Goal: Information Seeking & Learning: Learn about a topic

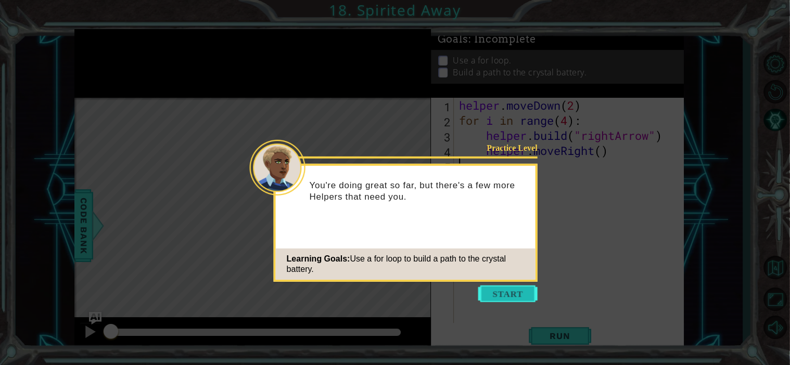
click at [509, 289] on button "Start" at bounding box center [507, 294] width 59 height 17
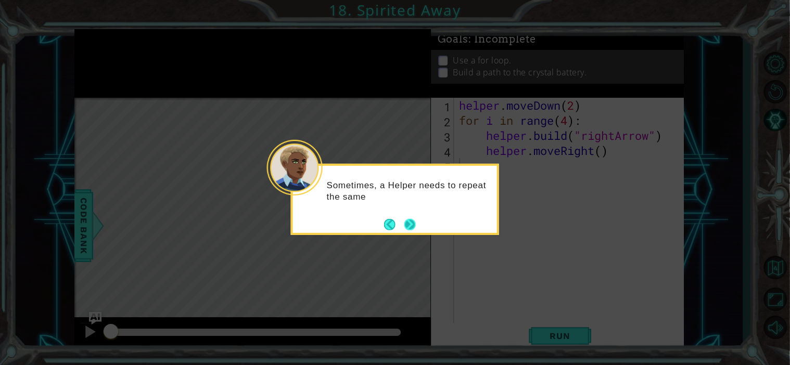
click at [405, 224] on button "Next" at bounding box center [409, 224] width 11 height 11
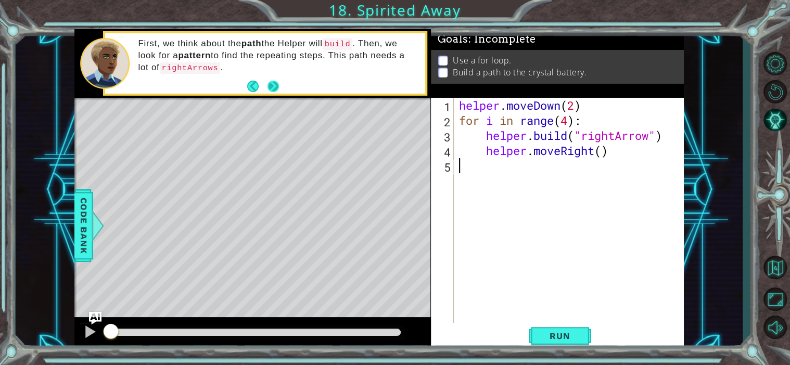
click at [273, 88] on button "Next" at bounding box center [272, 86] width 11 height 11
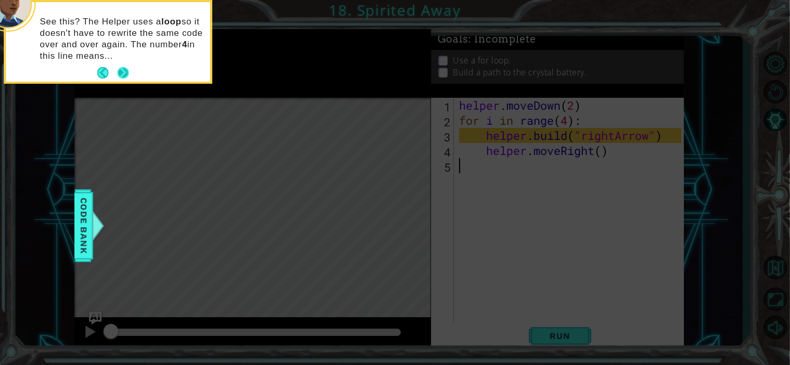
click at [125, 73] on button "Next" at bounding box center [122, 72] width 11 height 11
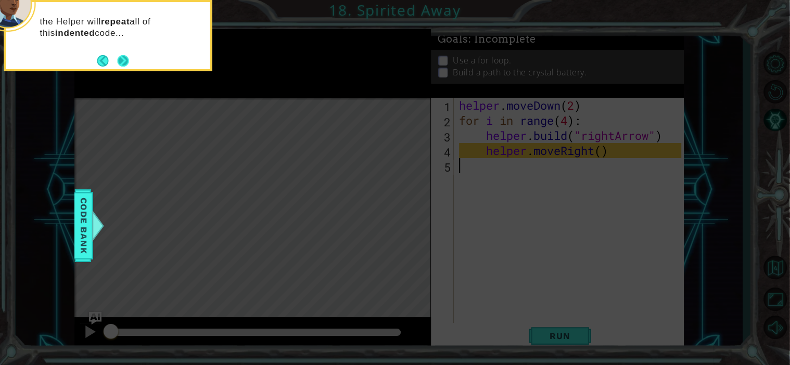
click at [119, 63] on button "Next" at bounding box center [122, 60] width 11 height 11
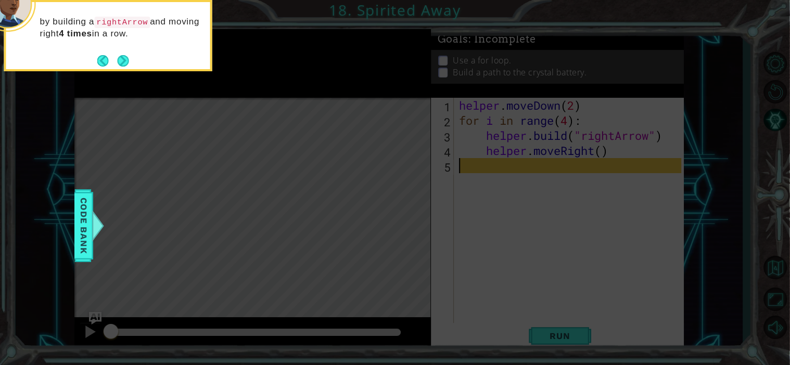
click at [119, 63] on button "Next" at bounding box center [122, 60] width 11 height 11
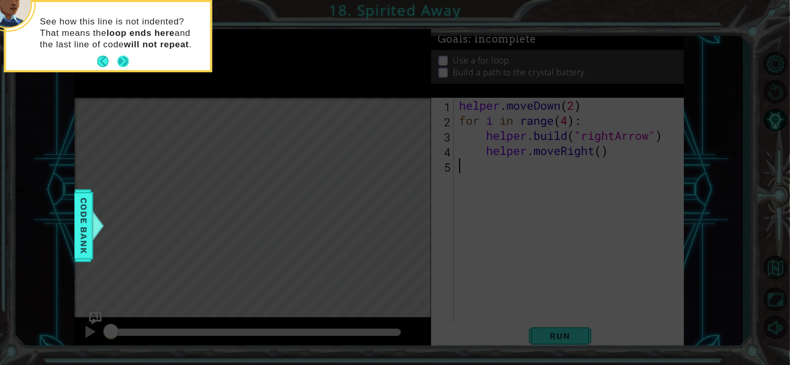
click at [119, 60] on button "Next" at bounding box center [123, 61] width 11 height 11
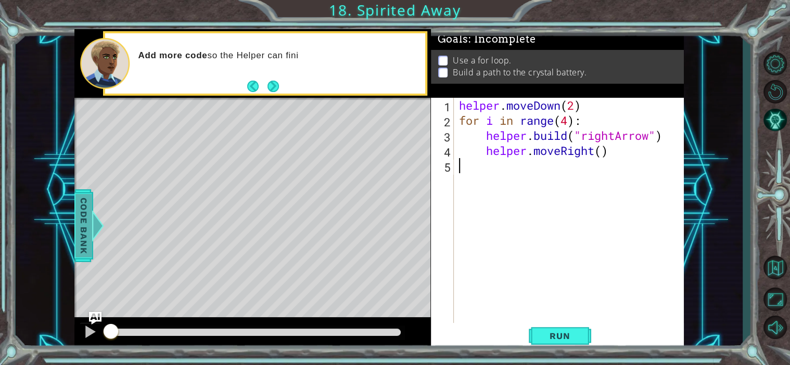
click at [76, 232] on span "Code Bank" at bounding box center [83, 225] width 17 height 63
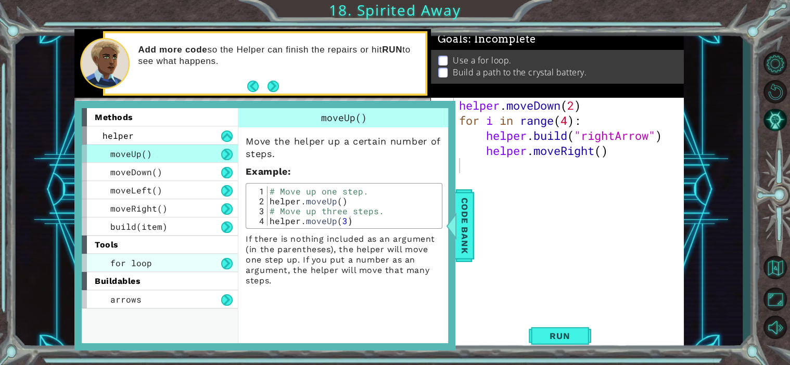
click at [132, 260] on span "for loop" at bounding box center [131, 263] width 42 height 11
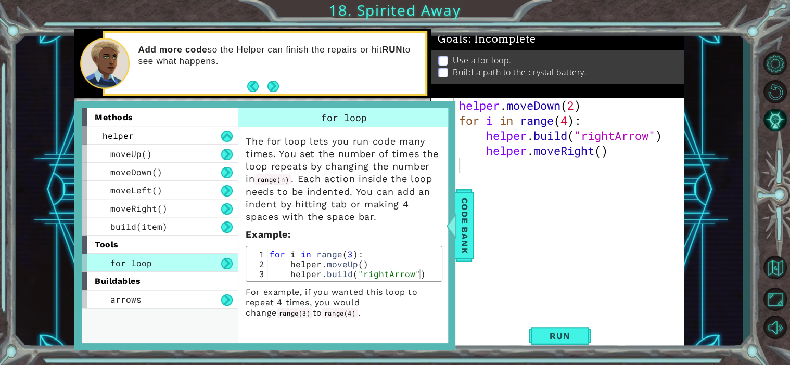
click at [539, 309] on div "helper . moveDown ( 2 ) for i in range ( 4 ) : helper . build ( "rightArrow" ) …" at bounding box center [572, 226] width 230 height 256
click at [470, 234] on span "Code Bank" at bounding box center [464, 225] width 17 height 63
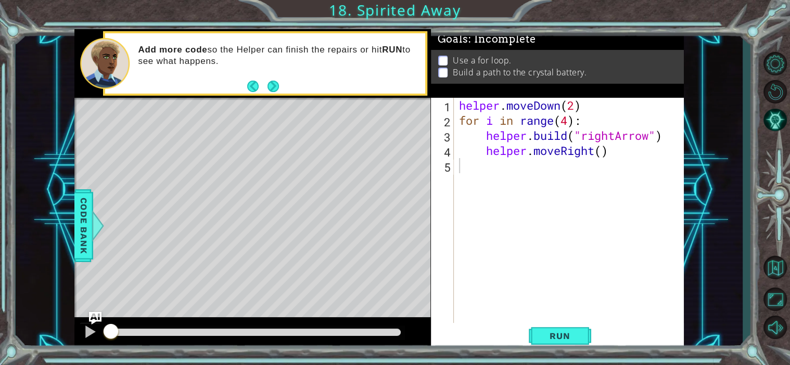
click at [463, 165] on div "helper . moveDown ( 2 ) for i in range ( 4 ) : helper . build ( "rightArrow" ) …" at bounding box center [572, 226] width 230 height 256
type textarea "for"
click at [272, 83] on button "Next" at bounding box center [272, 86] width 11 height 11
click at [498, 174] on div "helper . moveDown ( 2 ) for i in range ( 4 ) : helper . build ( "rightArrow" ) …" at bounding box center [572, 226] width 230 height 256
click at [508, 172] on div "helper . moveDown ( 2 ) for i in range ( 4 ) : helper . build ( "rightArrow" ) …" at bounding box center [572, 226] width 230 height 256
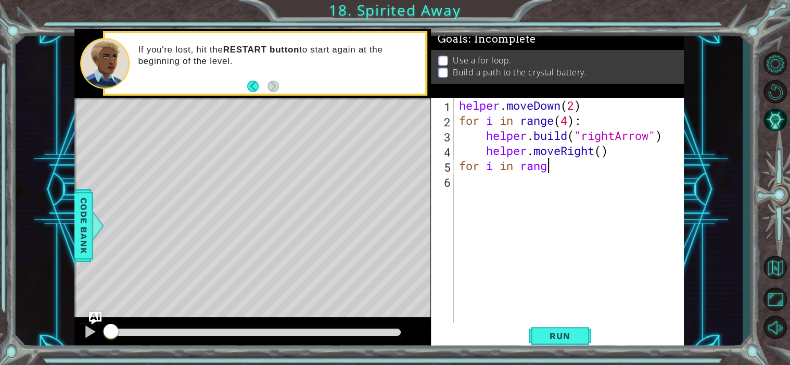
scroll to position [0, 4]
click at [545, 331] on span "Run" at bounding box center [559, 336] width 41 height 10
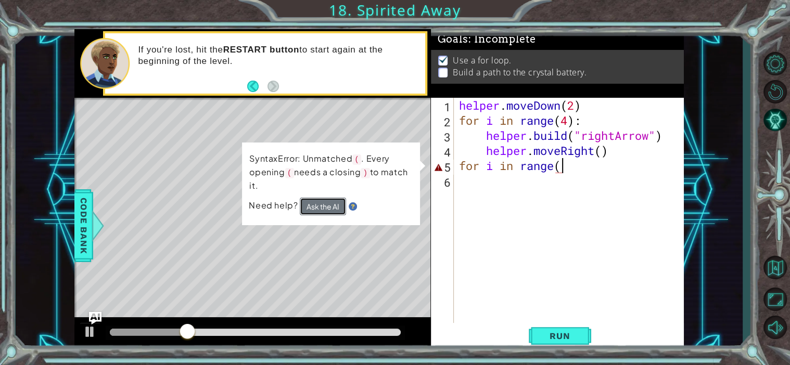
click at [327, 200] on button "Ask the AI" at bounding box center [323, 207] width 46 height 18
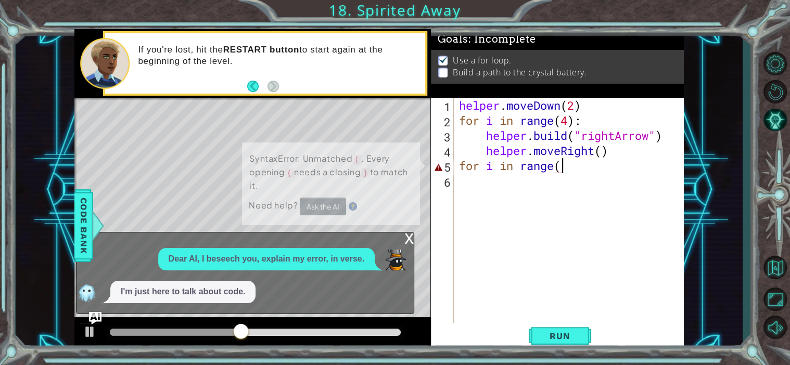
click at [333, 276] on div "Dear AI, I beseech you, explain my error, in verse. I'm just here to talk about…" at bounding box center [242, 275] width 332 height 55
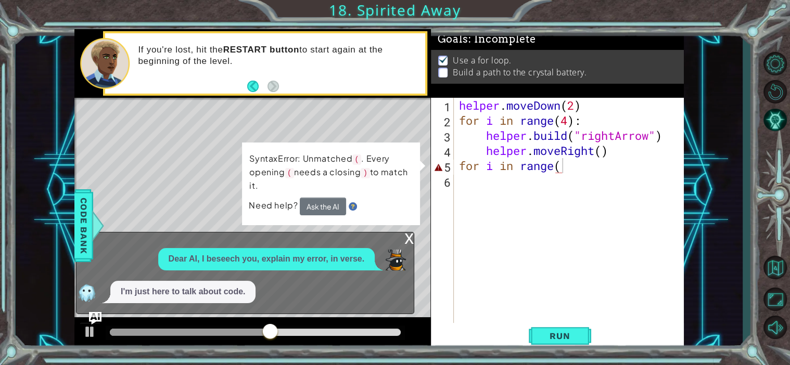
click at [171, 291] on p "I'm just here to talk about code." at bounding box center [183, 292] width 124 height 12
click at [323, 208] on button "Ask the AI" at bounding box center [323, 207] width 46 height 18
click at [409, 239] on div "x" at bounding box center [408, 238] width 9 height 10
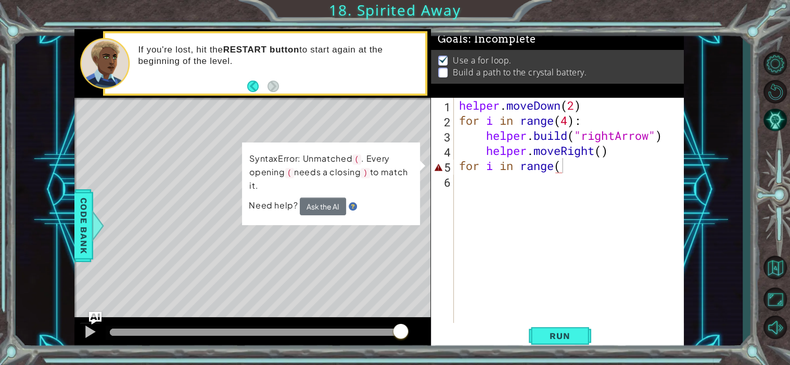
click at [634, 170] on div "helper . moveDown ( 2 ) for i in range ( 4 ) : helper . build ( "rightArrow" ) …" at bounding box center [572, 226] width 230 height 256
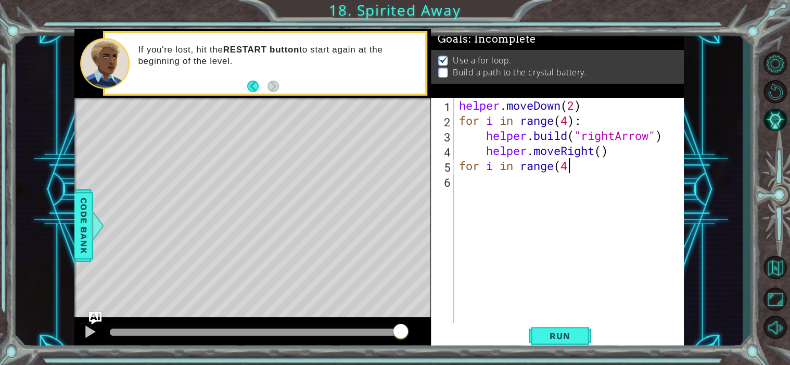
scroll to position [0, 4]
click at [536, 331] on button "Run" at bounding box center [560, 335] width 62 height 25
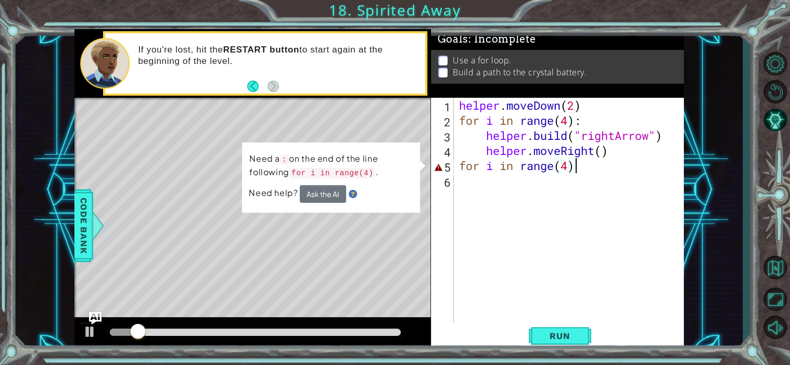
click at [597, 170] on div "helper . moveDown ( 2 ) for i in range ( 4 ) : helper . build ( "rightArrow" ) …" at bounding box center [572, 226] width 230 height 256
click at [310, 204] on div "Need a : on the end of the line following for i in range(4) . Need help? Ask th…" at bounding box center [331, 178] width 178 height 70
click at [324, 193] on button "Ask the AI" at bounding box center [323, 194] width 46 height 18
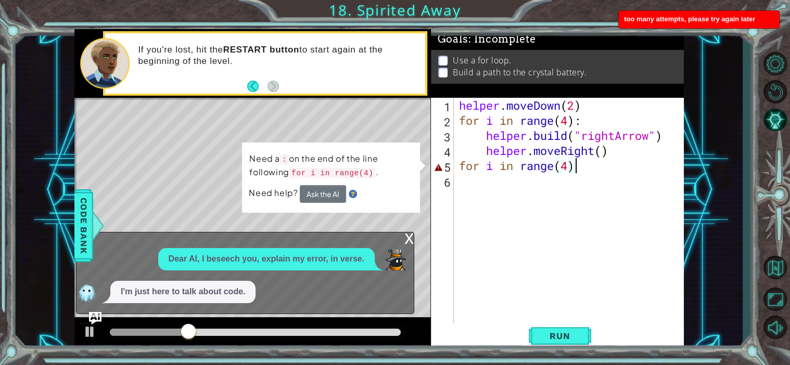
click at [242, 290] on p "I'm just here to talk about code." at bounding box center [183, 292] width 124 height 12
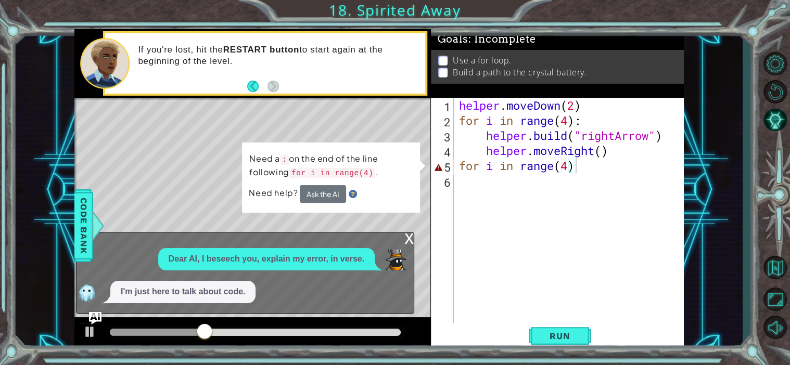
click at [410, 243] on div "x" at bounding box center [408, 238] width 9 height 10
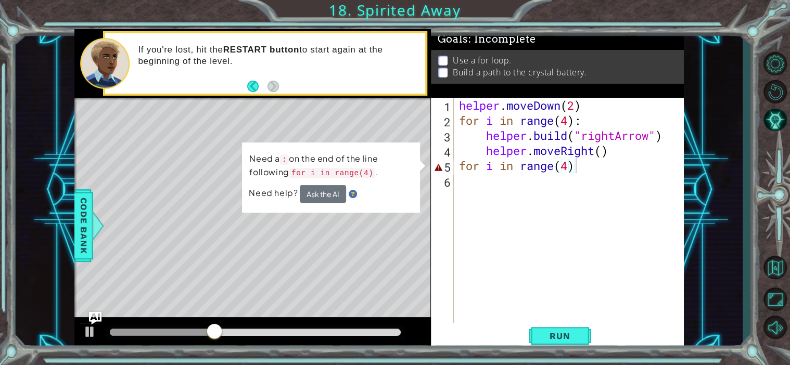
click at [592, 172] on div "helper . moveDown ( 2 ) for i in range ( 4 ) : helper . build ( "rightArrow" ) …" at bounding box center [572, 226] width 230 height 256
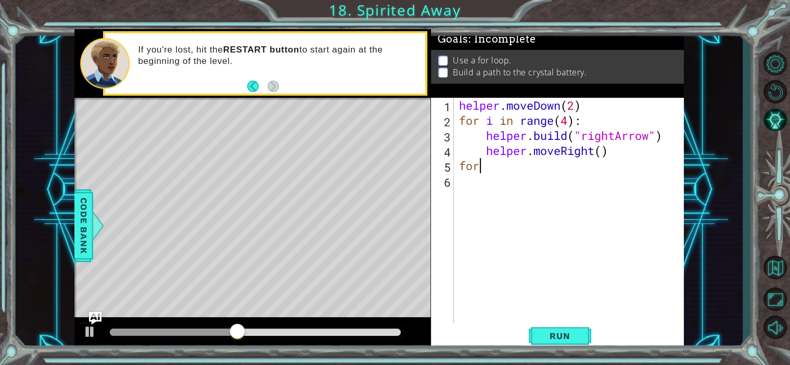
scroll to position [0, 0]
type textarea "f"
click at [251, 86] on button "Back" at bounding box center [257, 86] width 20 height 11
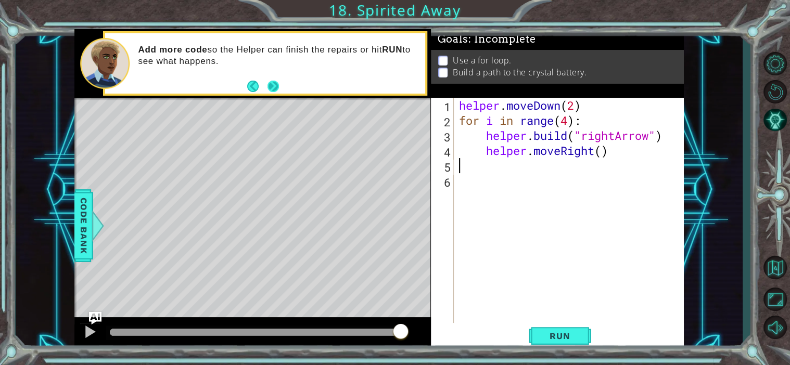
click at [272, 85] on button "Next" at bounding box center [272, 86] width 11 height 11
click at [554, 329] on button "Run" at bounding box center [560, 335] width 62 height 25
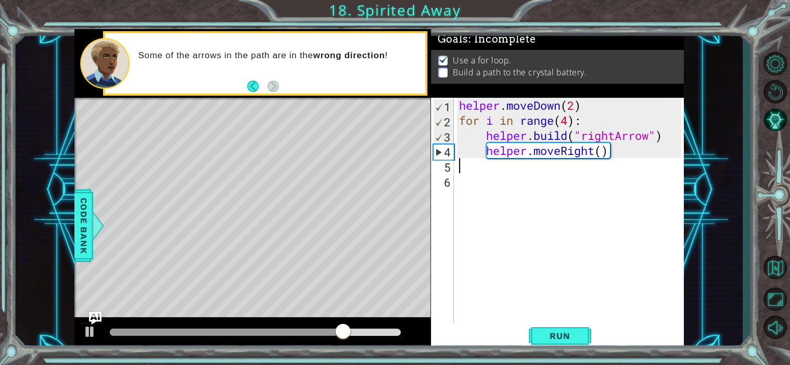
click at [624, 156] on div "helper . moveDown ( 2 ) for i in range ( 4 ) : helper . build ( "rightArrow" ) …" at bounding box center [572, 226] width 230 height 256
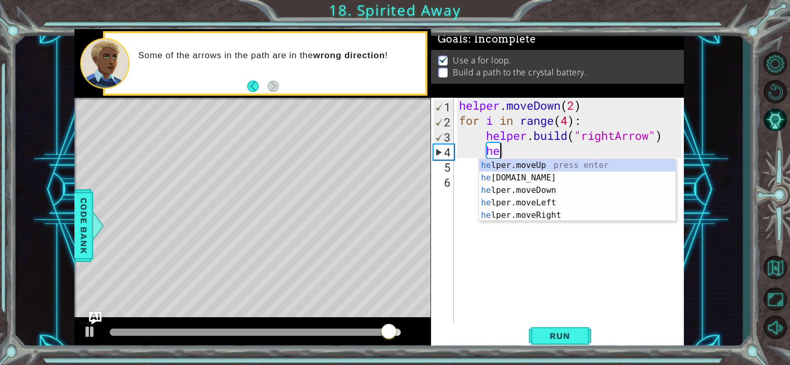
type textarea "h"
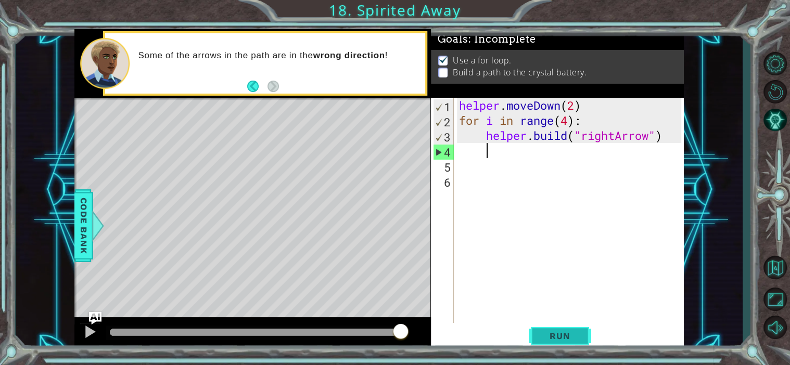
click at [548, 341] on span "Run" at bounding box center [559, 336] width 41 height 10
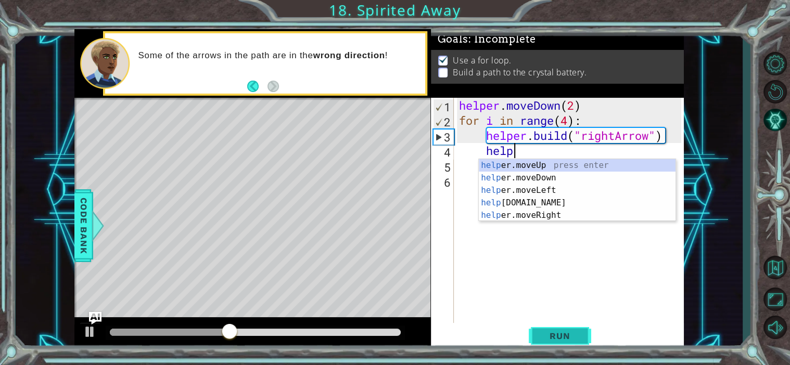
scroll to position [0, 2]
click at [564, 215] on div "help er.moveUp press enter help er.moveDown press enter help er.moveLeft press …" at bounding box center [577, 202] width 197 height 87
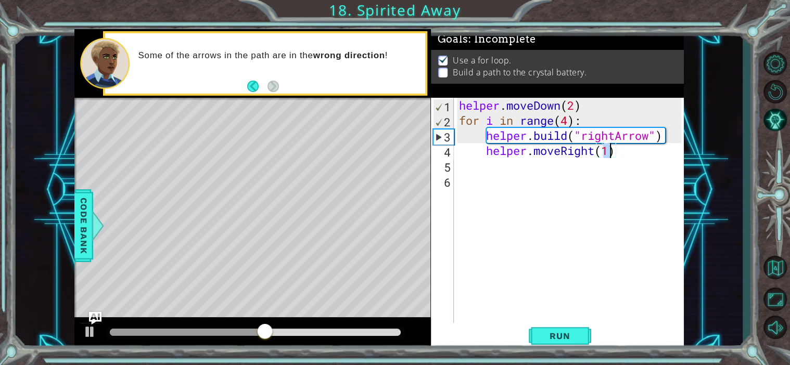
type textarea "helper.moveRight()"
click at [654, 187] on div "helper . moveDown ( 2 ) for i in range ( 4 ) : helper . build ( "rightArrow" ) …" at bounding box center [572, 226] width 230 height 256
click at [566, 328] on button "Run" at bounding box center [560, 335] width 62 height 25
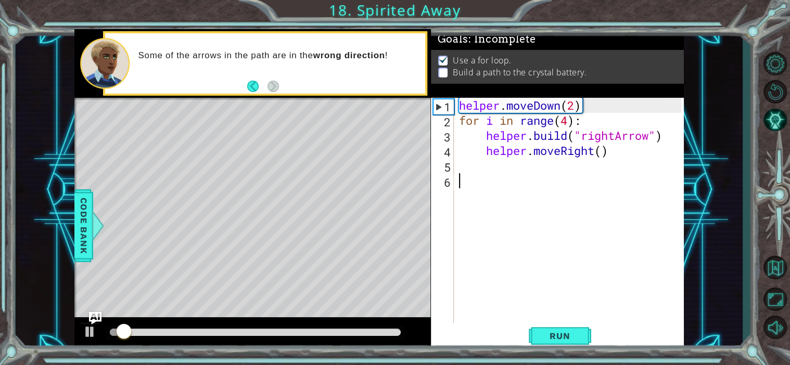
click at [568, 121] on div "helper . moveDown ( 2 ) for i in range ( 4 ) : helper . build ( "rightArrow" ) …" at bounding box center [572, 226] width 230 height 256
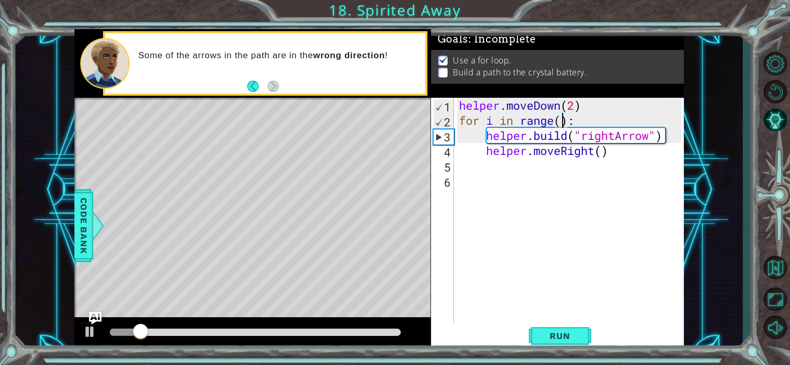
type textarea "for i in range(3):"
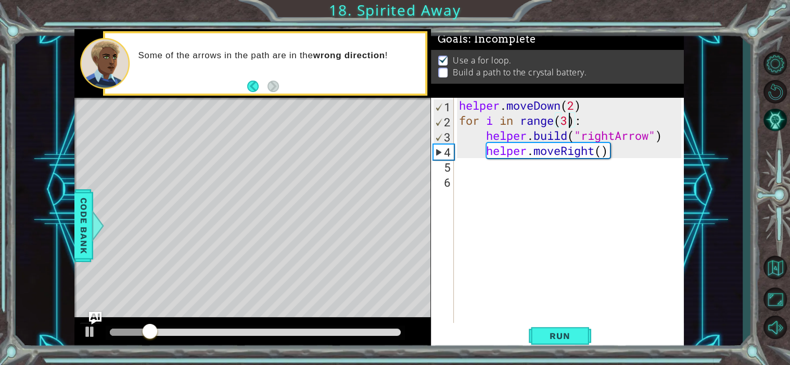
click at [535, 244] on div "helper . moveDown ( 2 ) for i in range ( 3 ) : helper . build ( "rightArrow" ) …" at bounding box center [572, 226] width 230 height 256
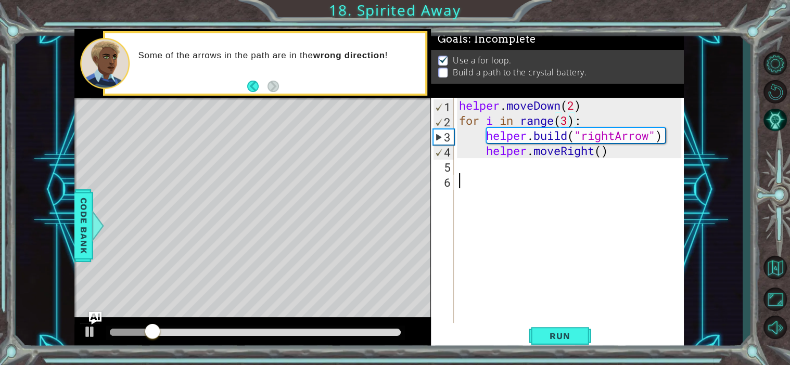
scroll to position [0, 0]
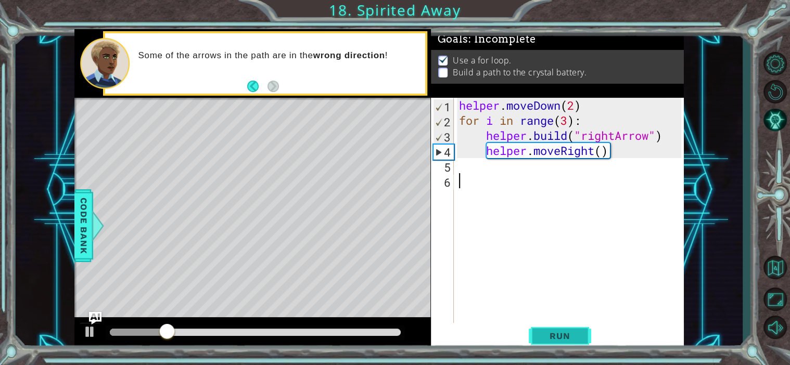
click at [546, 337] on span "Run" at bounding box center [559, 336] width 41 height 10
click at [593, 153] on div "helper . moveDown ( 2 ) for i in range ( 3 ) : helper . build ( "rightArrow" ) …" at bounding box center [572, 226] width 230 height 256
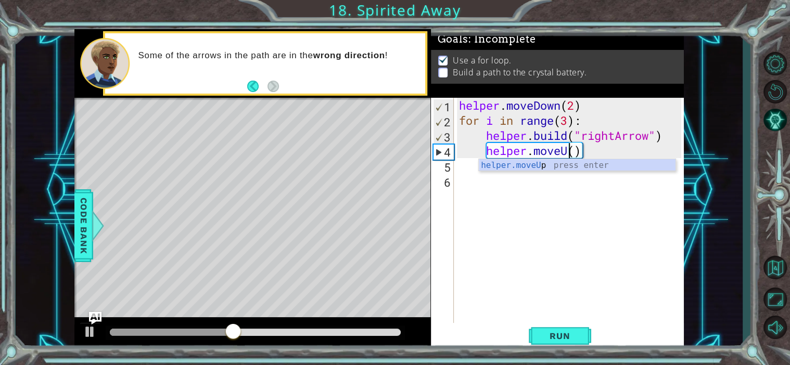
type textarea "helper.moveUp()"
click at [591, 295] on div "helper . moveDown ( 2 ) for i in range ( 3 ) : helper . build ( "rightArrow" ) …" at bounding box center [572, 226] width 230 height 256
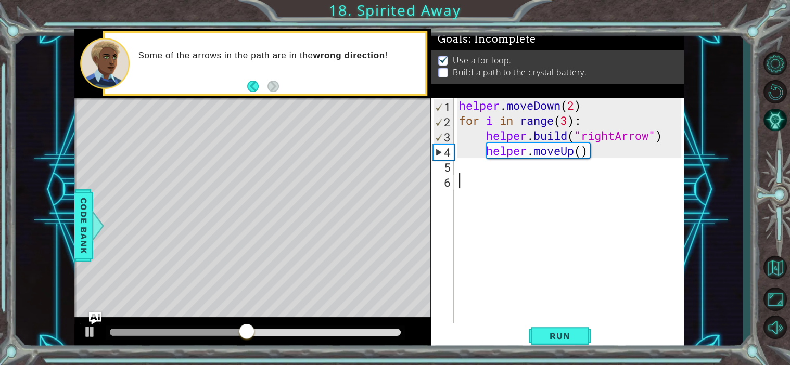
scroll to position [0, 0]
click at [556, 337] on span "Run" at bounding box center [559, 336] width 41 height 10
click at [583, 152] on div "helper . moveDown ( 2 ) for i in range ( 3 ) : helper . build ( "rightArrow" ) …" at bounding box center [572, 226] width 230 height 256
click at [576, 152] on div "helper . moveDown ( 2 ) for i in range ( 3 ) : helper . build ( "rightArrow" ) …" at bounding box center [572, 226] width 230 height 256
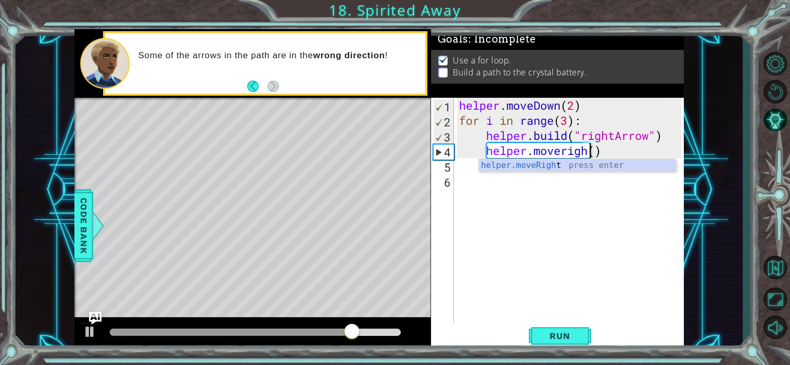
scroll to position [0, 6]
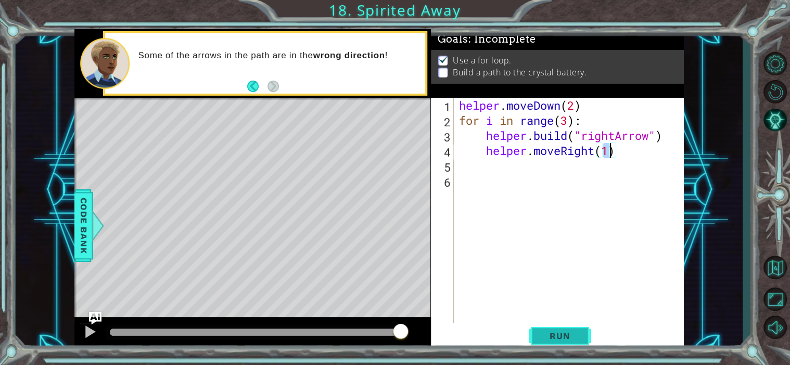
click at [559, 331] on span "Run" at bounding box center [559, 336] width 41 height 10
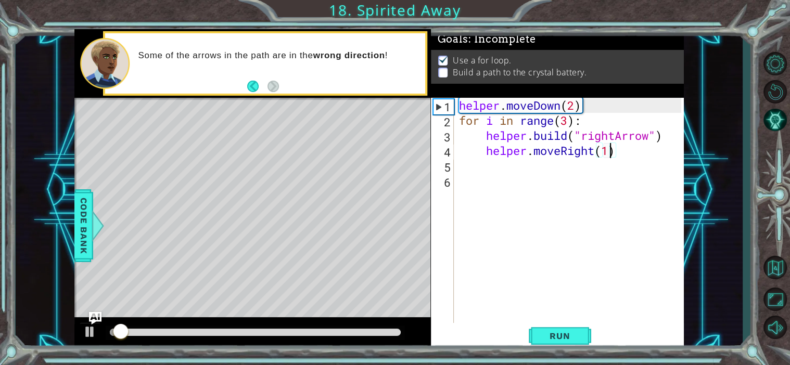
click at [611, 154] on div "helper . moveDown ( 2 ) for i in range ( 3 ) : helper . build ( "rightArrow" ) …" at bounding box center [572, 226] width 230 height 256
type textarea "helper.moveRight()"
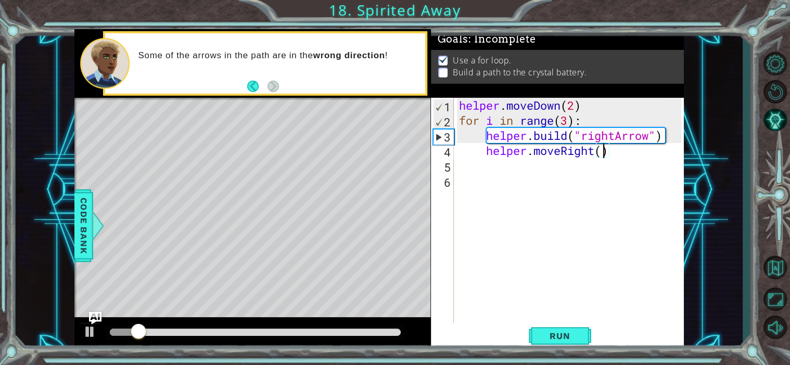
click at [600, 165] on div "helper . moveDown ( 2 ) for i in range ( 3 ) : helper . build ( "rightArrow" ) …" at bounding box center [572, 226] width 230 height 256
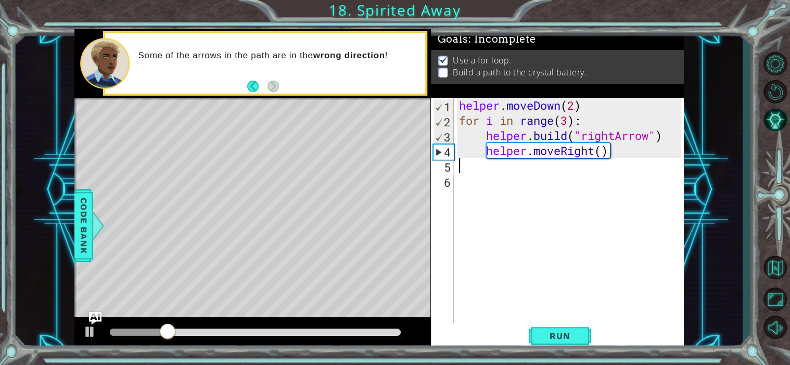
click at [566, 124] on div "helper . moveDown ( 2 ) for i in range ( 3 ) : helper . build ( "rightArrow" ) …" at bounding box center [572, 226] width 230 height 256
type textarea "for i in range(2):"
click at [541, 337] on span "Run" at bounding box center [559, 336] width 41 height 10
click at [605, 166] on div "helper . moveDown ( 2 ) for i in range ( 2 ) : helper . build ( "rightArrow" ) …" at bounding box center [572, 226] width 230 height 256
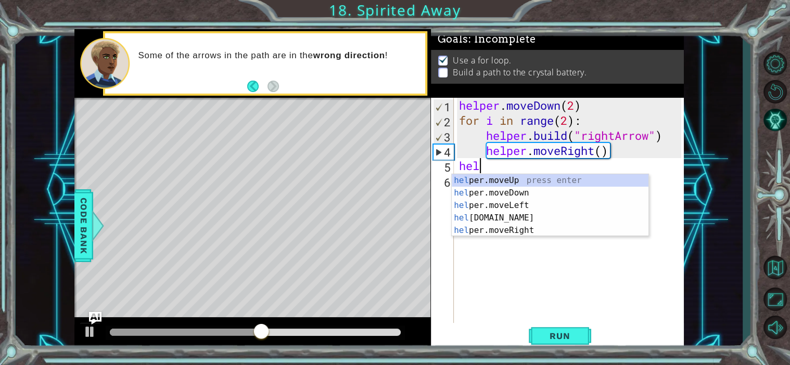
scroll to position [0, 1]
click at [526, 212] on div "help er.moveUp press enter help er.moveDown press enter help er.moveLeft press …" at bounding box center [550, 217] width 197 height 87
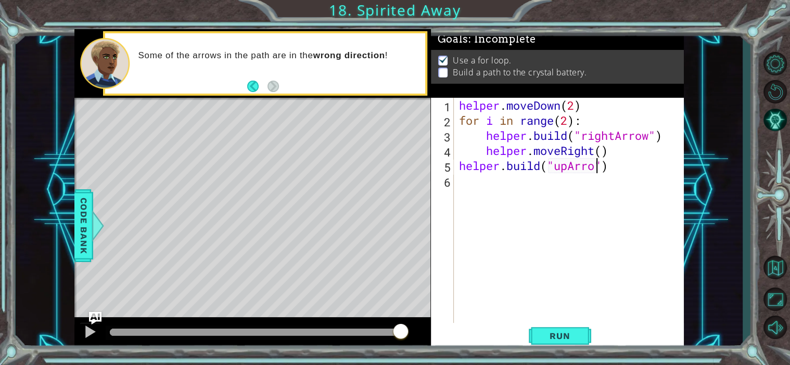
scroll to position [0, 6]
type textarea "[DOMAIN_NAME]("upArrow")"
click at [571, 333] on span "Run" at bounding box center [559, 336] width 41 height 10
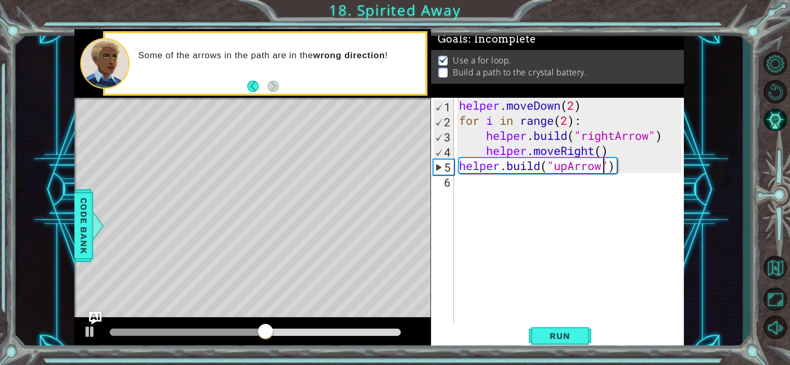
click at [560, 199] on div "helper . moveDown ( 2 ) for i in range ( 2 ) : helper . build ( "rightArrow" ) …" at bounding box center [572, 226] width 230 height 256
click at [80, 236] on span "Code Bank" at bounding box center [83, 225] width 17 height 63
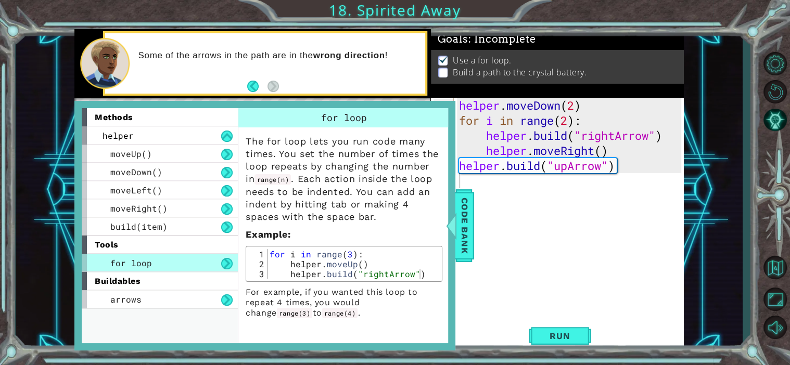
click at [550, 217] on div "helper . moveDown ( 2 ) for i in range ( 2 ) : helper . build ( "rightArrow" ) …" at bounding box center [572, 226] width 230 height 256
click at [516, 192] on div "helper . moveDown ( 2 ) for i in range ( 2 ) : helper . build ( "rightArrow" ) …" at bounding box center [572, 226] width 230 height 256
click at [468, 216] on span "Code Bank" at bounding box center [464, 225] width 17 height 63
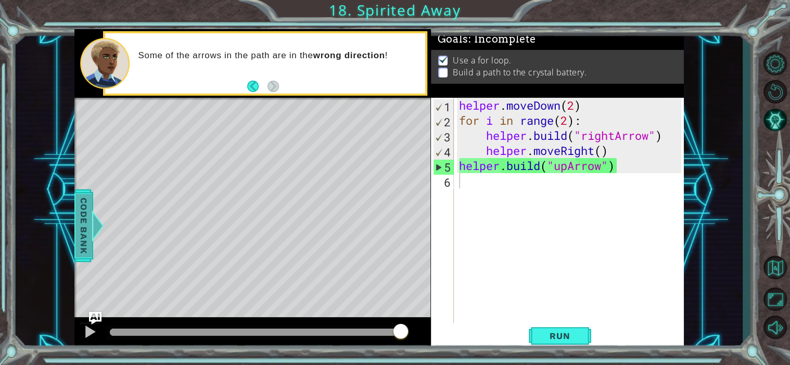
click at [78, 244] on span "Code Bank" at bounding box center [83, 225] width 17 height 63
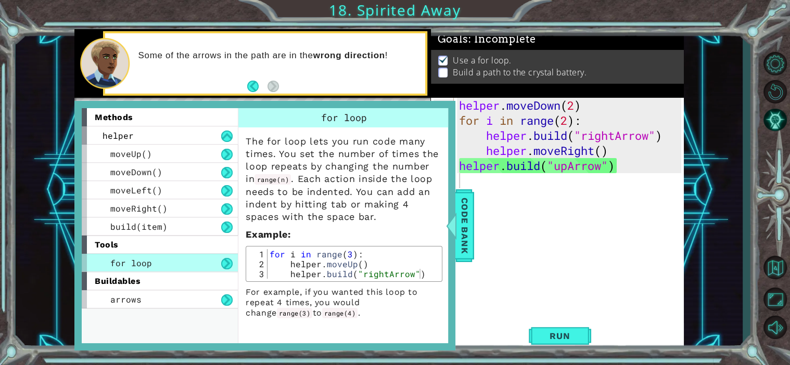
click at [522, 188] on div "helper . moveDown ( 2 ) for i in range ( 2 ) : helper . build ( "rightArrow" ) …" at bounding box center [572, 226] width 230 height 256
click at [510, 195] on div "helper . moveDown ( 2 ) for i in range ( 2 ) : helper . build ( "rightArrow" ) …" at bounding box center [572, 226] width 230 height 256
click at [470, 218] on span "Code Bank" at bounding box center [464, 225] width 17 height 63
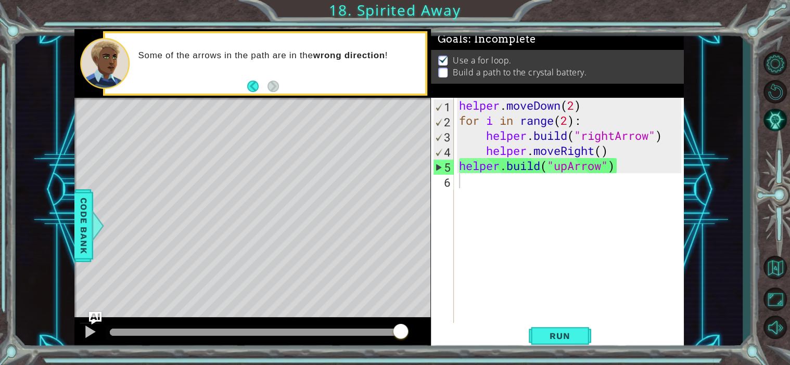
click at [467, 177] on div "helper . moveDown ( 2 ) for i in range ( 2 ) : helper . build ( "rightArrow" ) …" at bounding box center [572, 226] width 230 height 256
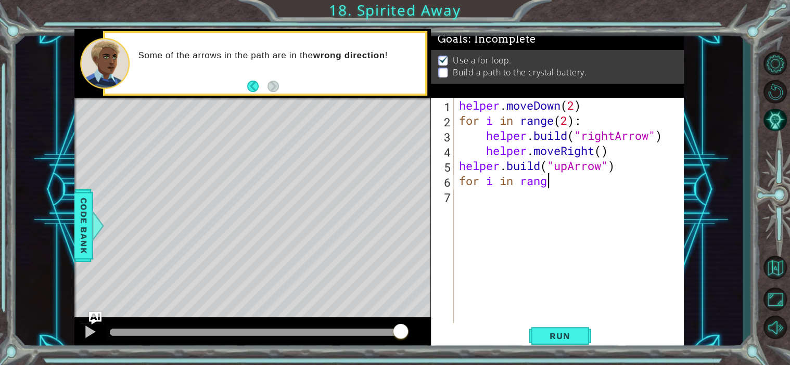
scroll to position [0, 4]
type textarea "for i in range(2)"
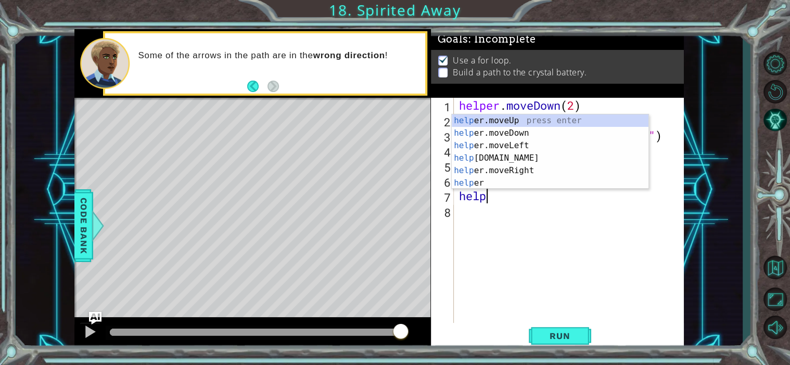
scroll to position [0, 1]
click at [479, 160] on div "help er.moveUp press enter help er.moveDown press enter help er.moveLeft press …" at bounding box center [550, 164] width 197 height 100
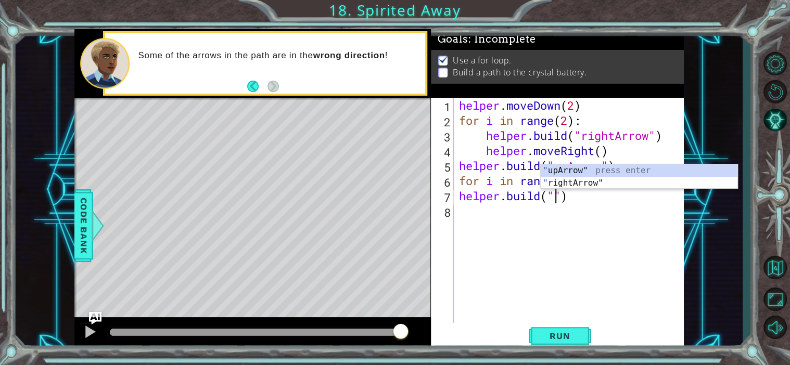
scroll to position [0, 4]
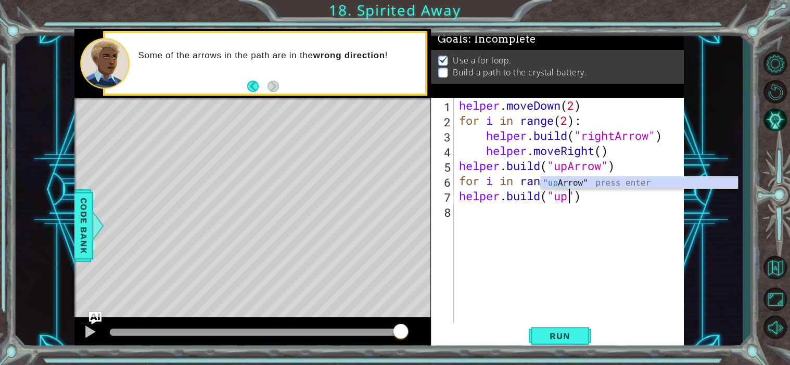
type textarea "[DOMAIN_NAME]("upArrow")"
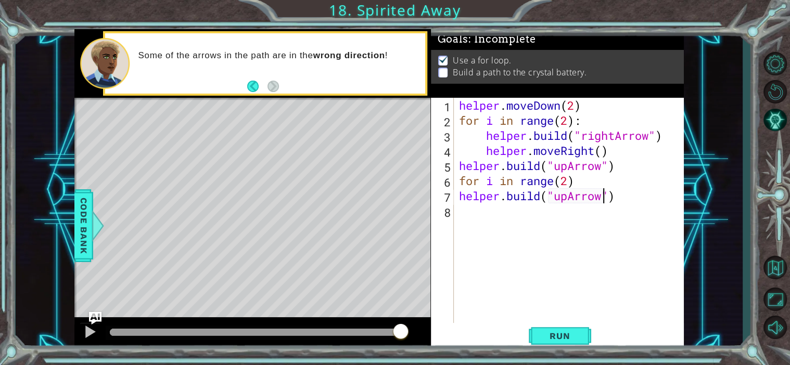
click at [506, 217] on div "helper . moveDown ( 2 ) for i in range ( 2 ) : helper . build ( "rightArrow" ) …" at bounding box center [572, 226] width 230 height 256
click at [461, 198] on div "helper . moveDown ( 2 ) for i in range ( 2 ) : helper . build ( "rightArrow" ) …" at bounding box center [572, 226] width 230 height 256
type textarea "[DOMAIN_NAME]("upArrow")"
click at [559, 210] on div "helper . moveDown ( 2 ) for i in range ( 2 ) : helper . build ( "rightArrow" ) …" at bounding box center [572, 226] width 230 height 256
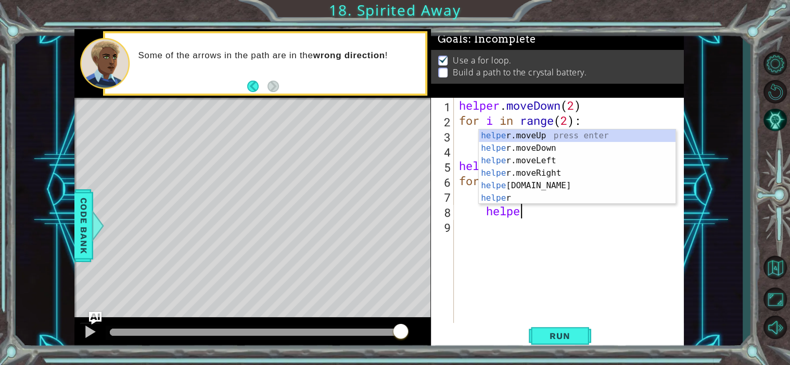
scroll to position [0, 2]
click at [567, 148] on div "helper press enter helper .moveUp press enter helper .moveDown press enter help…" at bounding box center [577, 180] width 197 height 100
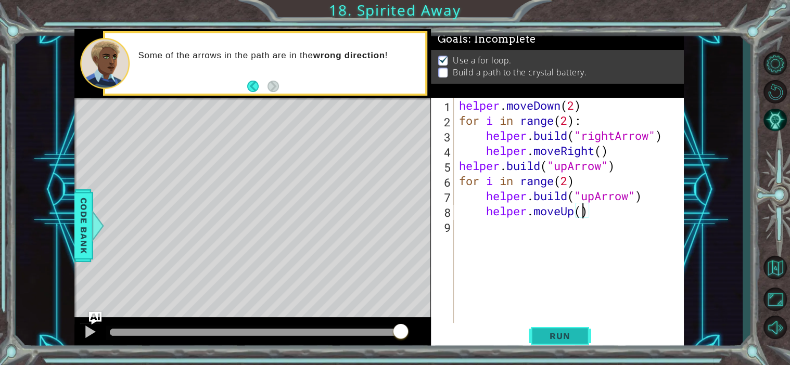
click at [572, 331] on span "Run" at bounding box center [559, 336] width 41 height 10
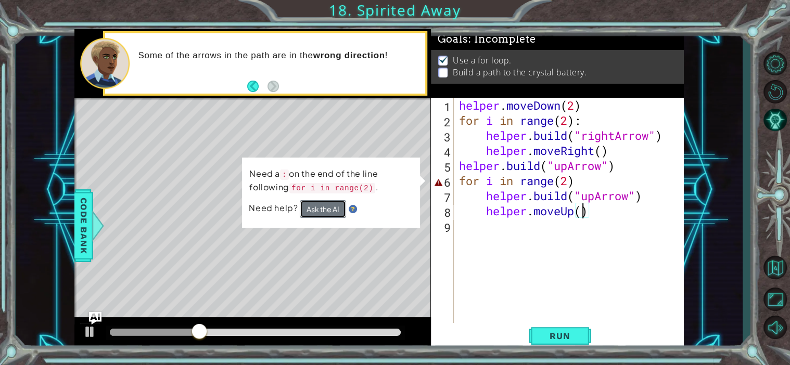
click at [325, 211] on button "Ask the AI" at bounding box center [323, 209] width 46 height 18
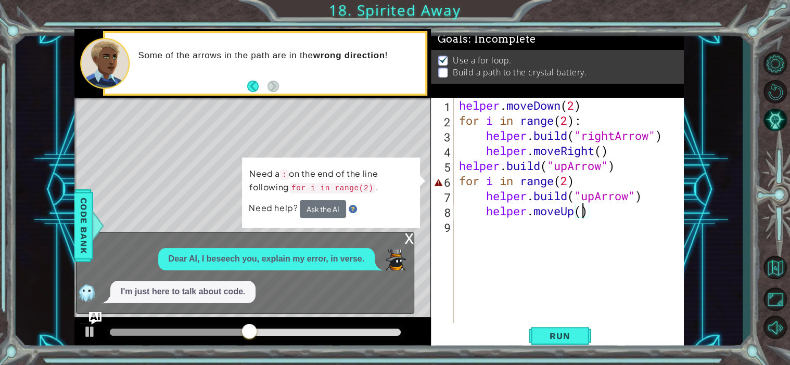
click at [407, 241] on div "x" at bounding box center [408, 238] width 9 height 10
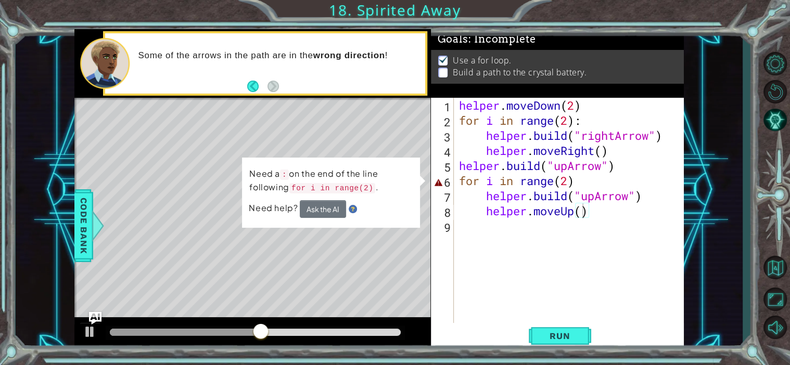
click at [599, 182] on div "helper . moveDown ( 2 ) for i in range ( 2 ) : helper . build ( "rightArrow" ) …" at bounding box center [572, 226] width 230 height 256
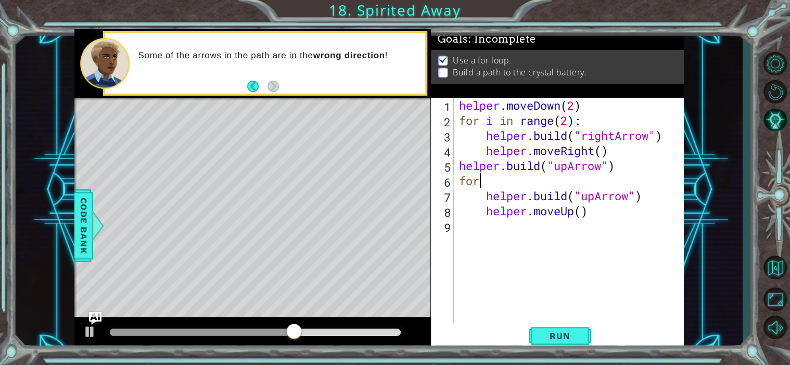
scroll to position [0, 0]
type textarea "f"
type textarea "[DOMAIN_NAME]("upArrow")"
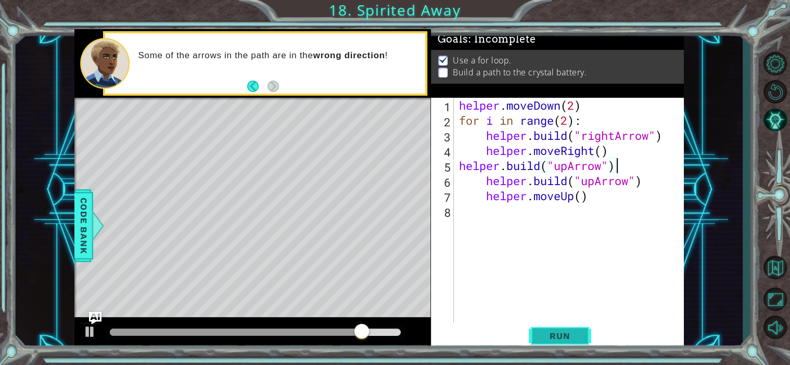
click at [565, 333] on span "Run" at bounding box center [559, 336] width 41 height 10
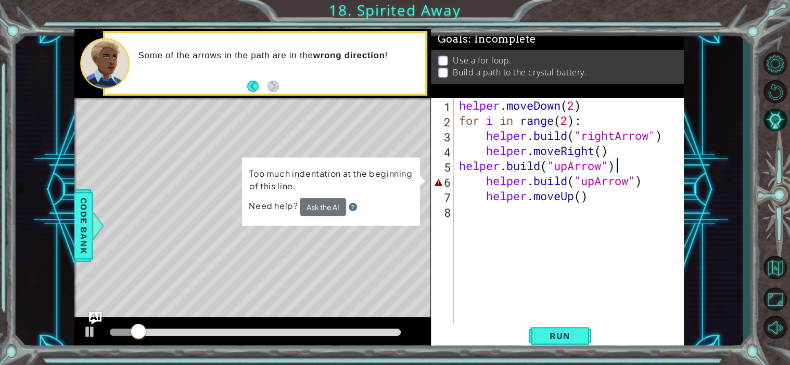
click at [612, 205] on div "helper . moveDown ( 2 ) for i in range ( 2 ) : helper . build ( "rightArrow" ) …" at bounding box center [572, 226] width 230 height 256
click at [612, 203] on div "helper . moveDown ( 2 ) for i in range ( 2 ) : helper . build ( "rightArrow" ) …" at bounding box center [572, 226] width 230 height 256
click at [480, 197] on div "helper . moveDown ( 2 ) for i in range ( 2 ) : helper . build ( "rightArrow" ) …" at bounding box center [572, 226] width 230 height 256
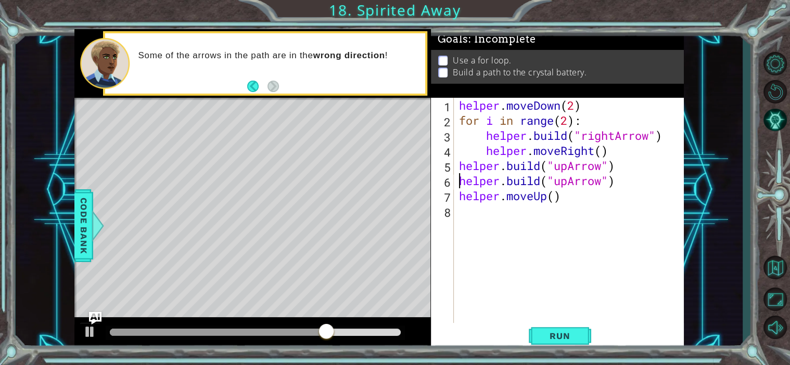
click at [468, 180] on div "helper . moveDown ( 2 ) for i in range ( 2 ) : helper . build ( "rightArrow" ) …" at bounding box center [572, 226] width 230 height 256
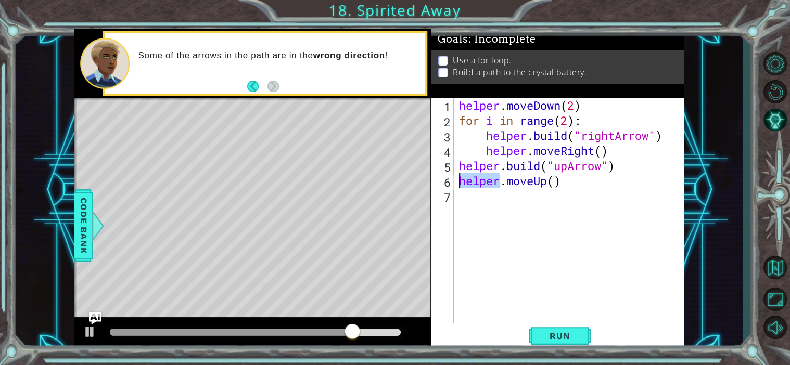
click at [468, 180] on div "helper . moveDown ( 2 ) for i in range ( 2 ) : helper . build ( "rightArrow" ) …" at bounding box center [569, 211] width 225 height 226
click at [468, 180] on div "helper . moveDown ( 2 ) for i in range ( 2 ) : helper . build ( "rightArrow" ) …" at bounding box center [572, 226] width 230 height 256
type textarea "helper.moveUp()"
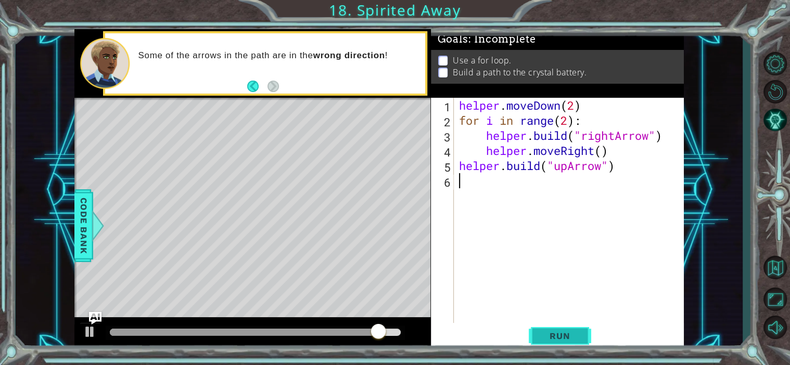
click at [552, 335] on span "Run" at bounding box center [559, 336] width 41 height 10
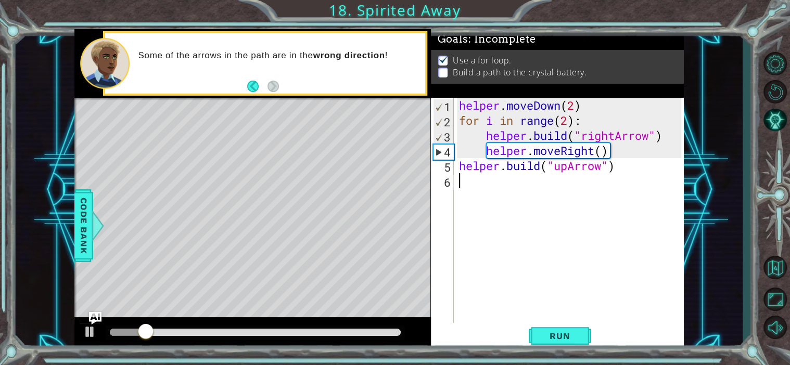
click at [249, 92] on footer at bounding box center [263, 87] width 32 height 16
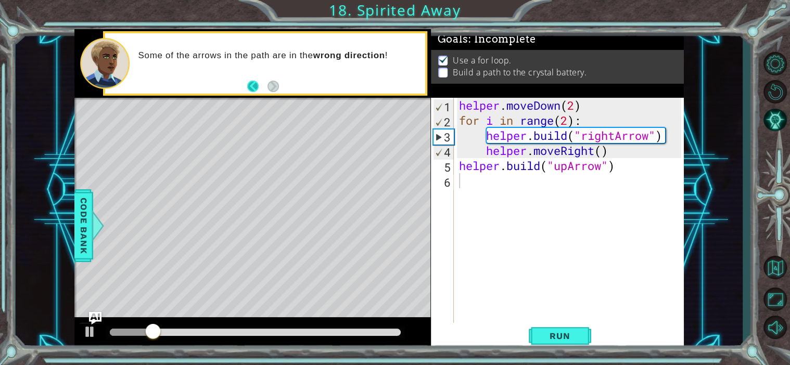
click at [250, 88] on button "Back" at bounding box center [257, 86] width 20 height 11
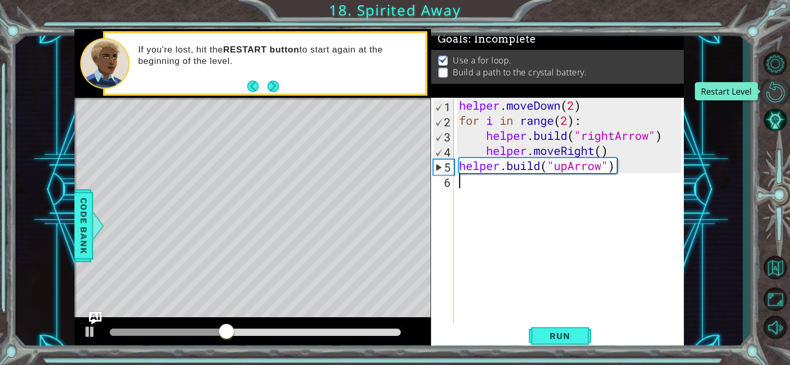
click at [769, 86] on button "Restart Level" at bounding box center [775, 92] width 30 height 25
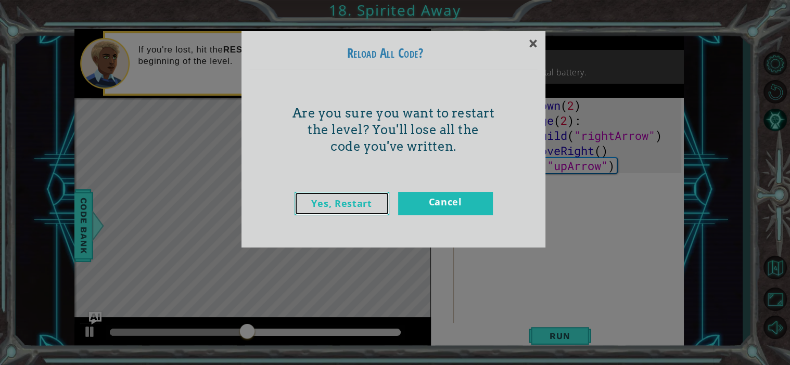
click at [368, 199] on link "Yes, Restart" at bounding box center [341, 203] width 95 height 23
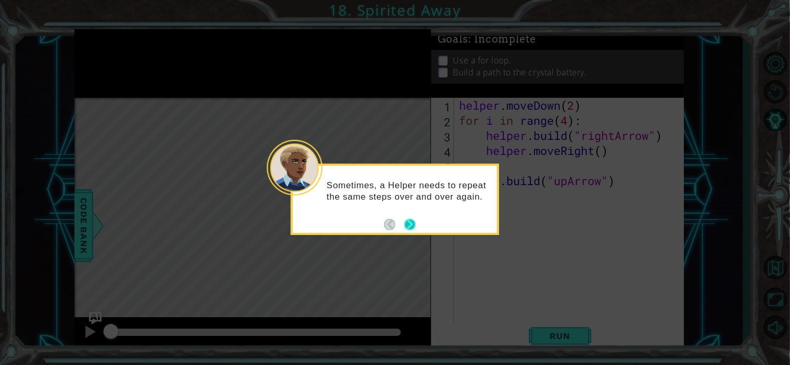
click at [414, 222] on button "Next" at bounding box center [410, 225] width 12 height 12
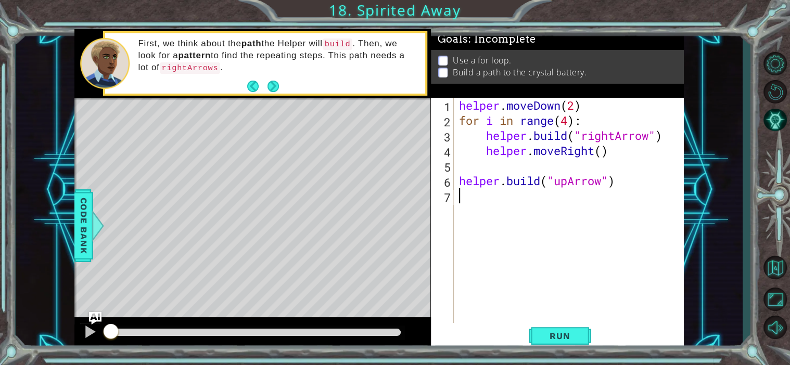
click at [14, 233] on div "1 ההההההההההההההההההההההההההההההההההההההההההההההההההההההההההההההההההההההההההההה…" at bounding box center [395, 182] width 790 height 365
click at [541, 332] on span "Run" at bounding box center [559, 336] width 41 height 10
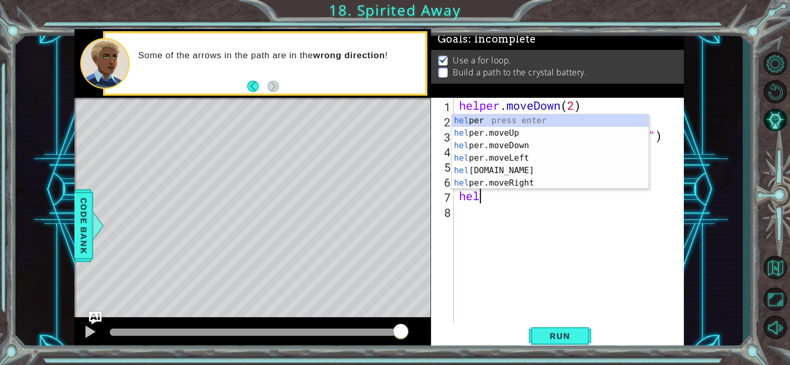
scroll to position [0, 1]
click at [537, 132] on div "helper press enter helper .moveUp press enter helper .moveDown press enter help…" at bounding box center [550, 164] width 197 height 100
type textarea "helper.moveUp(1)"
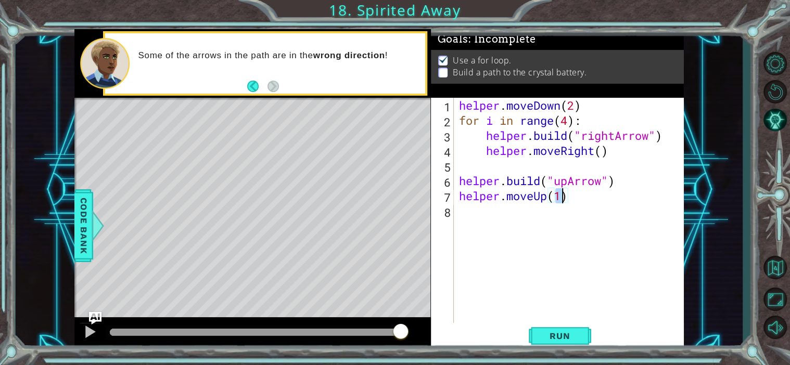
click at [557, 211] on div "helper . moveDown ( 2 ) for i in range ( 4 ) : helper . build ( "rightArrow" ) …" at bounding box center [572, 226] width 230 height 256
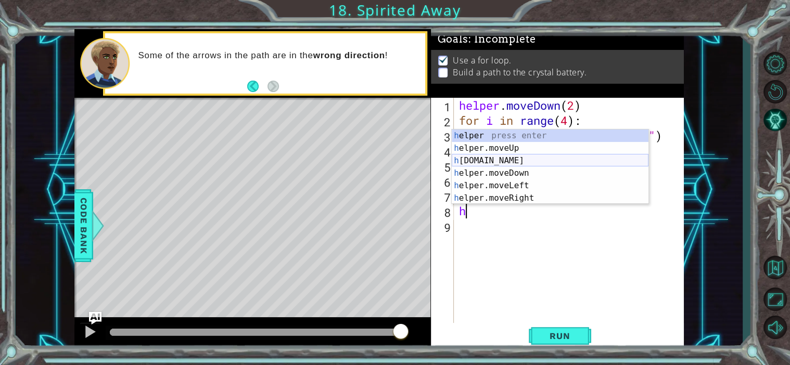
click at [545, 162] on div "h elper press enter h elper.moveUp press enter h [DOMAIN_NAME] press enter h el…" at bounding box center [550, 180] width 197 height 100
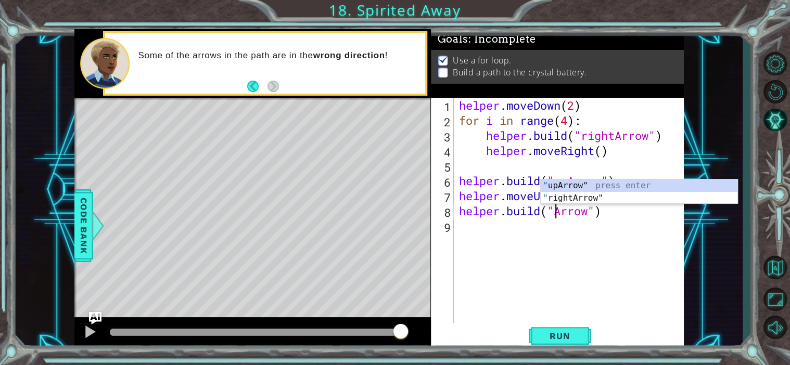
scroll to position [0, 4]
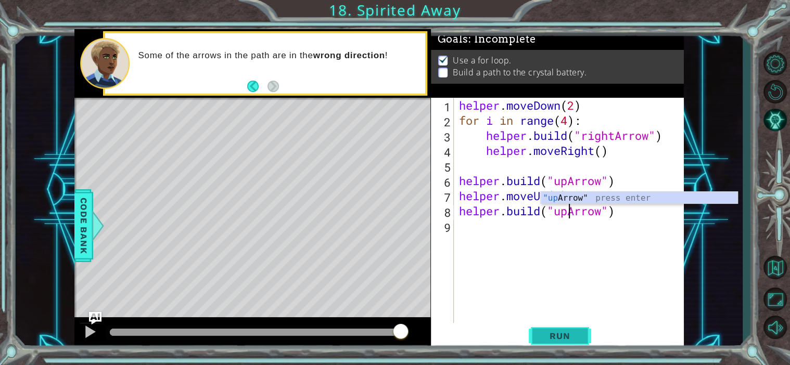
type textarea "[DOMAIN_NAME]("upArrow")"
click at [555, 340] on span "Run" at bounding box center [559, 336] width 41 height 10
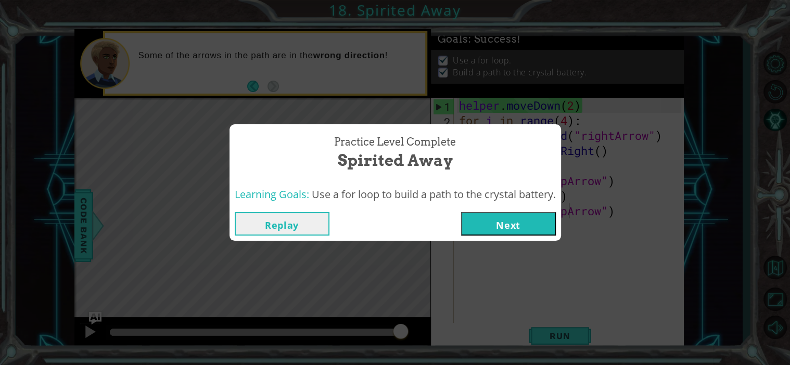
click at [504, 219] on button "Next" at bounding box center [508, 223] width 95 height 23
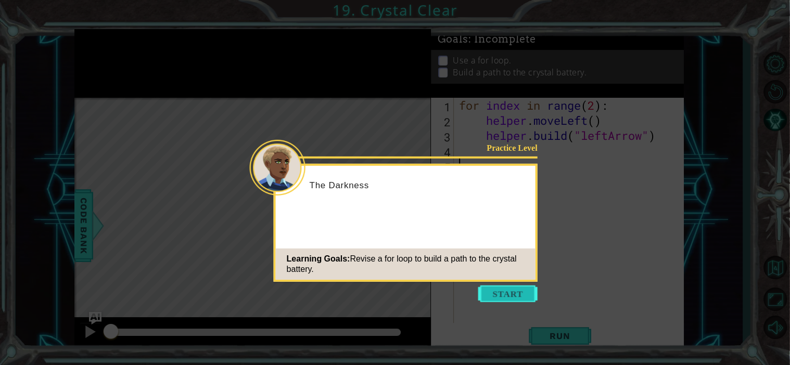
click at [504, 292] on button "Start" at bounding box center [507, 294] width 59 height 17
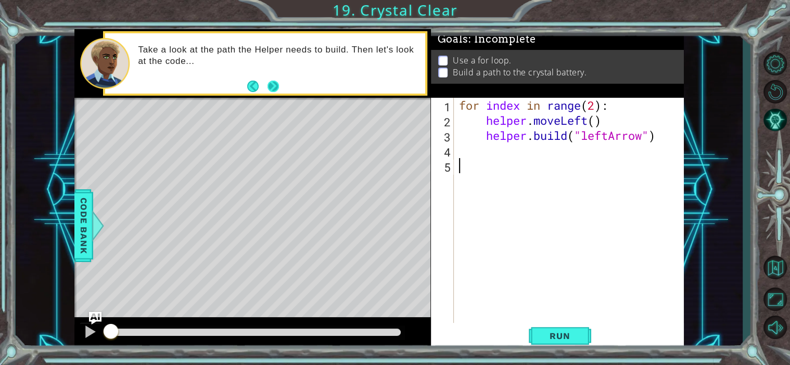
click at [267, 84] on button "Next" at bounding box center [273, 86] width 13 height 13
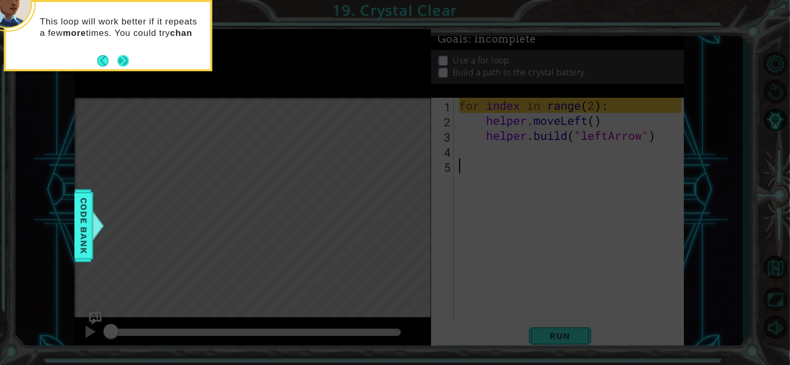
click at [126, 55] on button "Next" at bounding box center [123, 61] width 12 height 12
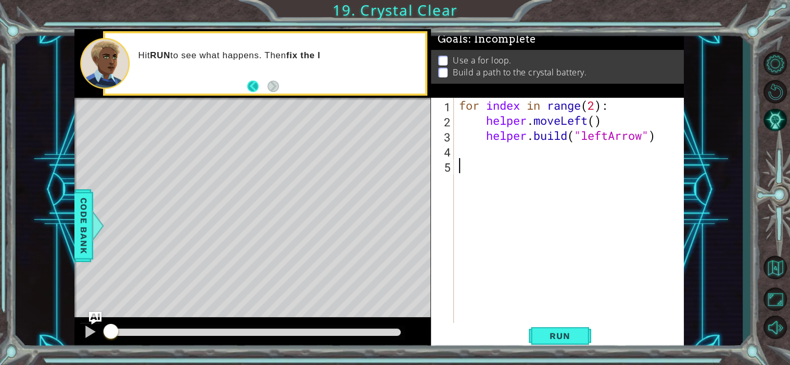
click at [255, 86] on button "Back" at bounding box center [257, 86] width 20 height 11
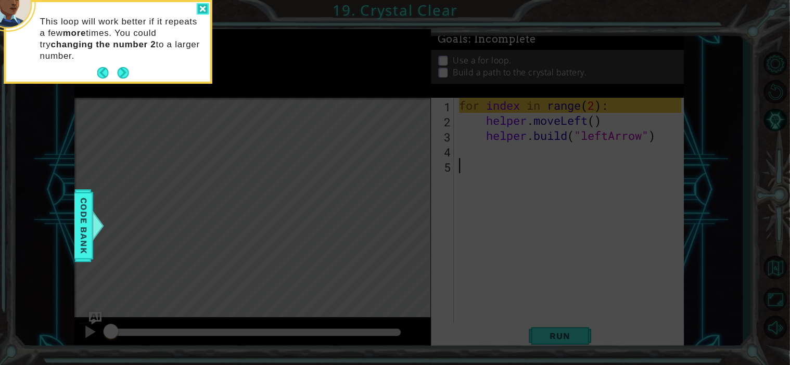
click at [197, 7] on div at bounding box center [203, 9] width 12 height 12
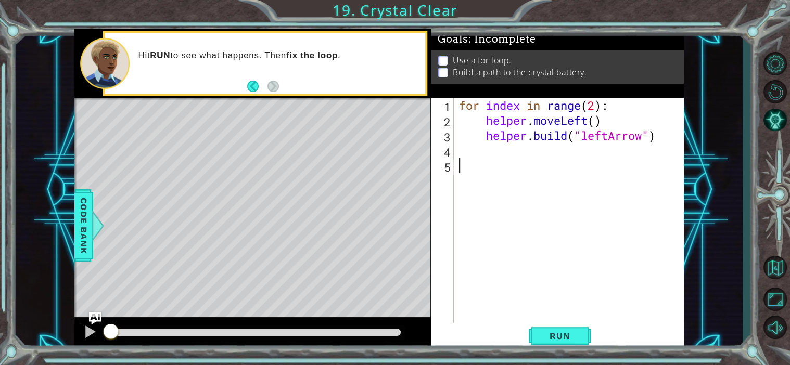
click at [598, 107] on div "for index in range ( 2 ) : helper . moveLeft ( ) helper . build ( "leftArrow" )" at bounding box center [572, 226] width 230 height 256
type textarea "for index in range(4):"
click at [552, 337] on span "Run" at bounding box center [559, 336] width 41 height 10
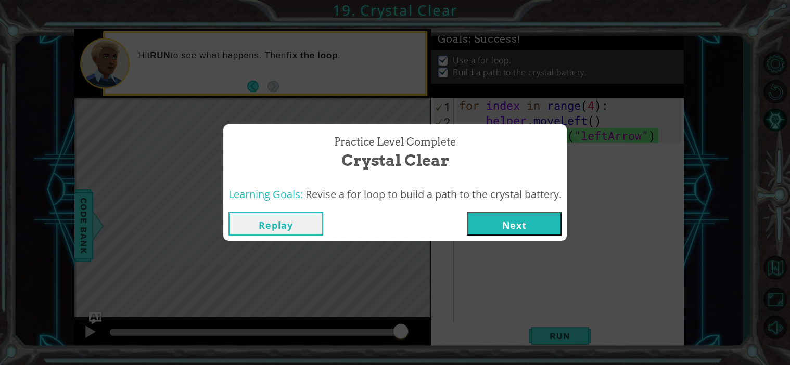
click at [521, 222] on button "Next" at bounding box center [514, 223] width 95 height 23
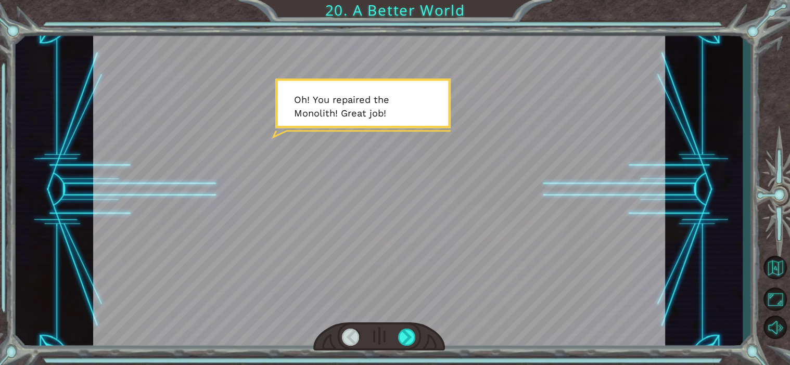
click at [428, 186] on div at bounding box center [379, 190] width 572 height 322
click at [409, 331] on div at bounding box center [407, 337] width 18 height 17
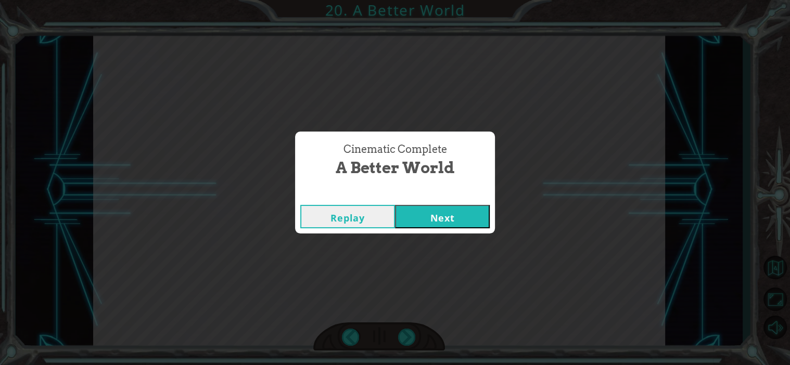
click at [419, 215] on button "Next" at bounding box center [442, 216] width 95 height 23
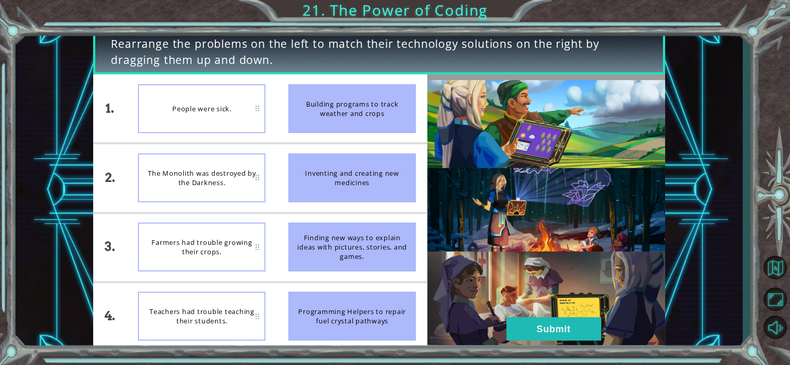
click at [243, 110] on div "People were sick." at bounding box center [201, 108] width 127 height 49
click at [316, 168] on div "Inventing and creating new medicines" at bounding box center [351, 177] width 127 height 49
click at [256, 107] on div "People were sick." at bounding box center [201, 108] width 127 height 49
click at [372, 166] on div "Inventing and creating new medicines" at bounding box center [351, 177] width 127 height 49
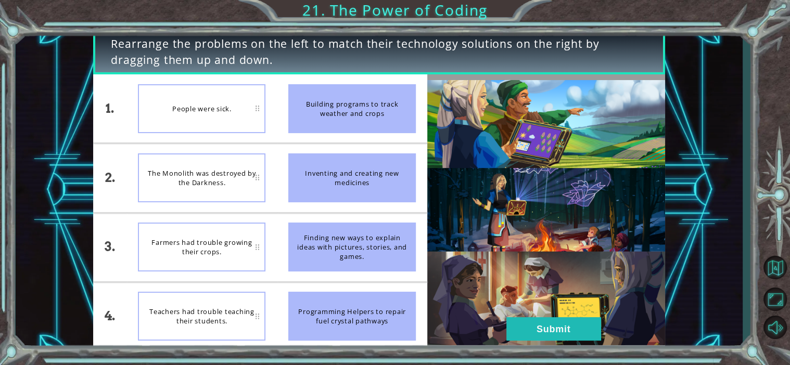
drag, startPoint x: 371, startPoint y: 166, endPoint x: 311, endPoint y: 142, distance: 65.4
click at [311, 142] on ul "Building programs to track weather and crops Inventing and creating new medicin…" at bounding box center [352, 212] width 150 height 276
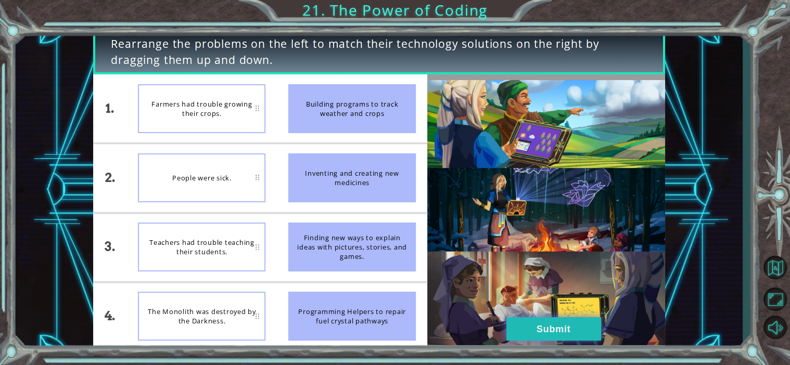
click at [583, 337] on button "Submit" at bounding box center [553, 328] width 95 height 23
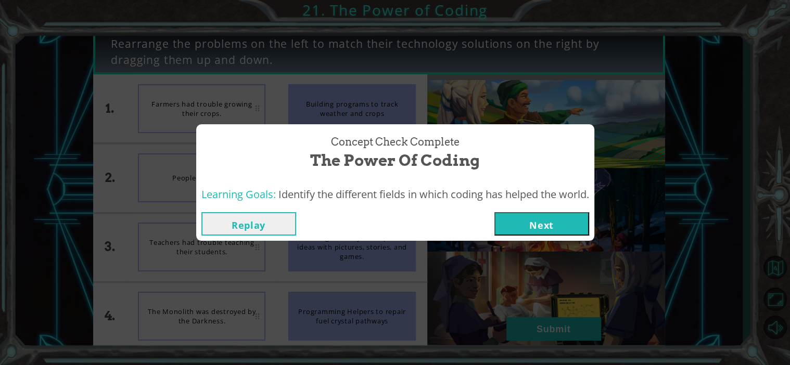
click at [550, 213] on button "Next" at bounding box center [541, 223] width 95 height 23
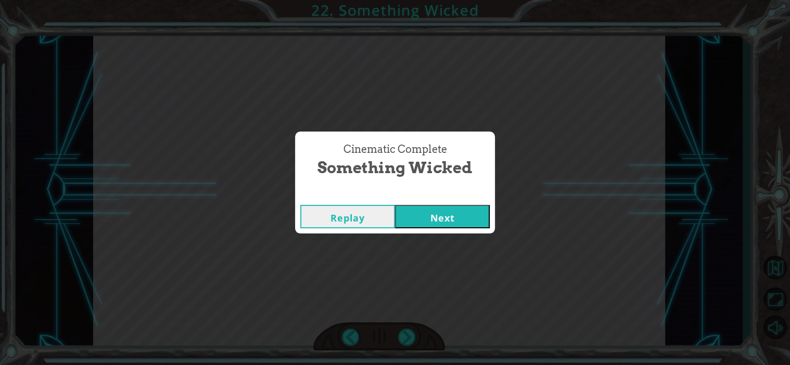
click at [453, 221] on button "Next" at bounding box center [442, 216] width 95 height 23
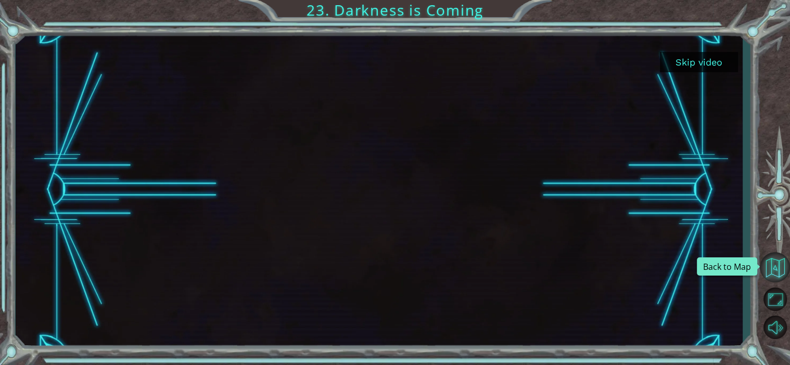
click at [769, 273] on button "Back to Map" at bounding box center [775, 267] width 30 height 30
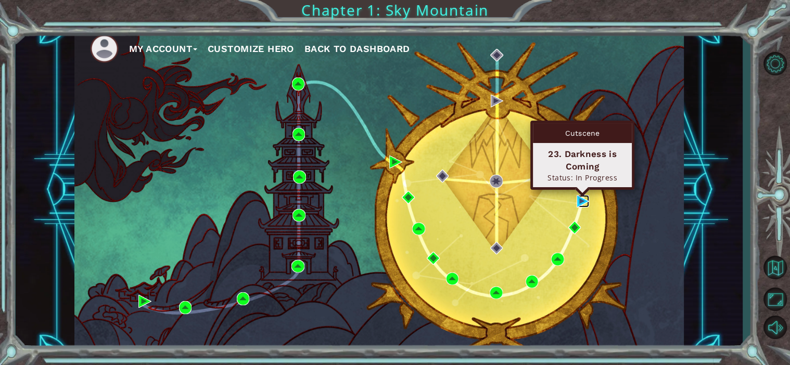
click at [580, 199] on img at bounding box center [582, 201] width 13 height 13
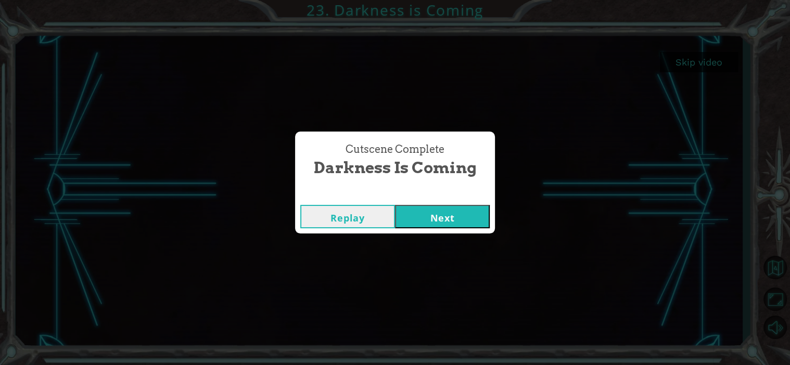
click at [462, 210] on button "Next" at bounding box center [442, 216] width 95 height 23
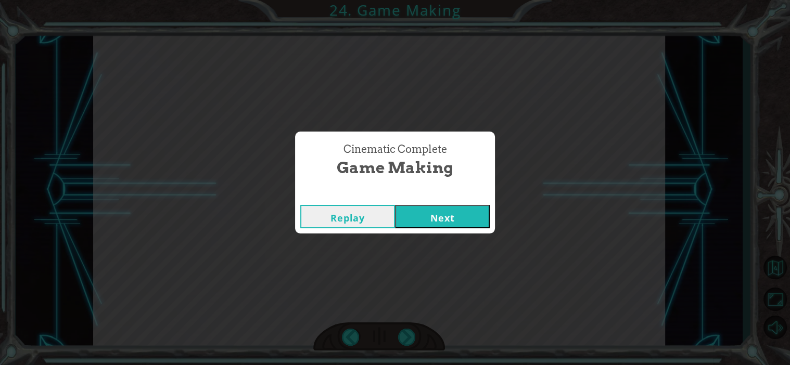
click at [451, 211] on button "Next" at bounding box center [442, 216] width 95 height 23
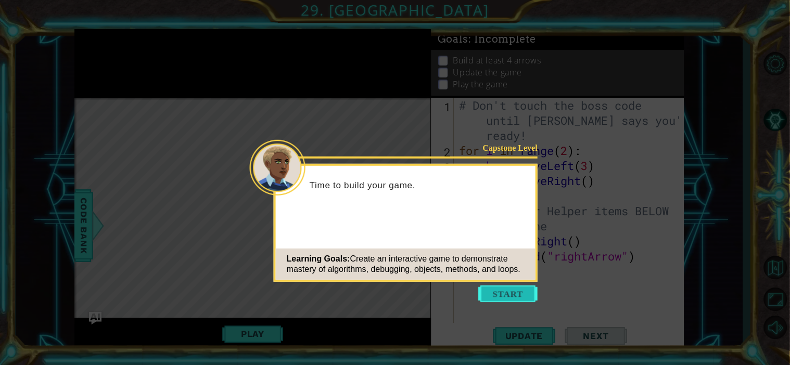
click at [517, 297] on button "Start" at bounding box center [507, 294] width 59 height 17
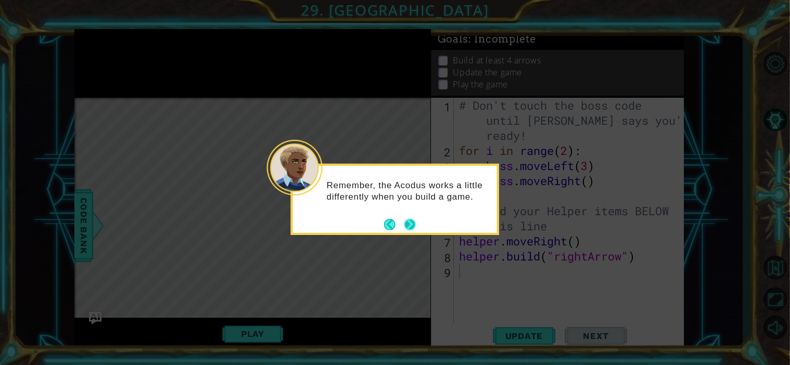
click at [412, 230] on button "Next" at bounding box center [409, 224] width 11 height 11
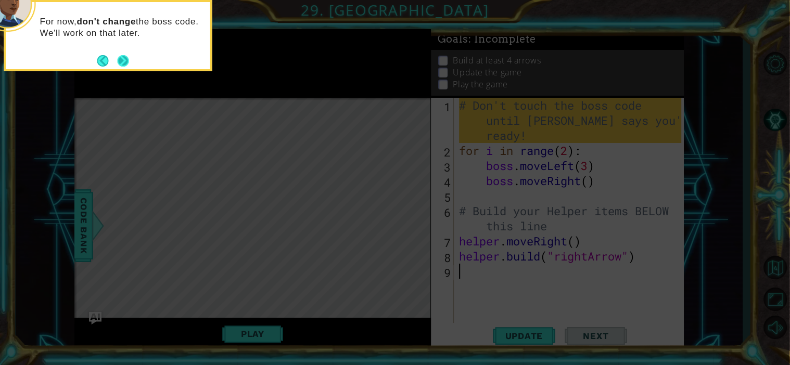
click at [118, 65] on button "Next" at bounding box center [122, 60] width 11 height 11
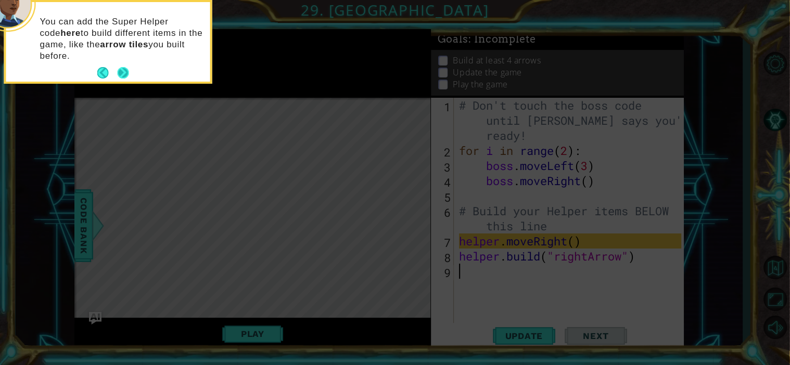
click at [122, 70] on button "Next" at bounding box center [122, 72] width 11 height 11
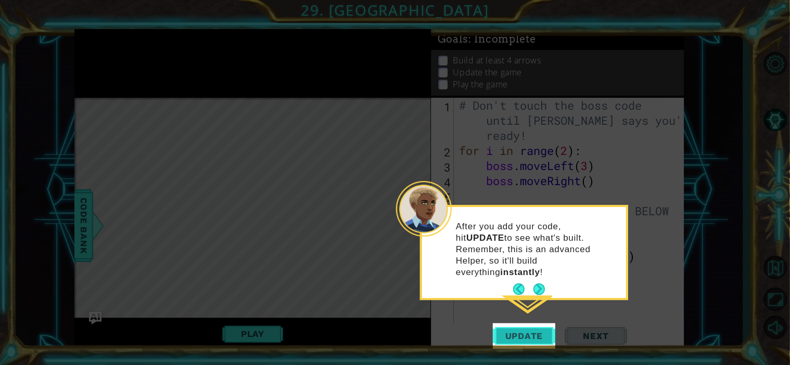
click at [524, 334] on span "Update" at bounding box center [523, 336] width 59 height 10
click at [536, 284] on button "Next" at bounding box center [538, 289] width 11 height 11
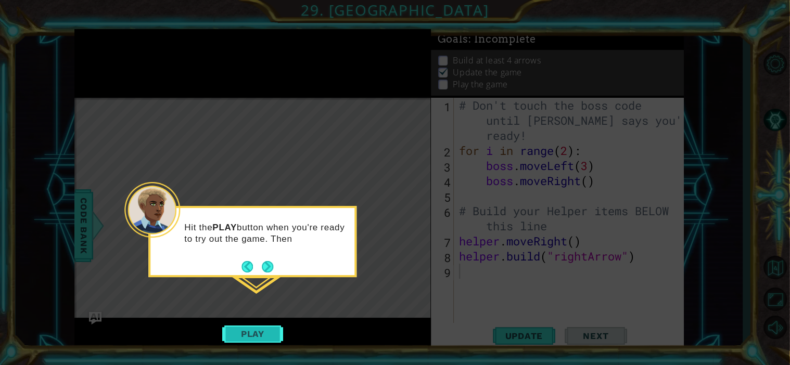
click at [237, 335] on button "Play" at bounding box center [252, 334] width 61 height 20
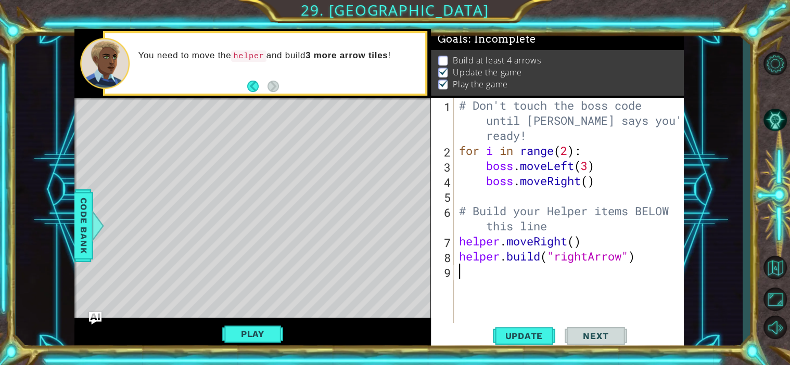
click at [574, 242] on div "# Don't touch the boss code until [PERSON_NAME] says you're ready! for i in ran…" at bounding box center [572, 241] width 230 height 287
click at [533, 337] on span "Update" at bounding box center [523, 336] width 59 height 10
type textarea "helper.moveRight()"
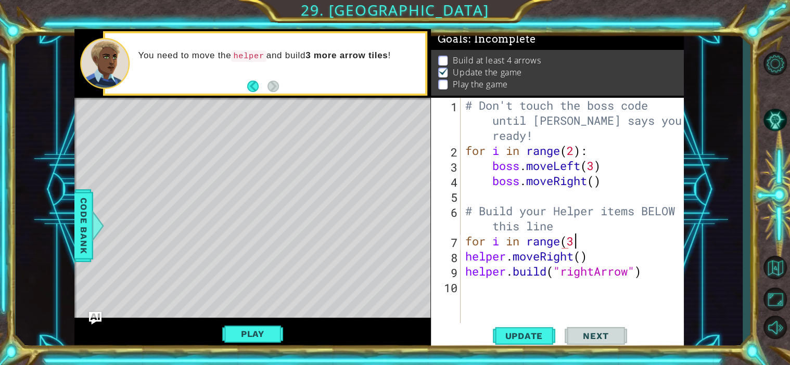
scroll to position [0, 4]
click at [542, 336] on span "Update" at bounding box center [523, 336] width 59 height 10
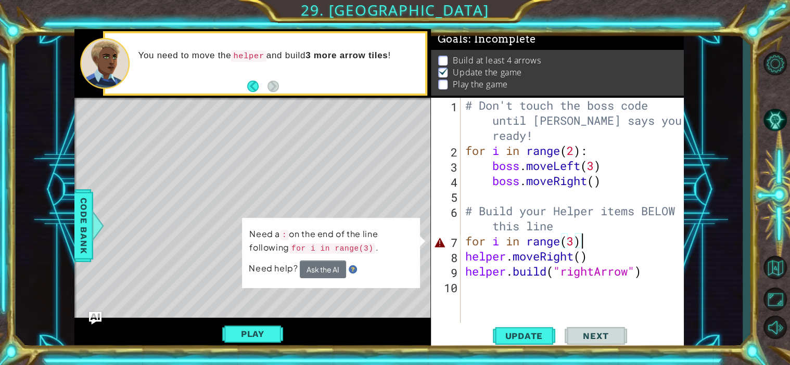
click at [538, 235] on div "# Don't touch the boss code until [PERSON_NAME] says you're ready! for i in ran…" at bounding box center [575, 241] width 224 height 287
click at [533, 243] on div "# Don't touch the boss code until [PERSON_NAME] says you're ready! for i in ran…" at bounding box center [575, 241] width 224 height 287
click at [585, 239] on div "# Don't touch the boss code until [PERSON_NAME] says you're ready! for i in ran…" at bounding box center [575, 241] width 224 height 287
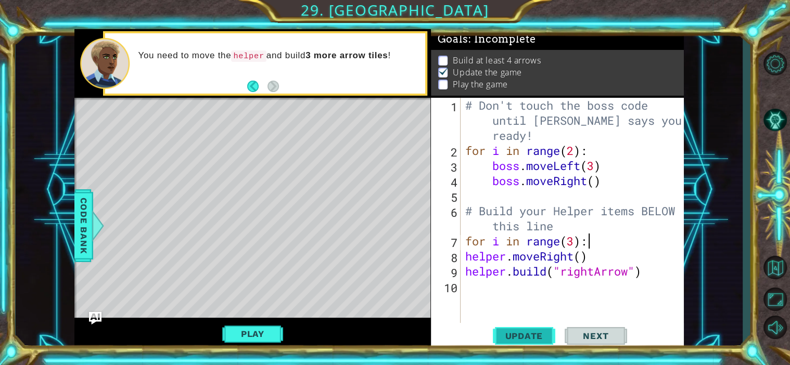
click at [527, 339] on span "Update" at bounding box center [523, 336] width 59 height 10
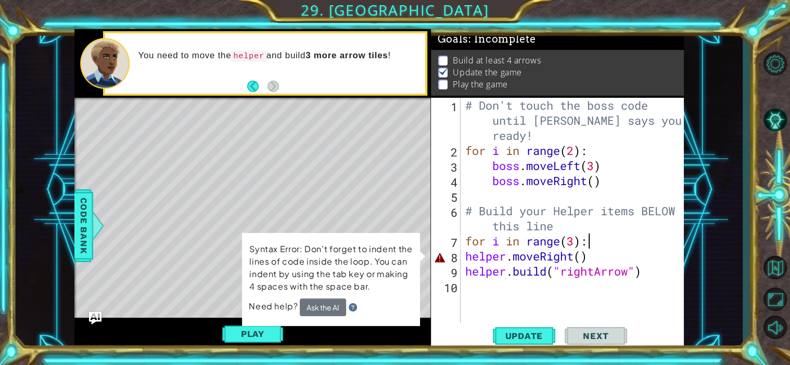
click at [466, 254] on div "# Don't touch the boss code until [PERSON_NAME] says you're ready! for i in ran…" at bounding box center [575, 241] width 224 height 287
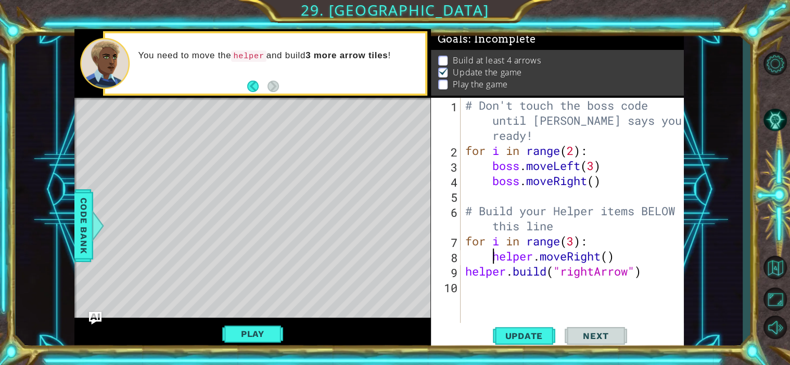
click at [464, 272] on div "# Don't touch the boss code until [PERSON_NAME] says you're ready! for i in ran…" at bounding box center [575, 241] width 224 height 287
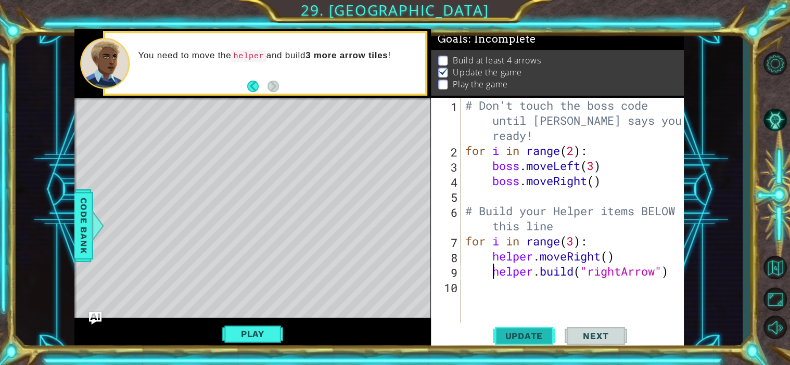
click at [530, 338] on span "Update" at bounding box center [523, 336] width 59 height 10
click at [574, 243] on div "# Don't touch the boss code until [PERSON_NAME] says you're ready! for i in ran…" at bounding box center [575, 241] width 224 height 287
type textarea "for i in range(5):"
click at [529, 338] on span "Update" at bounding box center [523, 336] width 59 height 10
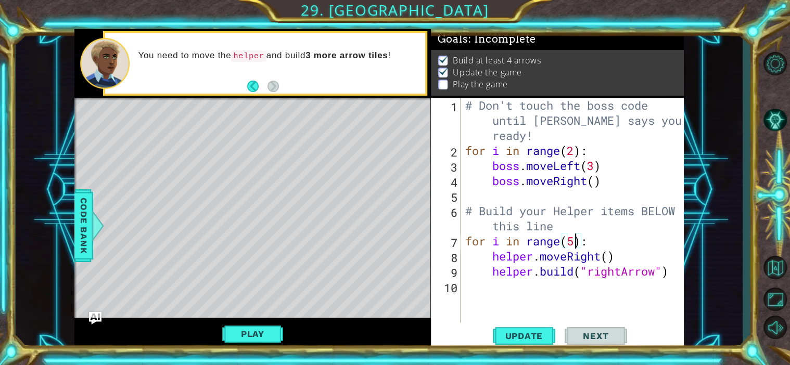
click at [571, 299] on div "# Don't touch the boss code until [PERSON_NAME] says you're ready! for i in ran…" at bounding box center [575, 241] width 224 height 287
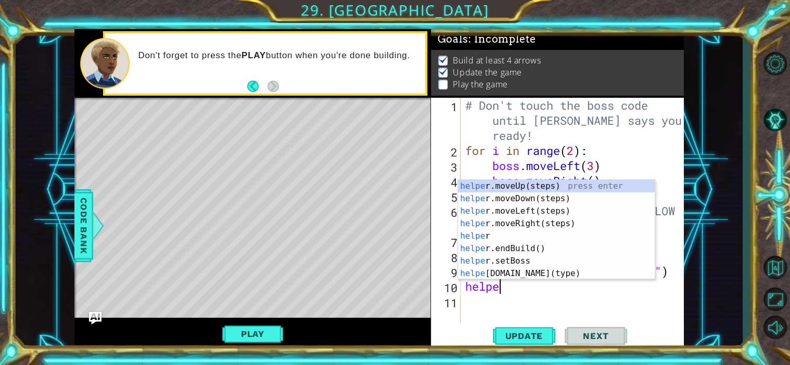
type textarea "helper"
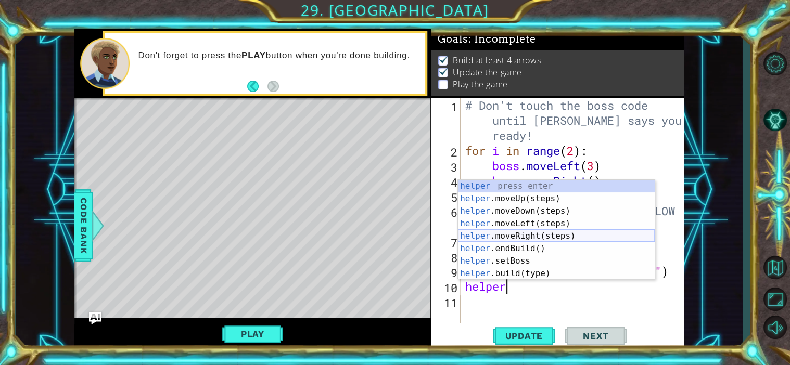
click at [526, 233] on div "helper press enter helper .moveUp(steps) press enter helper .moveDown(steps) pr…" at bounding box center [556, 242] width 197 height 125
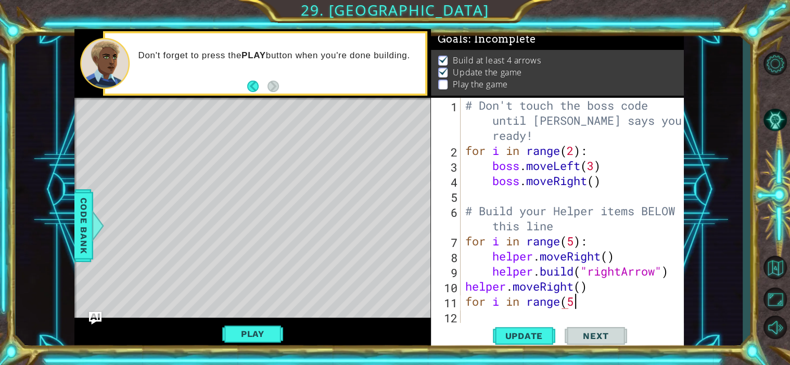
scroll to position [0, 4]
type textarea "for i in range(5)"
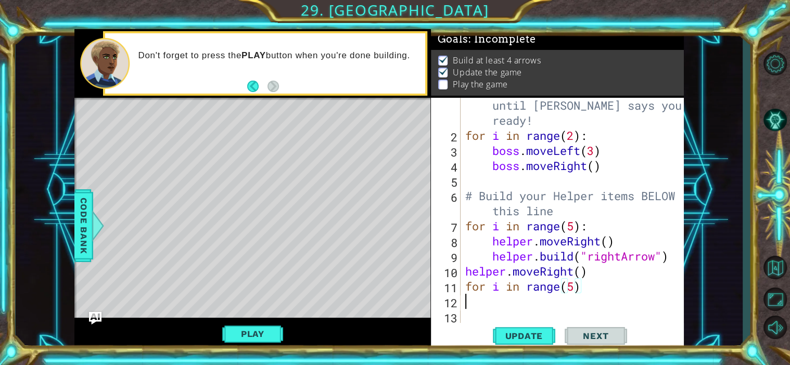
scroll to position [15, 0]
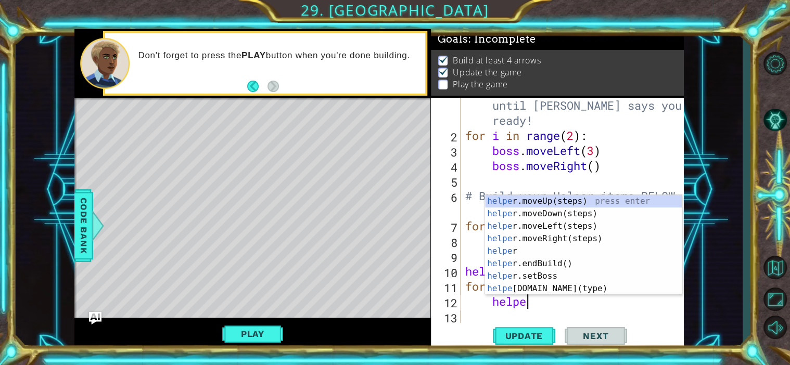
type textarea "helper"
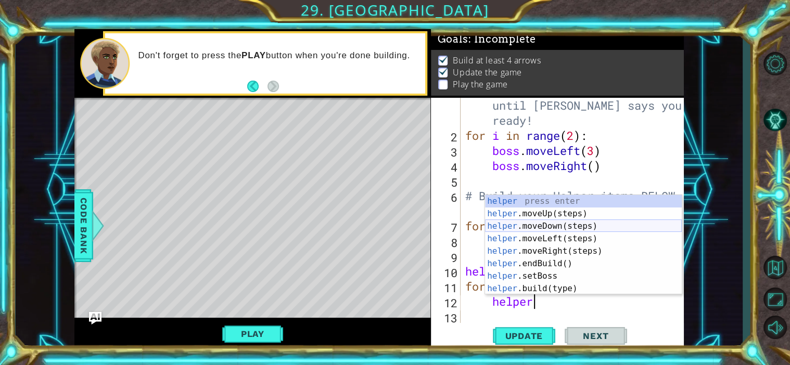
click at [582, 223] on div "helper press enter helper .moveUp(steps) press enter helper .moveDown(steps) pr…" at bounding box center [583, 257] width 197 height 125
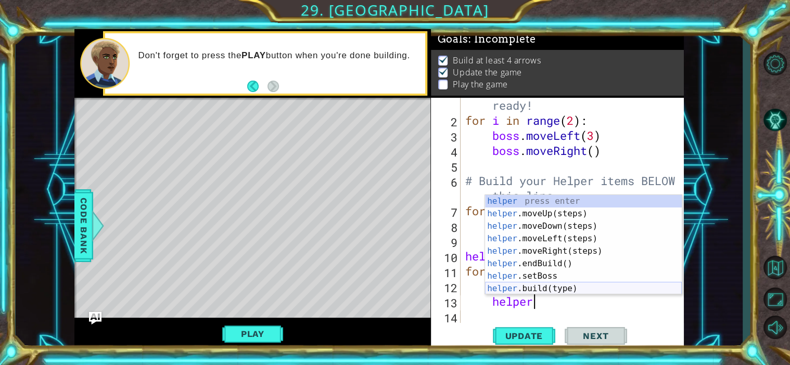
click at [590, 288] on div "helper press enter helper .moveUp(steps) press enter helper .moveDown(steps) pr…" at bounding box center [583, 257] width 197 height 125
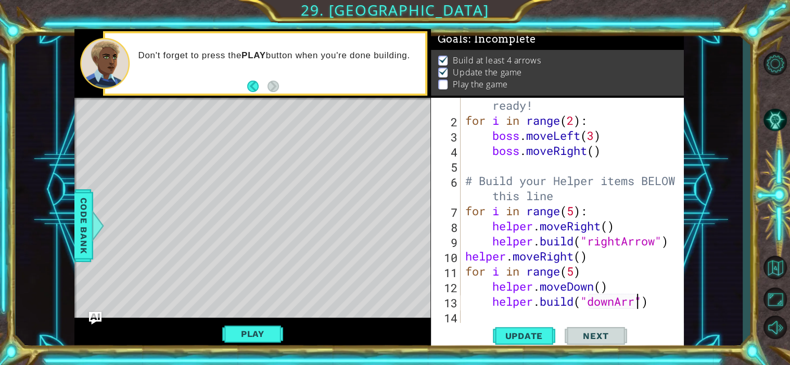
scroll to position [0, 8]
click at [530, 338] on span "Update" at bounding box center [523, 336] width 59 height 10
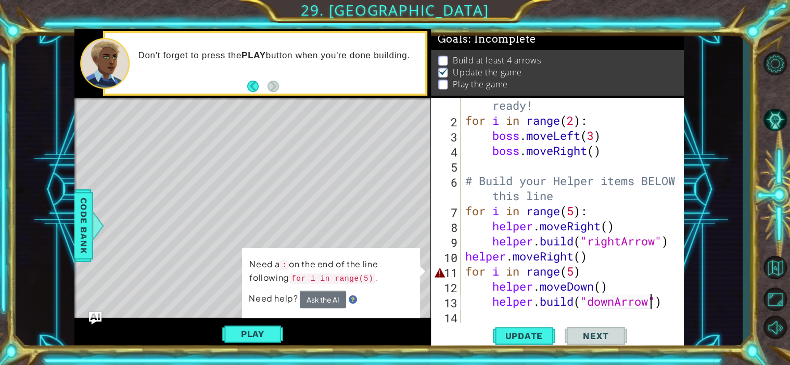
click at [604, 275] on div "# Don't touch the boss code until [PERSON_NAME] says you're ready! for i in ran…" at bounding box center [575, 211] width 224 height 287
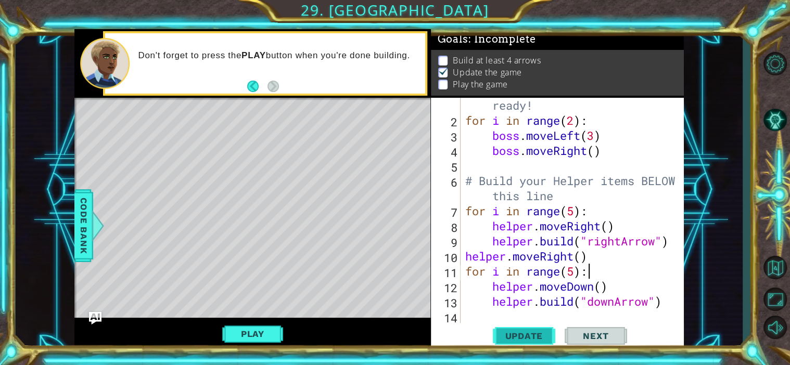
click at [541, 334] on span "Update" at bounding box center [523, 336] width 59 height 10
click at [593, 255] on div "# Don't touch the boss code until [PERSON_NAME] says you're ready! for i in ran…" at bounding box center [575, 211] width 224 height 287
type textarea "helper.moveRight()"
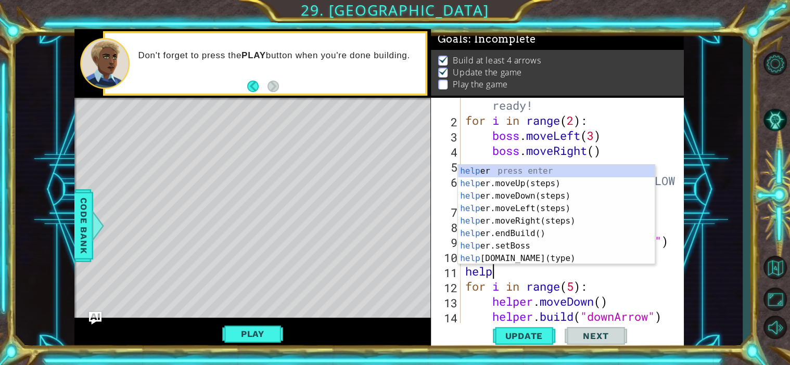
scroll to position [0, 1]
click at [547, 259] on div "helper press enter helper .moveUp(steps) press enter helper .moveDown(steps) pr…" at bounding box center [556, 227] width 197 height 125
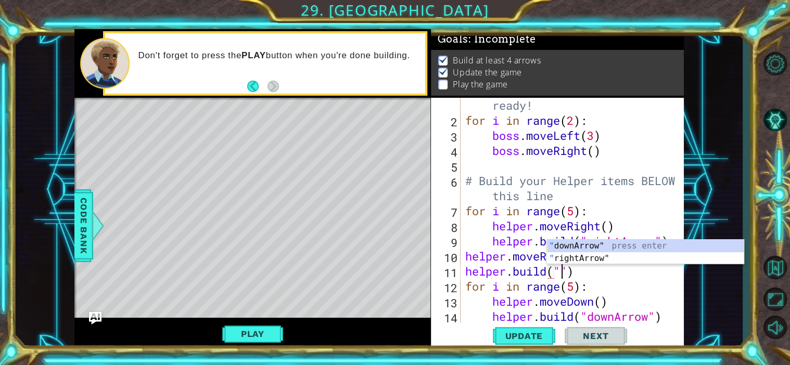
scroll to position [0, 4]
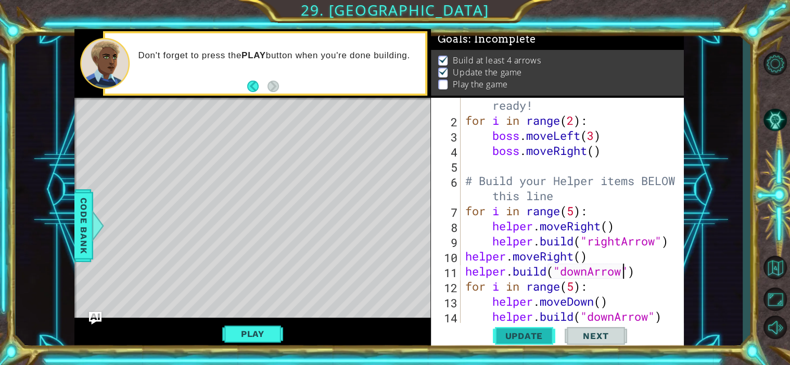
type textarea "[DOMAIN_NAME]("downArrow")"
click at [525, 341] on span "Update" at bounding box center [523, 336] width 59 height 10
click at [248, 333] on button "Play" at bounding box center [252, 334] width 61 height 20
click at [608, 331] on span "Next" at bounding box center [595, 336] width 46 height 10
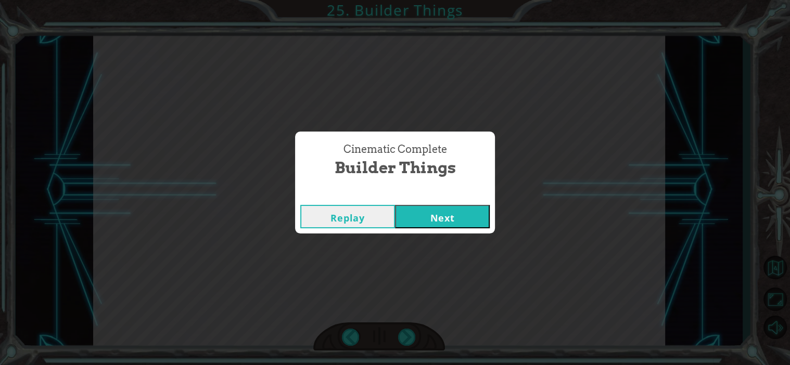
click at [463, 227] on button "Next" at bounding box center [442, 216] width 95 height 23
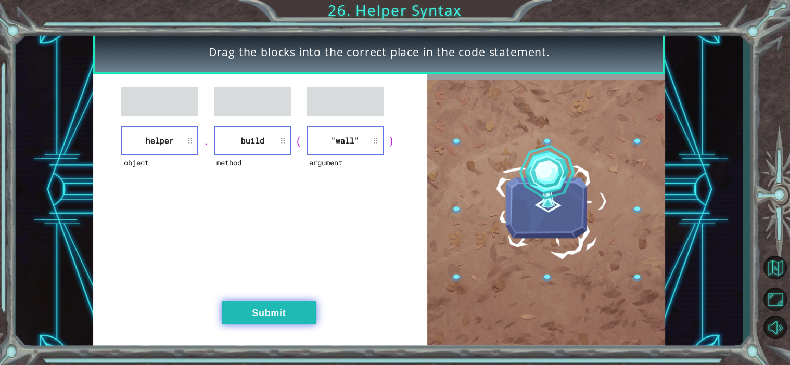
click at [255, 307] on button "Submit" at bounding box center [269, 312] width 95 height 23
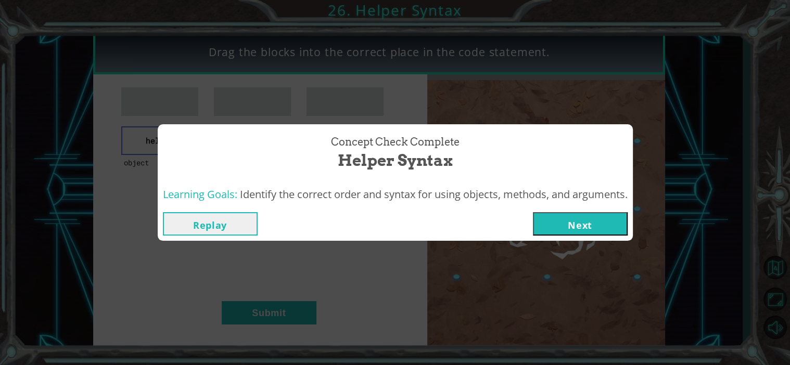
click at [592, 229] on button "Next" at bounding box center [580, 223] width 95 height 23
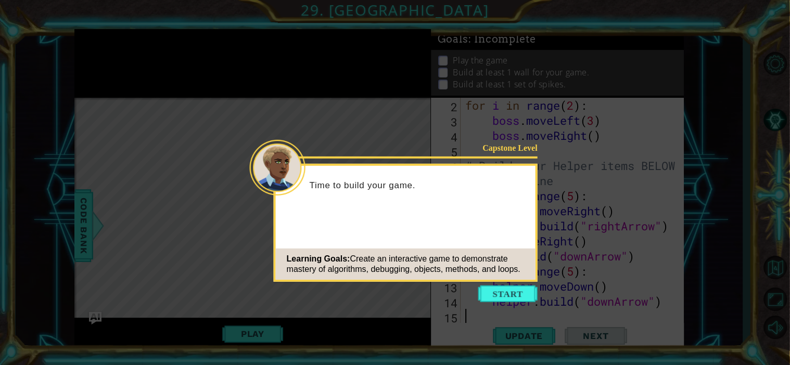
scroll to position [45, 0]
click at [529, 289] on button "Start" at bounding box center [507, 294] width 59 height 17
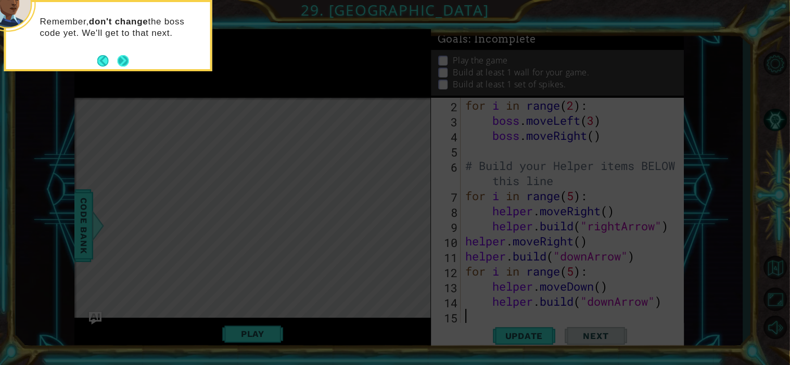
click at [125, 56] on button "Next" at bounding box center [123, 60] width 11 height 11
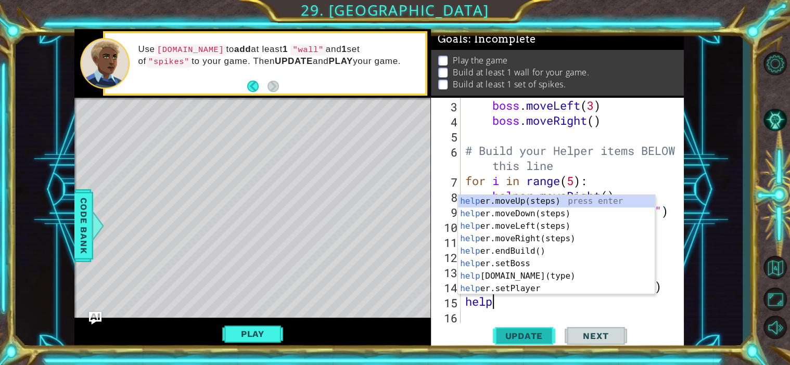
scroll to position [0, 1]
click at [523, 279] on div "help er.moveUp(steps) press enter help er.moveDown(steps) press enter help er.m…" at bounding box center [556, 257] width 197 height 125
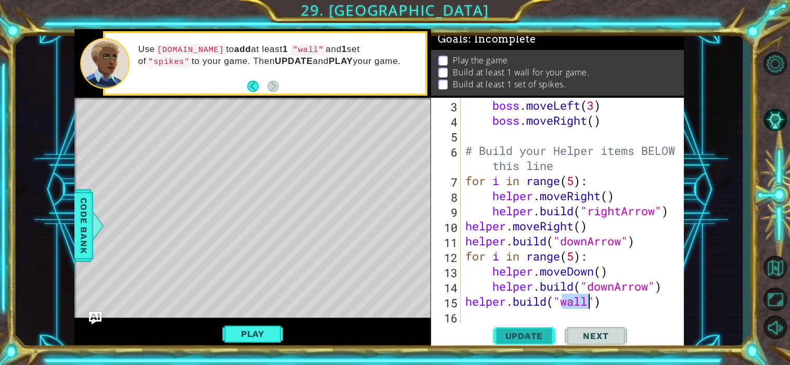
click at [521, 327] on button "Update" at bounding box center [524, 335] width 62 height 25
click at [463, 304] on div "boss . moveLeft ( 3 ) boss . moveRight ( ) # Build your Helper items BELOW this…" at bounding box center [575, 226] width 224 height 256
click at [546, 335] on span "Update" at bounding box center [523, 336] width 59 height 10
click at [522, 338] on span "Update" at bounding box center [523, 336] width 59 height 10
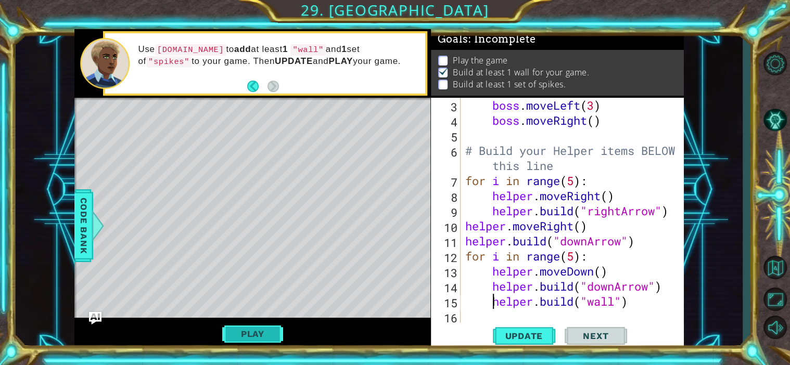
click at [249, 340] on button "Play" at bounding box center [252, 334] width 61 height 20
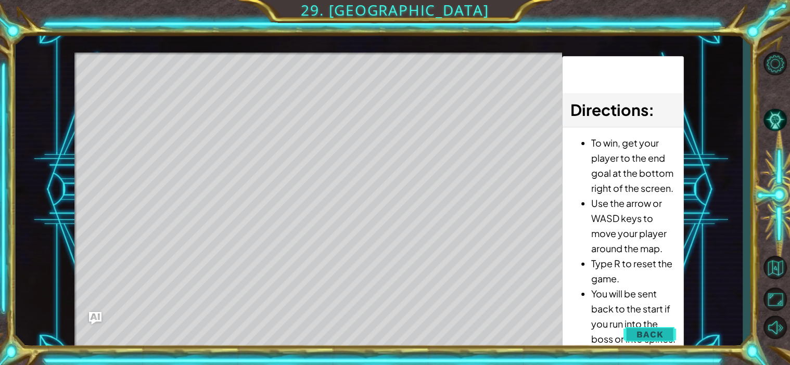
click at [655, 330] on span "Back" at bounding box center [649, 334] width 27 height 10
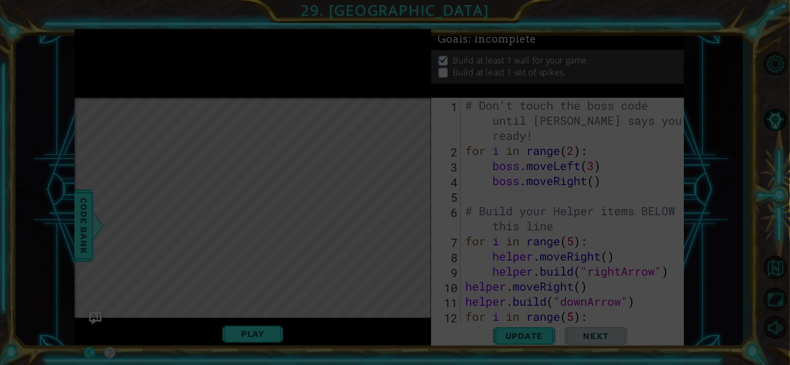
scroll to position [0, 0]
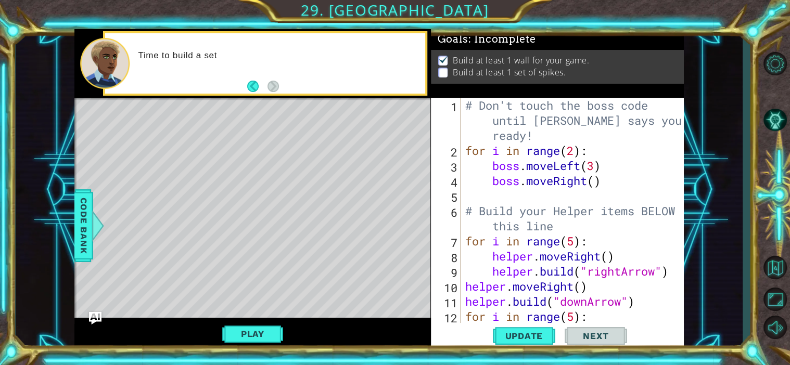
click at [606, 301] on div "# Don't touch the boss code until [PERSON_NAME] says you're ready! for i in ran…" at bounding box center [575, 241] width 224 height 287
click at [589, 313] on div "# Don't touch the boss code until [PERSON_NAME] says you're ready! for i in ran…" at bounding box center [575, 241] width 224 height 287
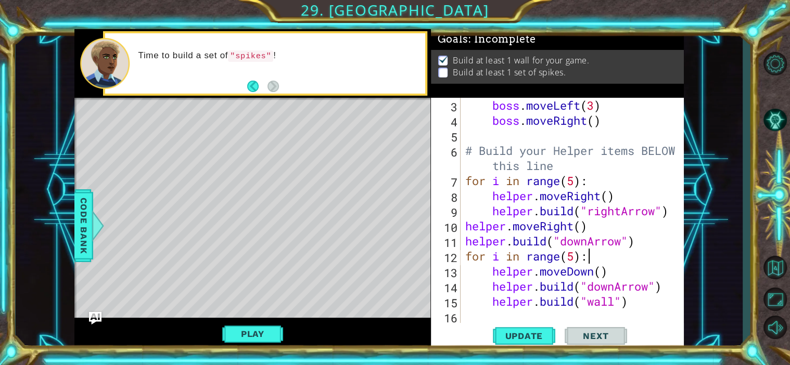
click at [614, 300] on div "boss . moveLeft ( 3 ) boss . moveRight ( ) # Build your Helper items BELOW this…" at bounding box center [575, 226] width 224 height 256
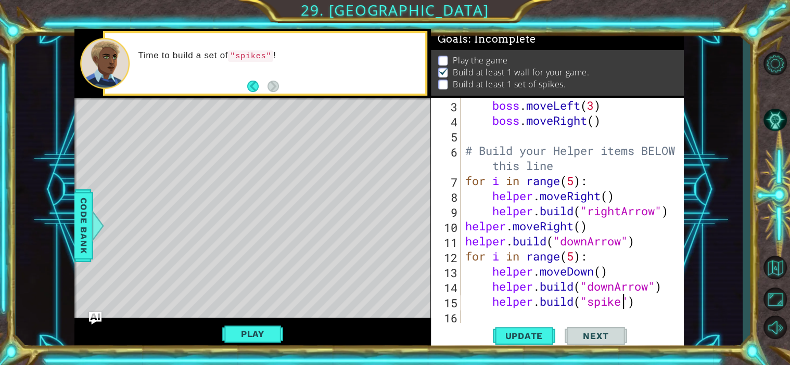
scroll to position [0, 7]
click at [547, 328] on button "Update" at bounding box center [524, 335] width 62 height 25
click at [248, 338] on button "Play" at bounding box center [252, 334] width 61 height 20
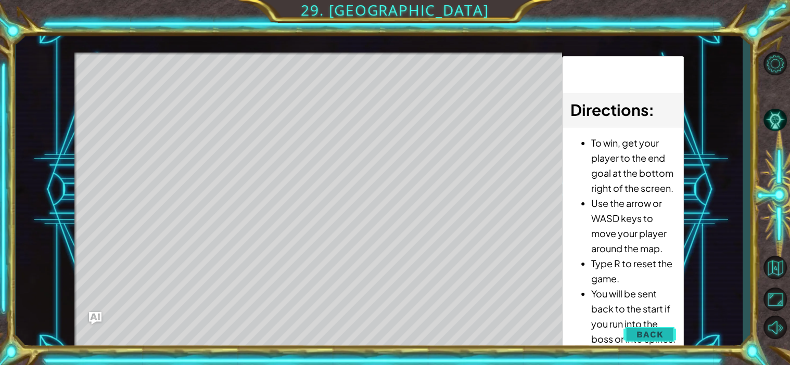
click at [640, 338] on span "Back" at bounding box center [649, 334] width 27 height 10
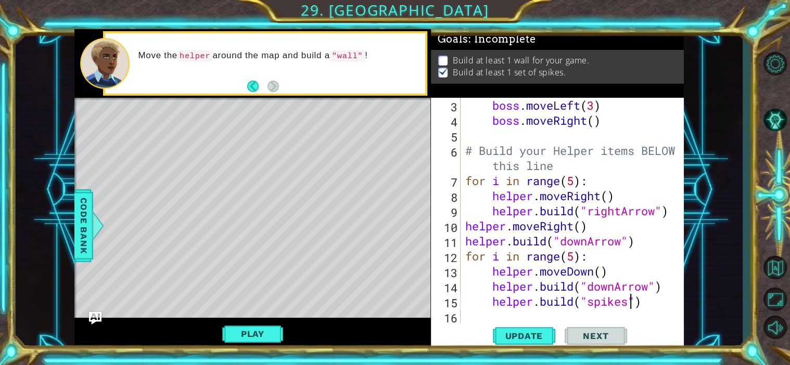
scroll to position [60, 0]
click at [647, 306] on div "boss . moveLeft ( 3 ) boss . moveRight ( ) # Build your Helper items BELOW this…" at bounding box center [575, 226] width 224 height 256
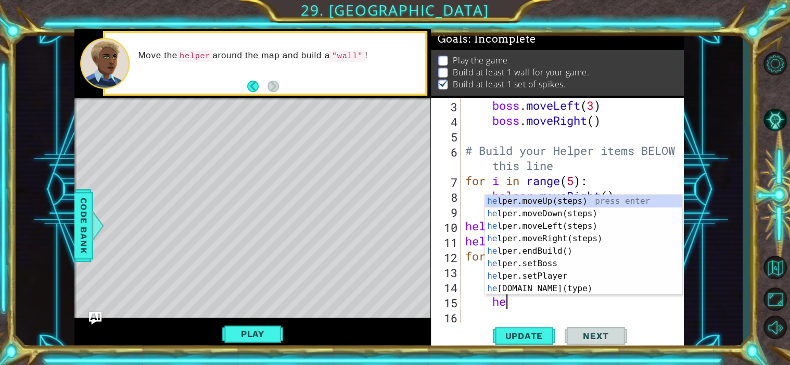
type textarea "h"
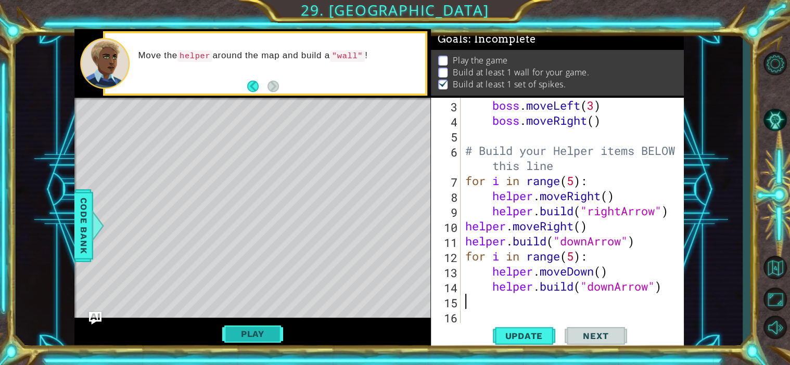
click at [273, 327] on button "Play" at bounding box center [252, 334] width 61 height 20
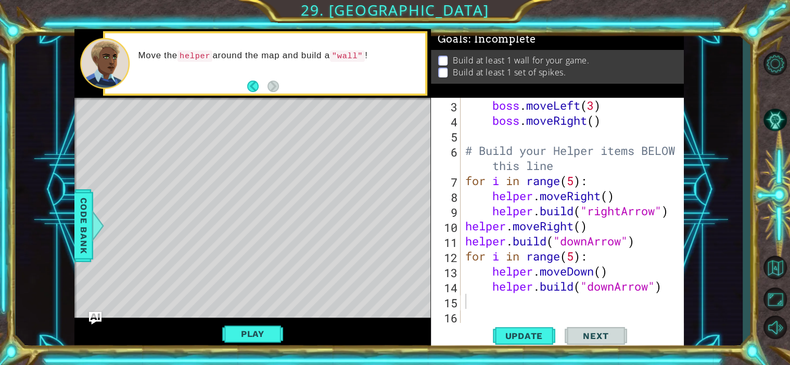
click at [586, 306] on div "boss . moveLeft ( 3 ) boss . moveRight ( ) # Build your Helper items BELOW this…" at bounding box center [575, 226] width 224 height 256
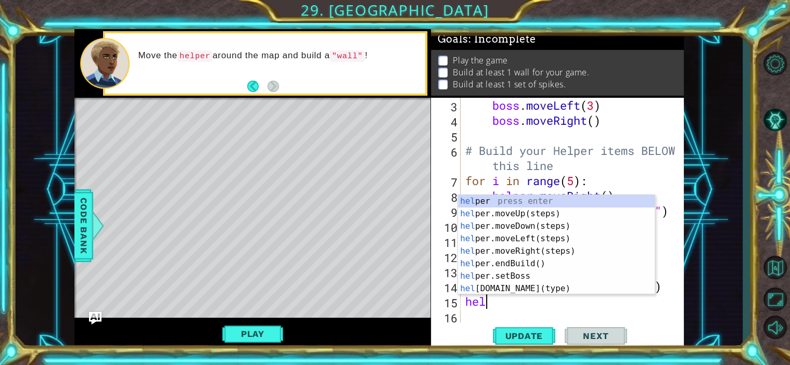
type textarea "help"
click at [535, 245] on div "help er press enter help er.moveUp(steps) press enter help er.moveDown(steps) p…" at bounding box center [556, 257] width 197 height 125
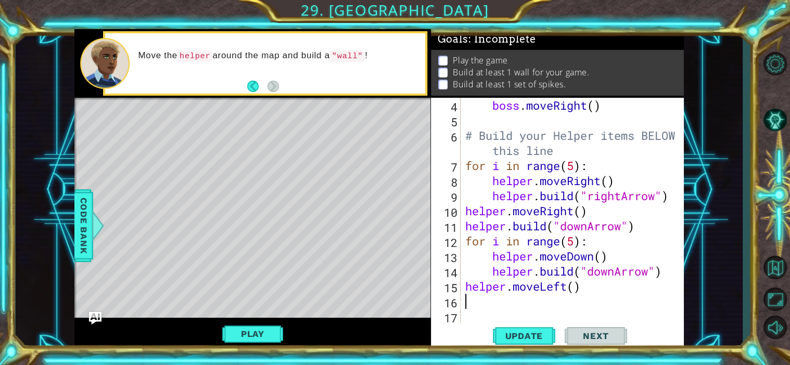
click at [573, 287] on div "boss . moveRight ( ) # Build your Helper items BELOW this line for i in range (…" at bounding box center [575, 226] width 224 height 256
type textarea "helper.moveLeft()"
click at [536, 299] on div "boss . moveRight ( ) # Build your Helper items BELOW this line for i in range (…" at bounding box center [575, 226] width 224 height 256
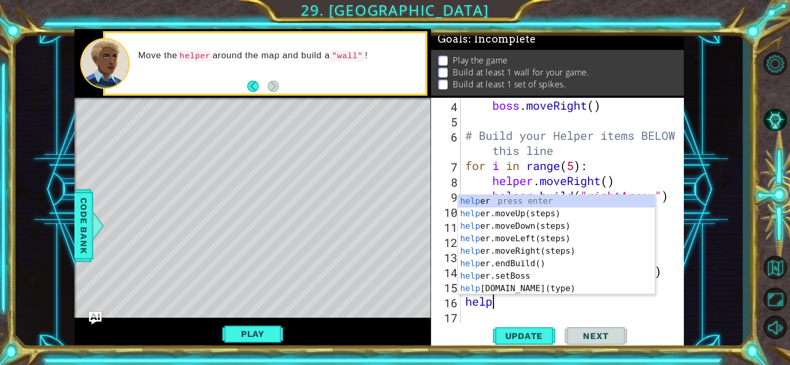
scroll to position [0, 1]
click at [539, 284] on div "help er press enter help er.moveUp(steps) press enter help er.moveDown(steps) p…" at bounding box center [556, 257] width 197 height 125
type textarea "[DOMAIN_NAME]("wall")"
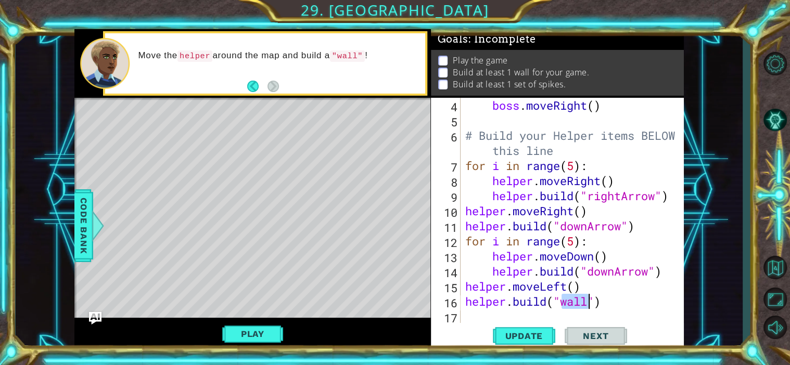
click at [617, 309] on div "boss . moveRight ( ) # Build your Helper items BELOW this line for i in range (…" at bounding box center [575, 226] width 224 height 256
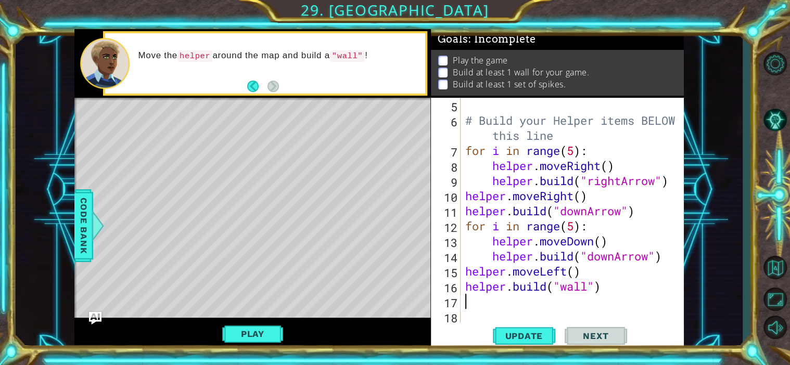
scroll to position [90, 0]
type textarea "he"
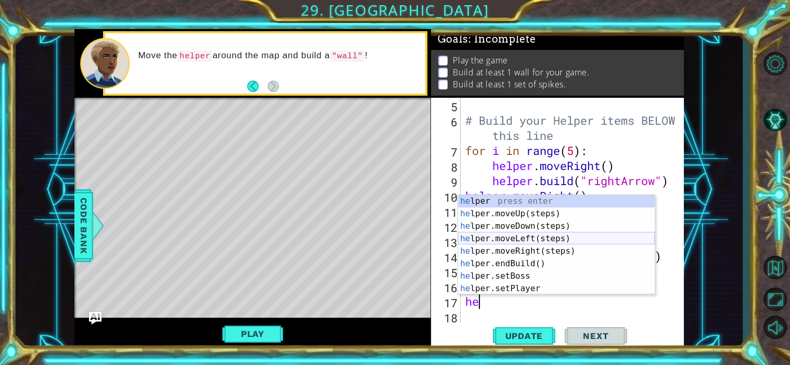
click at [602, 237] on div "he lper press enter he lper.moveUp(steps) press enter he lper.moveDown(steps) p…" at bounding box center [556, 257] width 197 height 125
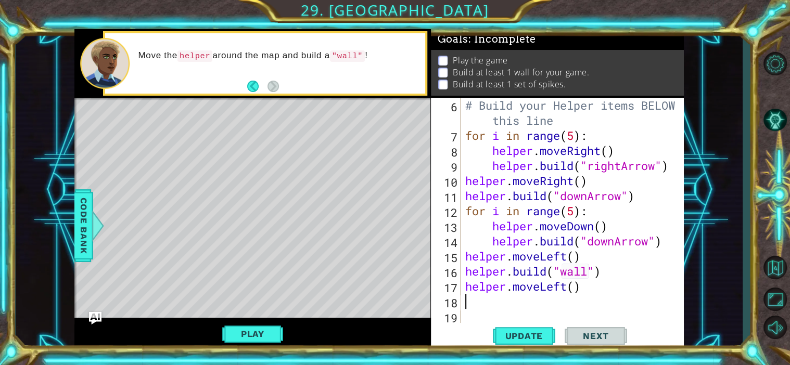
scroll to position [105, 0]
click at [577, 288] on div "# Build your Helper items BELOW this line for i in range ( 5 ) : helper . moveR…" at bounding box center [575, 234] width 224 height 272
type textarea "helper.moveLeft()"
click at [504, 305] on div "# Build your Helper items BELOW this line for i in range ( 5 ) : helper . moveR…" at bounding box center [575, 234] width 224 height 272
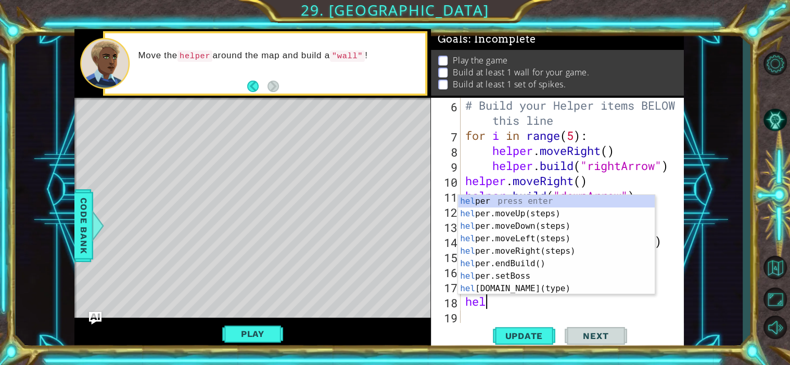
scroll to position [0, 1]
click at [531, 289] on div "helper press enter helper .moveUp(steps) press enter helper .moveDown(steps) pr…" at bounding box center [556, 257] width 197 height 125
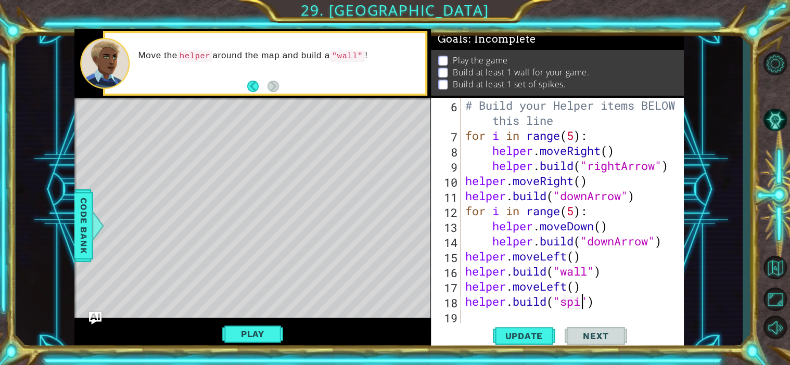
scroll to position [0, 6]
click at [538, 341] on button "Update" at bounding box center [524, 335] width 62 height 25
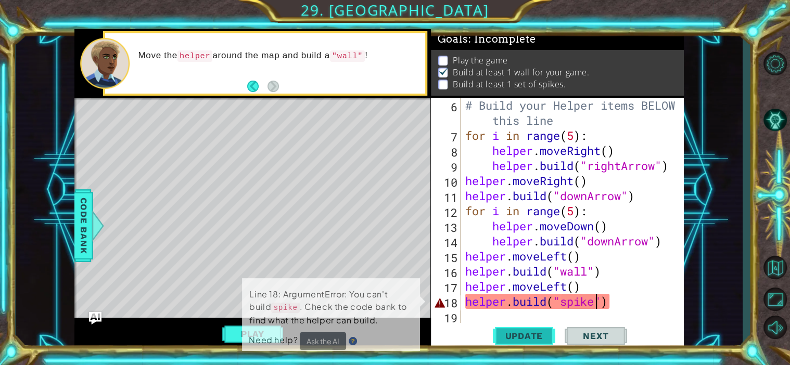
click at [540, 336] on span "Update" at bounding box center [523, 336] width 59 height 10
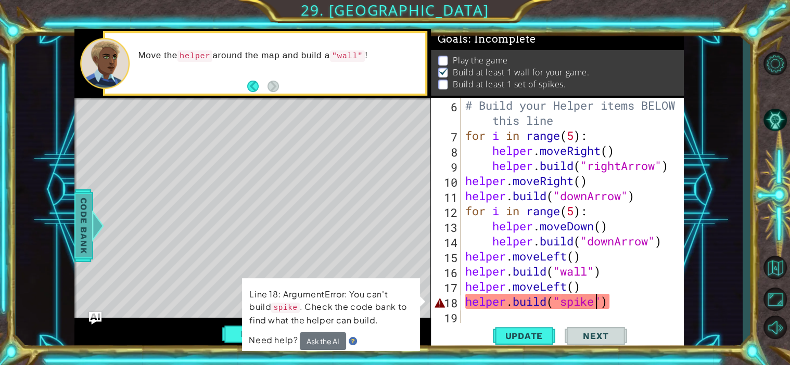
click at [74, 228] on div "Code Bank" at bounding box center [83, 225] width 19 height 73
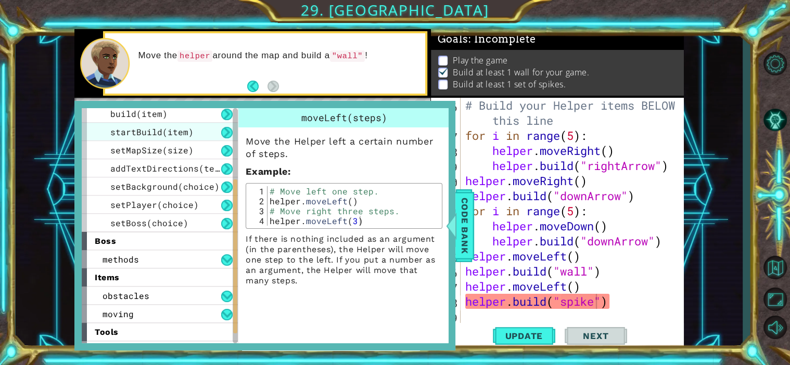
scroll to position [128, 0]
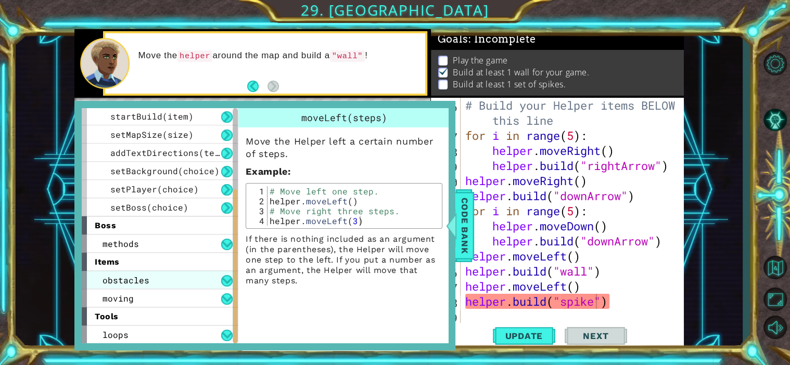
click at [180, 278] on div "obstacles" at bounding box center [160, 280] width 156 height 18
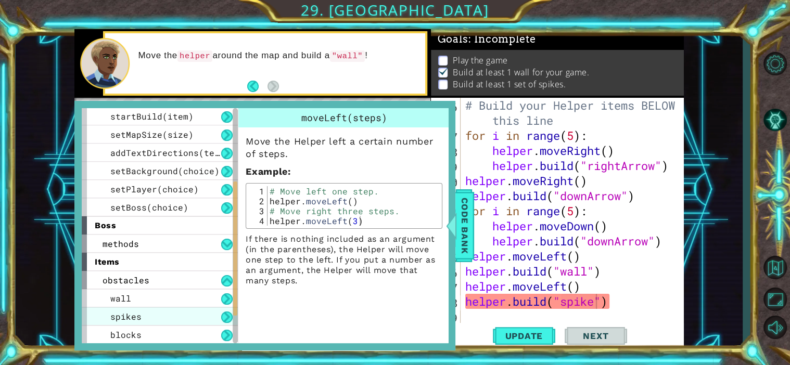
click at [182, 310] on div "spikes" at bounding box center [160, 316] width 156 height 18
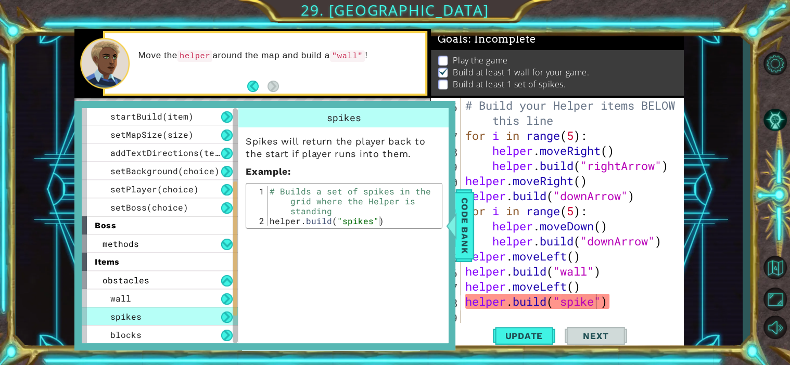
click at [596, 302] on div "# Build your Helper items BELOW this line for i in range ( 5 ) : helper . moveR…" at bounding box center [575, 234] width 224 height 272
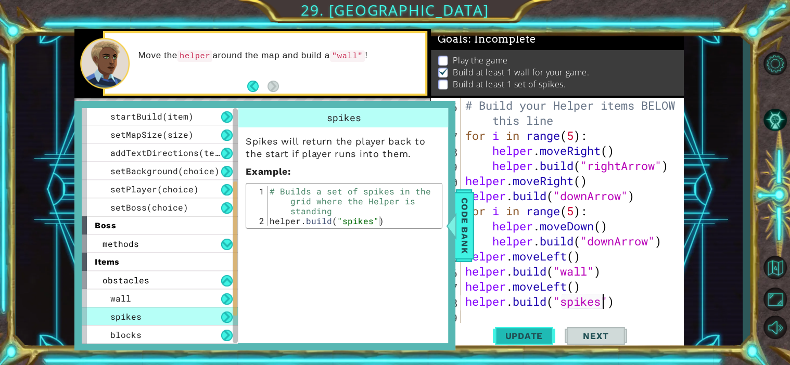
type textarea "[DOMAIN_NAME]("spikes")"
click at [539, 331] on span "Update" at bounding box center [523, 336] width 59 height 10
click at [457, 219] on div at bounding box center [451, 225] width 13 height 31
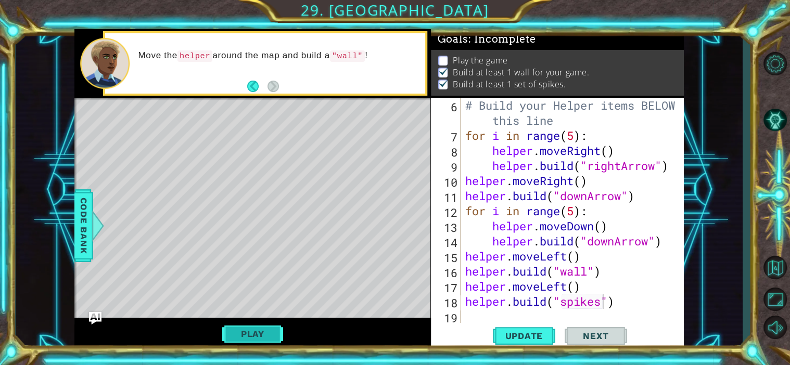
click at [242, 337] on button "Play" at bounding box center [252, 334] width 61 height 20
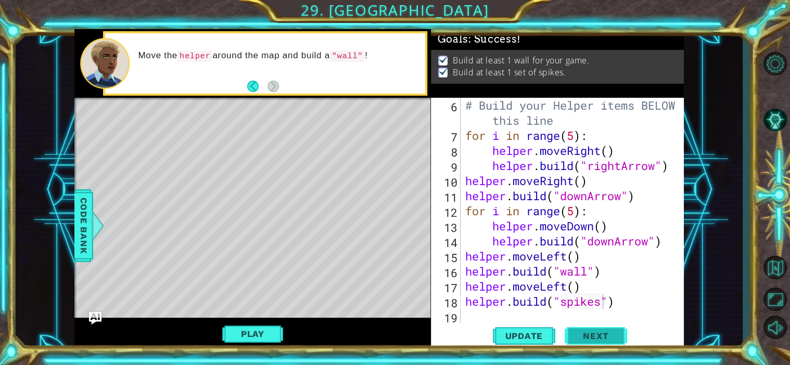
click at [589, 335] on span "Next" at bounding box center [595, 336] width 46 height 10
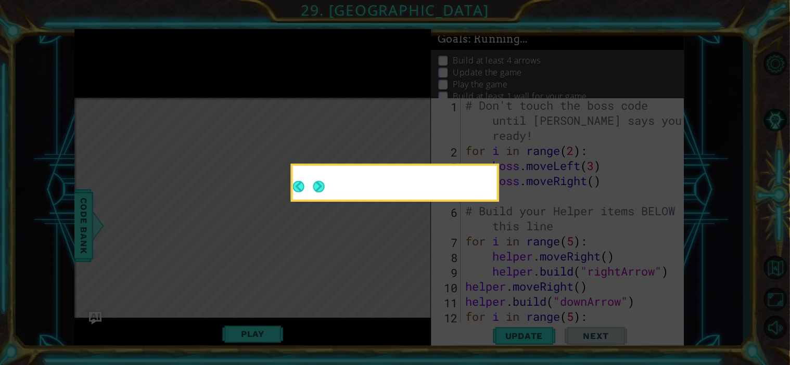
scroll to position [0, 0]
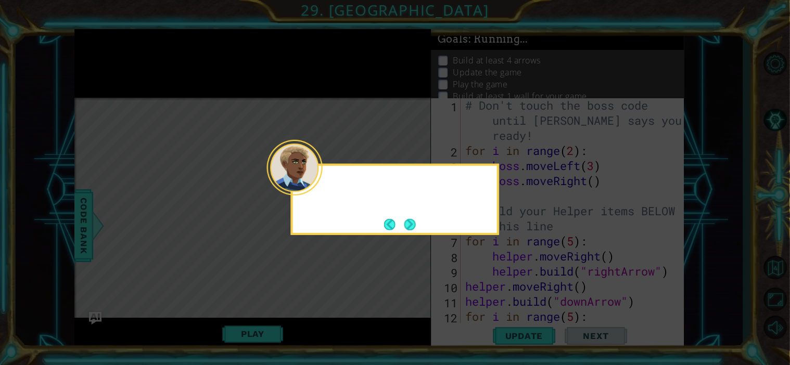
click at [316, 188] on div at bounding box center [295, 168] width 56 height 56
click at [410, 223] on button "Next" at bounding box center [409, 224] width 11 height 11
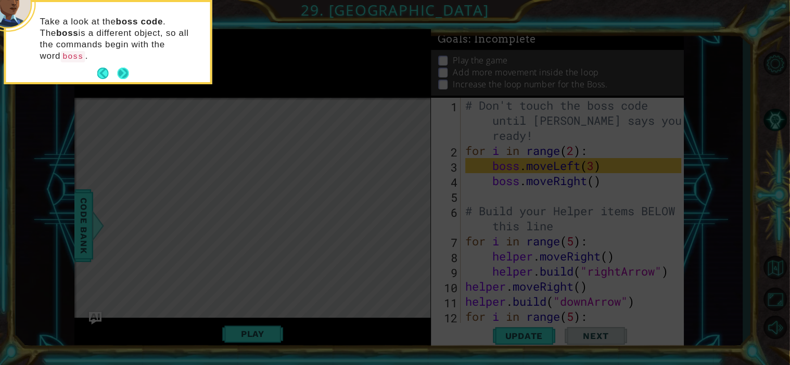
click at [119, 68] on button "Next" at bounding box center [122, 73] width 11 height 11
click at [119, 57] on icon at bounding box center [394, 54] width 789 height 621
click at [124, 62] on icon at bounding box center [394, 54] width 789 height 621
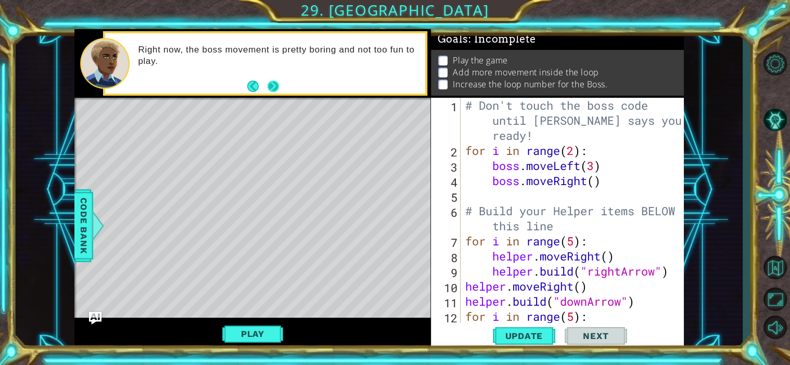
click at [274, 86] on button "Next" at bounding box center [272, 86] width 11 height 11
click at [274, 86] on div "Right now, the boss movement is pretty boring and not too fun to play." at bounding box center [252, 63] width 356 height 69
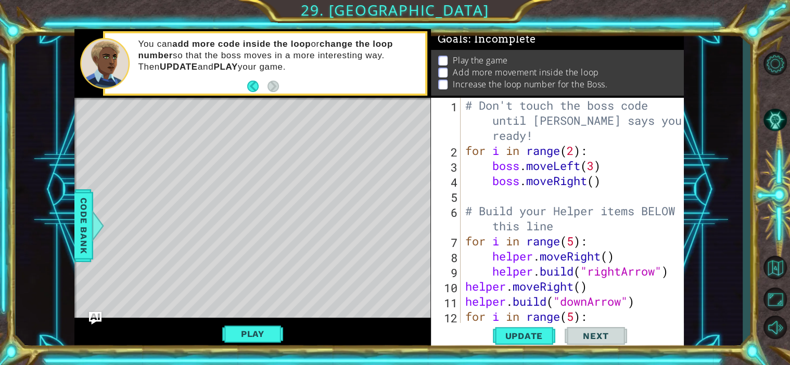
click at [535, 192] on div "# Don't touch the boss code until [PERSON_NAME] says you're ready! for i in ran…" at bounding box center [575, 241] width 224 height 287
click at [532, 195] on div "# Don't touch the boss code until [PERSON_NAME] says you're ready! for i in ran…" at bounding box center [575, 241] width 224 height 287
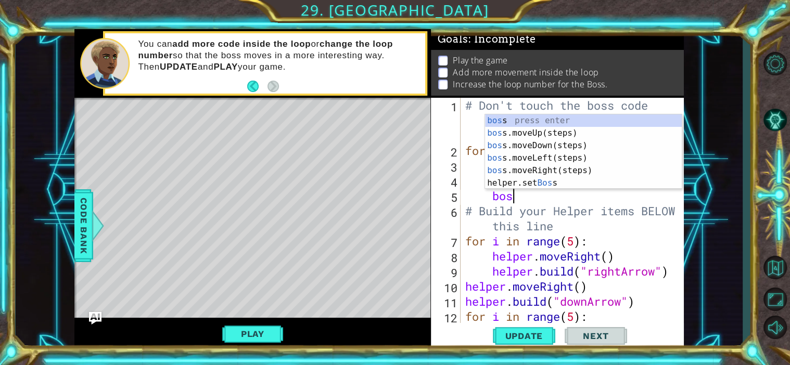
type textarea "boss"
click at [541, 131] on div "boss press enter boss .moveUp(steps) press enter boss .moveDown(steps) press en…" at bounding box center [583, 164] width 197 height 100
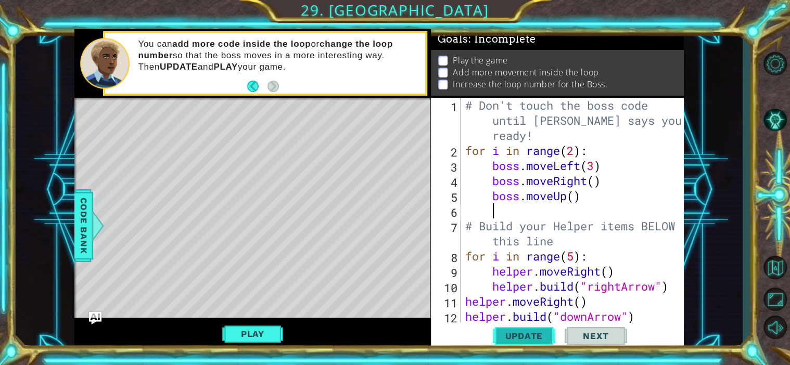
click at [508, 331] on span "Update" at bounding box center [523, 336] width 59 height 10
click at [576, 148] on div "# Don't touch the boss code until [PERSON_NAME] says you're ready! for i in ran…" at bounding box center [575, 241] width 224 height 287
type textarea "for i in range(3):"
click at [533, 340] on span "Update" at bounding box center [523, 336] width 59 height 10
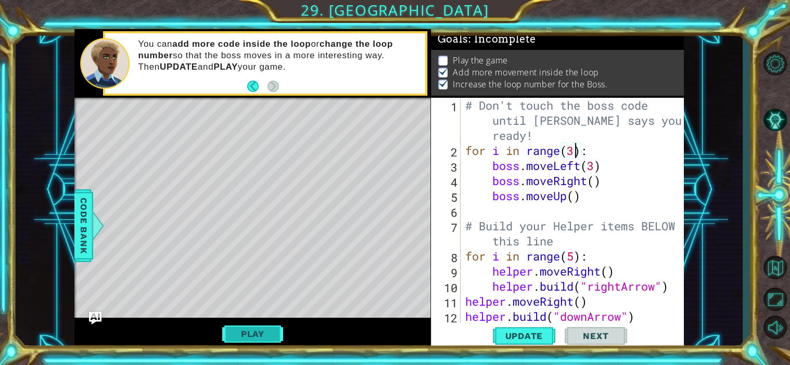
click at [269, 335] on button "Play" at bounding box center [252, 334] width 61 height 20
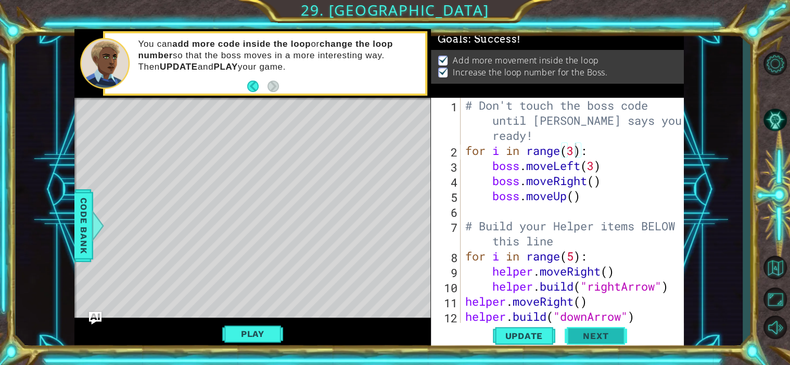
click at [611, 336] on span "Next" at bounding box center [595, 337] width 46 height 10
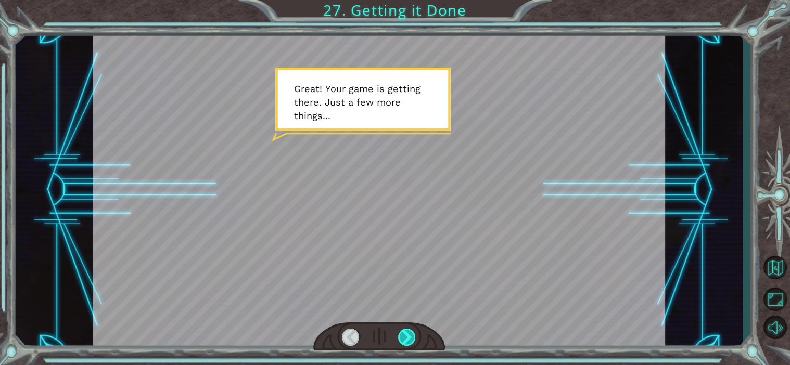
click at [408, 337] on div at bounding box center [407, 337] width 18 height 17
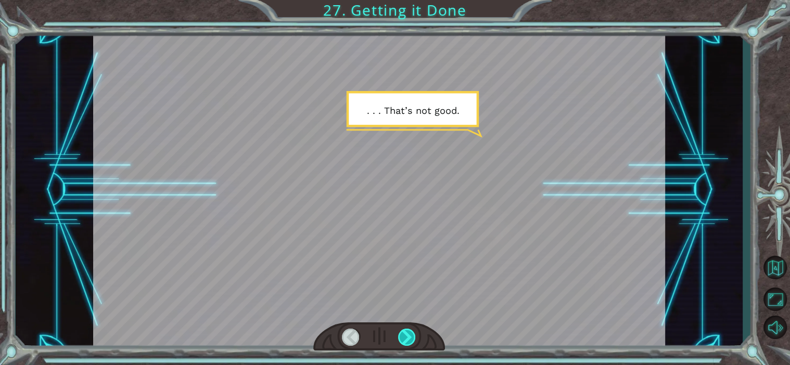
click at [408, 337] on div at bounding box center [407, 337] width 18 height 17
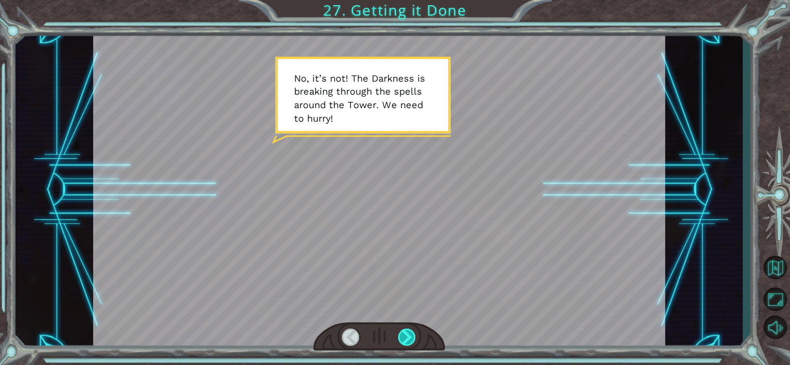
click at [408, 337] on div at bounding box center [407, 337] width 18 height 17
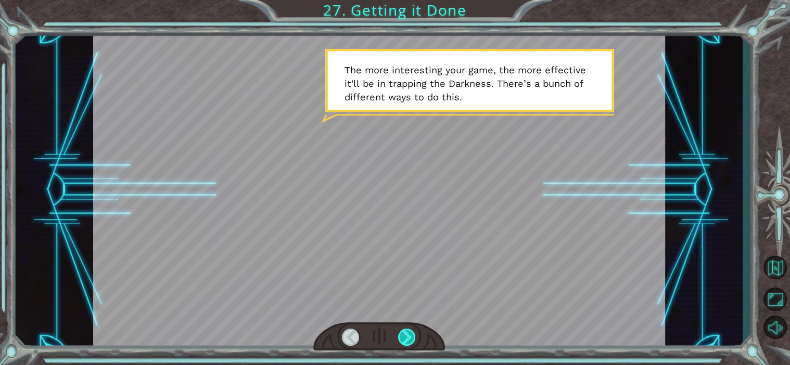
click at [408, 337] on div at bounding box center [407, 337] width 18 height 17
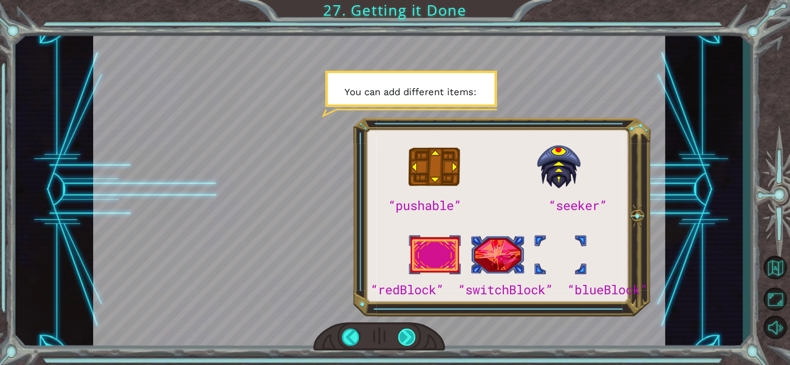
click at [408, 337] on div at bounding box center [407, 337] width 18 height 17
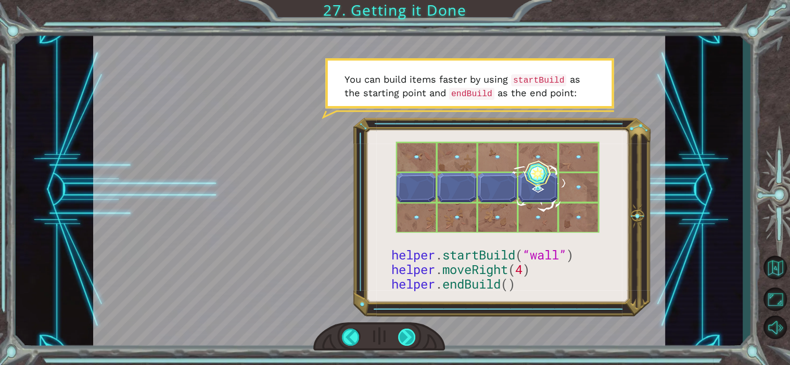
click at [406, 335] on div at bounding box center [407, 337] width 18 height 17
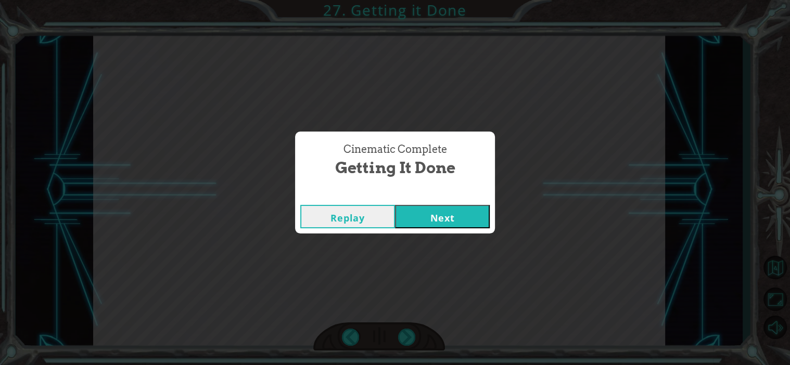
click at [395, 205] on button "Next" at bounding box center [442, 216] width 95 height 23
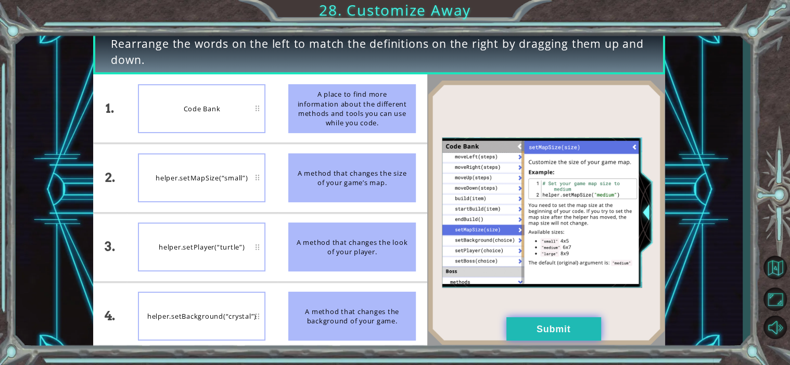
click at [544, 328] on button "Submit" at bounding box center [553, 328] width 95 height 23
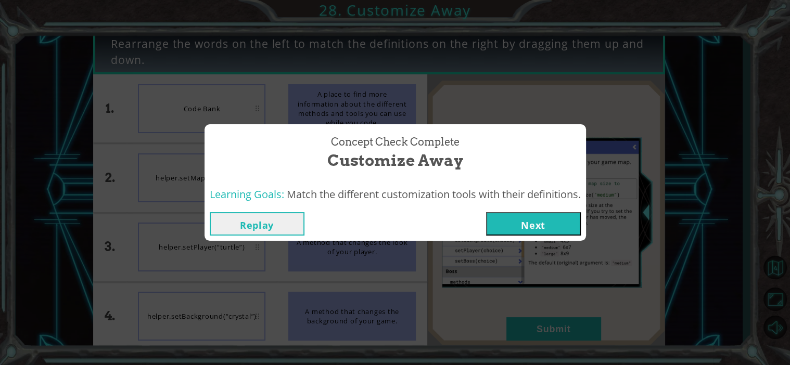
click at [565, 221] on button "Next" at bounding box center [533, 223] width 95 height 23
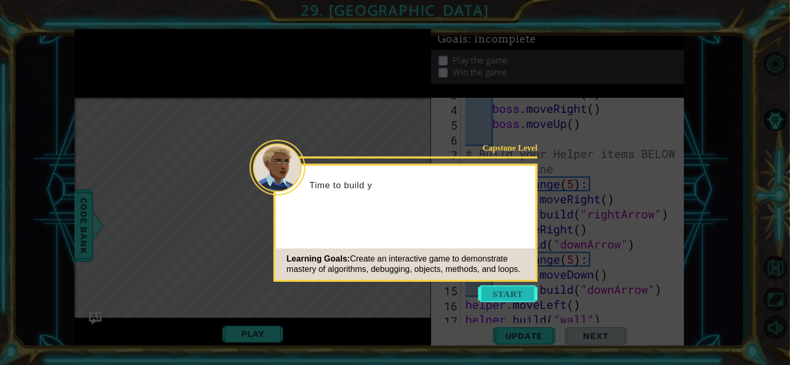
scroll to position [120, 0]
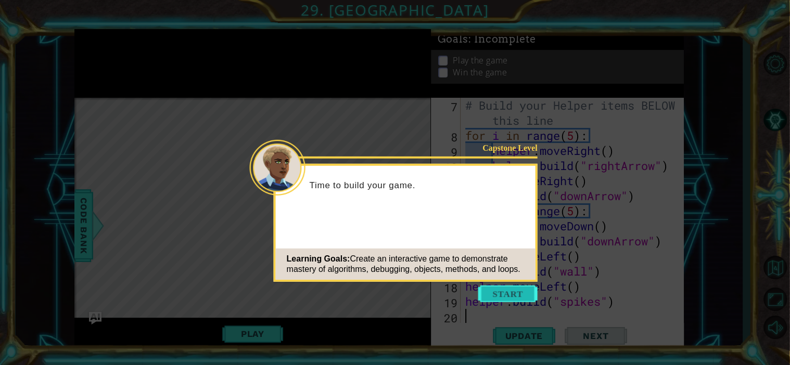
click at [515, 289] on button "Start" at bounding box center [507, 294] width 59 height 17
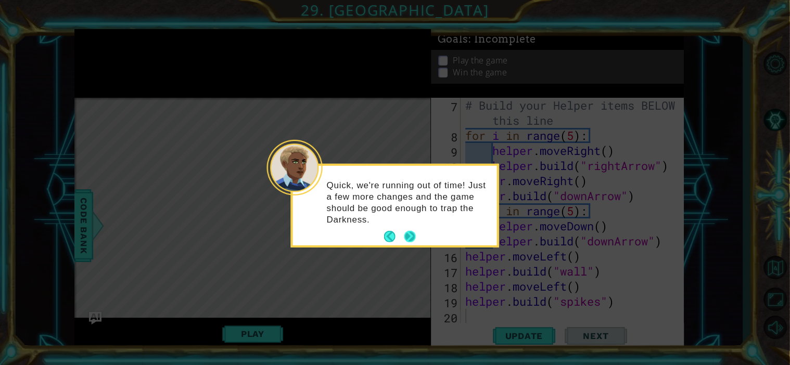
click at [408, 238] on button "Next" at bounding box center [410, 237] width 12 height 12
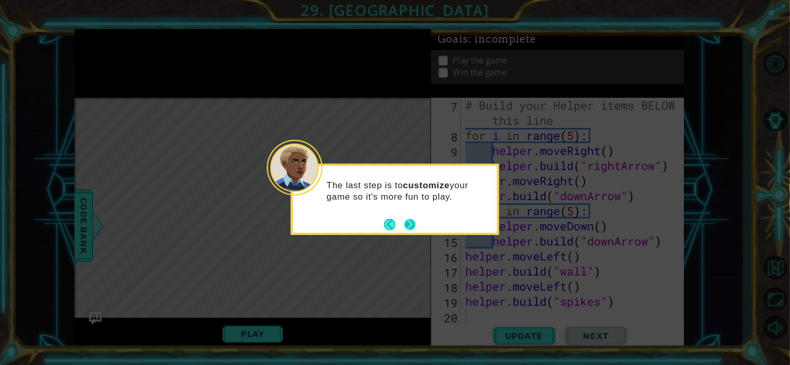
click at [408, 228] on button "Next" at bounding box center [410, 225] width 12 height 12
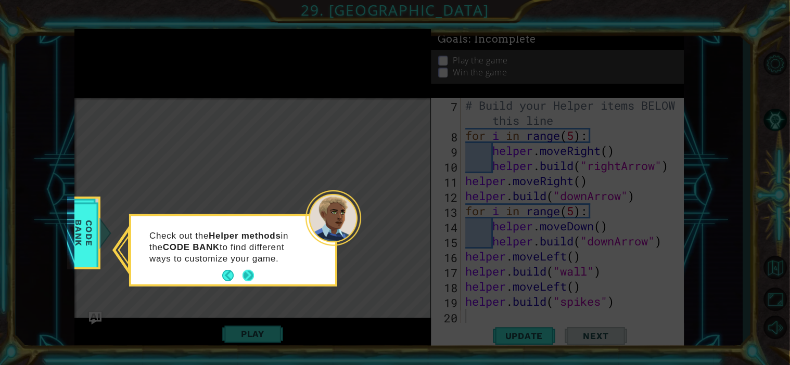
click at [249, 276] on button "Next" at bounding box center [247, 275] width 11 height 11
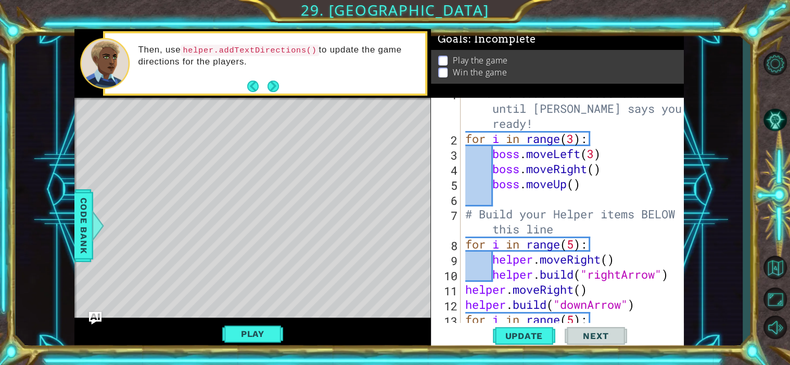
scroll to position [0, 0]
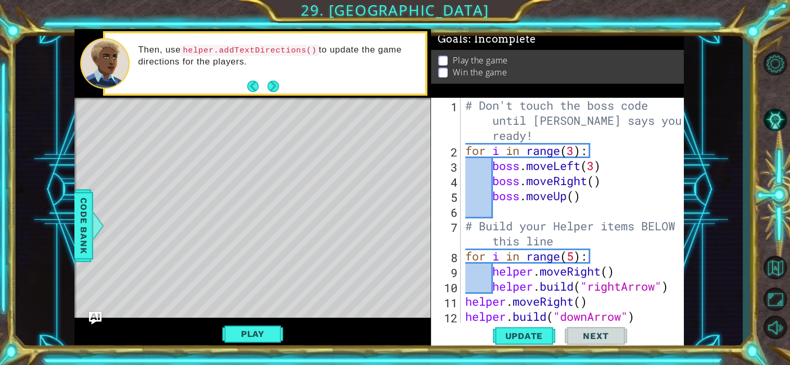
click at [516, 114] on div "# Don't touch the boss code until [PERSON_NAME] says you're ready! for i in ran…" at bounding box center [575, 241] width 224 height 287
type textarea "# Don't touch the boss code until [PERSON_NAME] says you're ready!"
click at [495, 126] on div "# Don't touch the boss code until [PERSON_NAME] says you're ready! for i in ran…" at bounding box center [575, 241] width 224 height 287
click at [490, 133] on div "# Don't touch the boss code until [PERSON_NAME] says you're ready! for i in ran…" at bounding box center [575, 241] width 224 height 287
click at [482, 216] on div "# Don't touch the boss code until [PERSON_NAME] says you're ready! for i in ran…" at bounding box center [575, 241] width 224 height 287
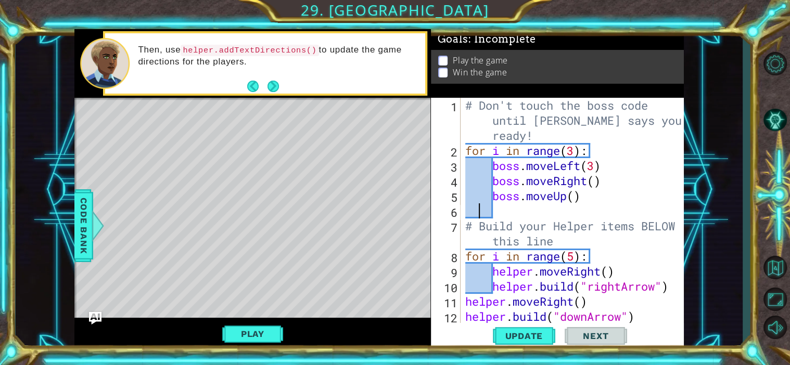
click at [470, 216] on div "# Don't touch the boss code until [PERSON_NAME] says you're ready! for i in ran…" at bounding box center [575, 241] width 224 height 287
click at [468, 215] on div "# Don't touch the boss code until [PERSON_NAME] says you're ready! for i in ran…" at bounding box center [575, 241] width 224 height 287
click at [267, 87] on button "Next" at bounding box center [273, 86] width 12 height 12
click at [267, 87] on button "Next" at bounding box center [272, 86] width 11 height 11
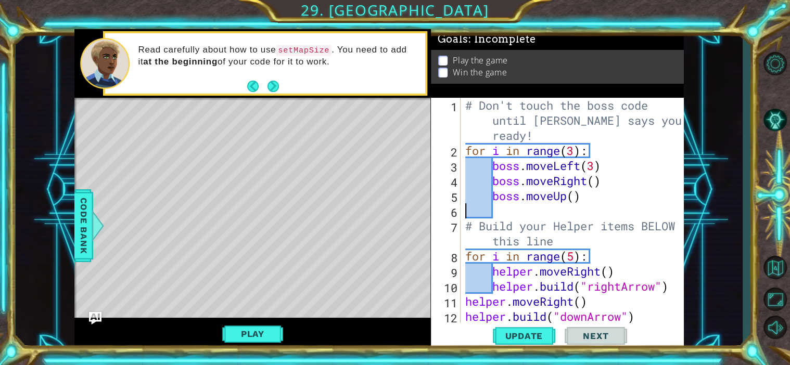
click at [267, 87] on button "Next" at bounding box center [273, 87] width 12 height 12
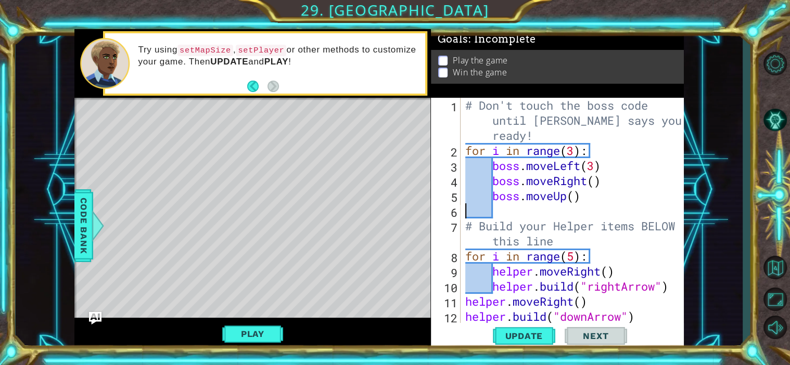
click at [475, 212] on div "# Don't touch the boss code until [PERSON_NAME] says you're ready! for i in ran…" at bounding box center [575, 241] width 224 height 287
click at [466, 209] on div "# Don't touch the boss code until [PERSON_NAME] says you're ready! for i in ran…" at bounding box center [575, 241] width 224 height 287
click at [75, 247] on span "Code Bank" at bounding box center [83, 225] width 17 height 63
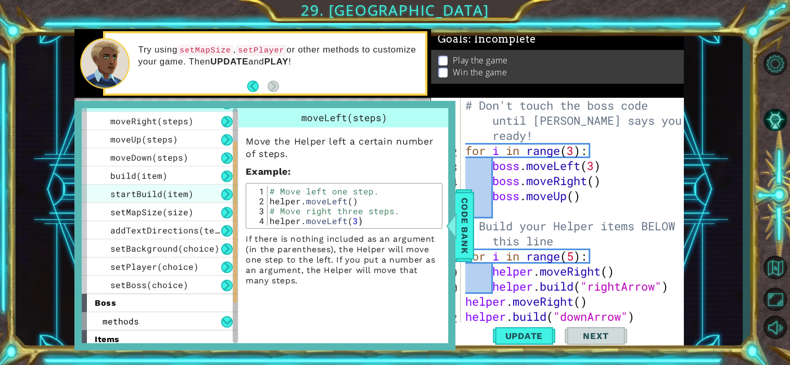
scroll to position [63, 0]
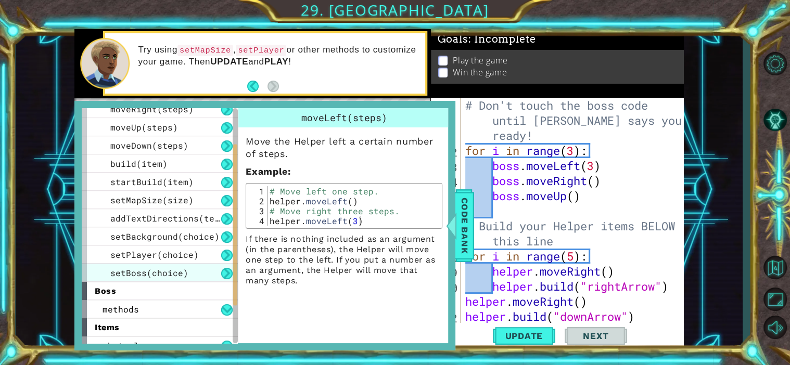
click at [178, 267] on span "setBoss(choice)" at bounding box center [149, 272] width 78 height 11
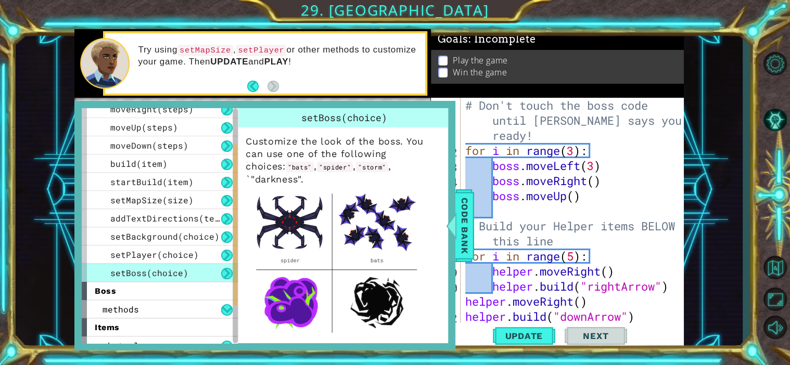
click at [480, 212] on div "# Don't touch the boss code until [PERSON_NAME] says you're ready! for i in ran…" at bounding box center [575, 241] width 224 height 287
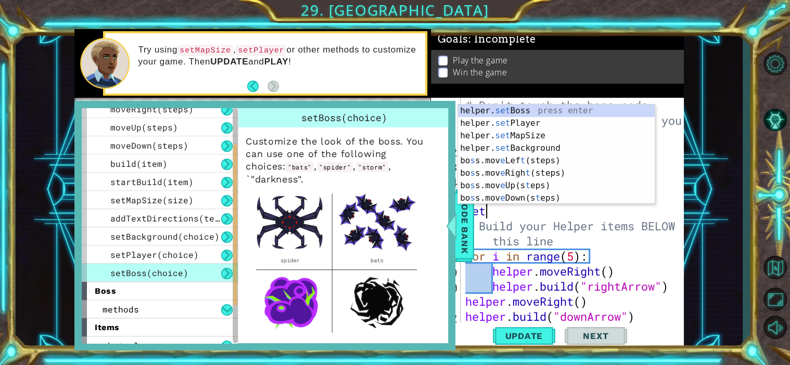
scroll to position [0, 1]
type textarea "s"
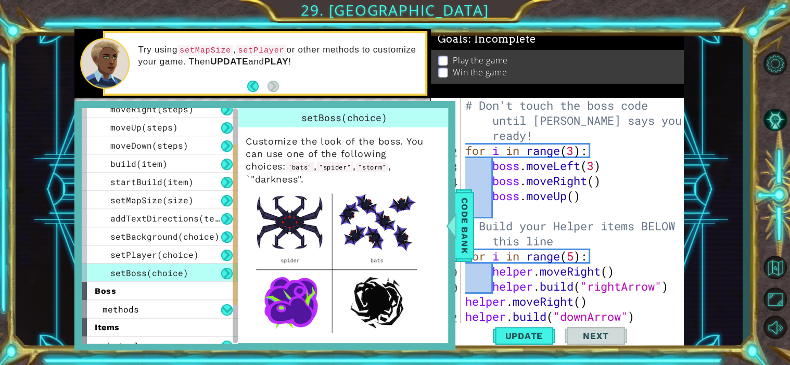
scroll to position [0, 1]
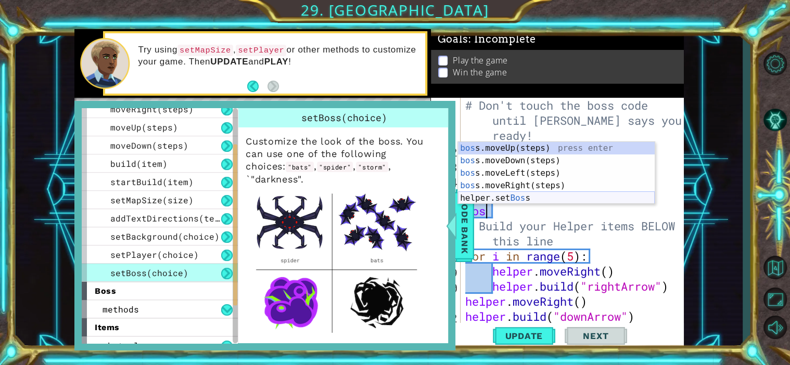
click at [512, 202] on div "bos s.moveUp(steps) press enter bos s.moveDown(steps) press enter bos s.moveLef…" at bounding box center [556, 185] width 197 height 87
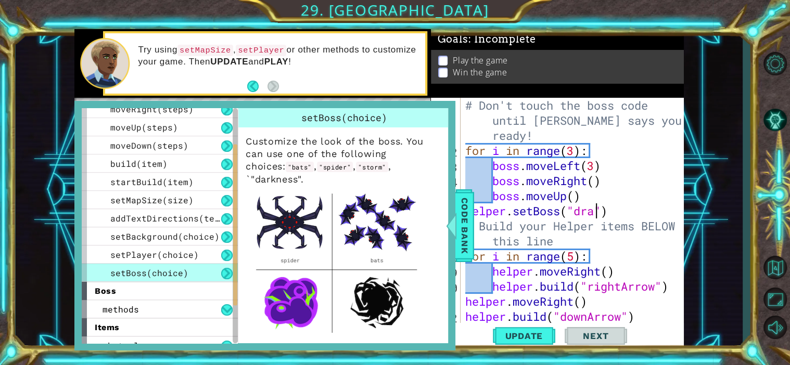
scroll to position [0, 6]
click at [563, 240] on div "# Don't touch the boss code until [PERSON_NAME] says you're ready! for i in ran…" at bounding box center [575, 241] width 224 height 287
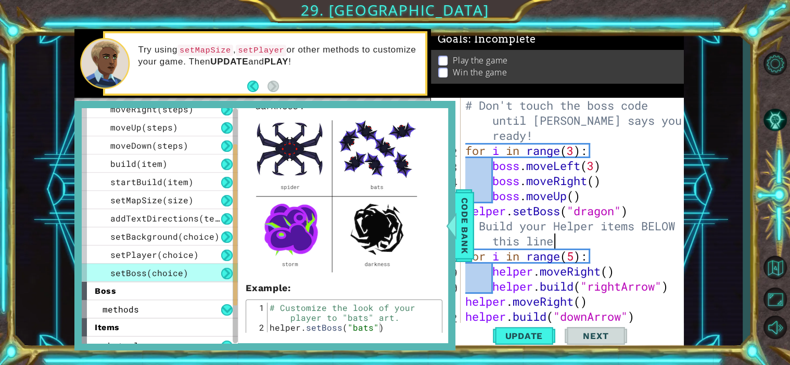
scroll to position [111, 0]
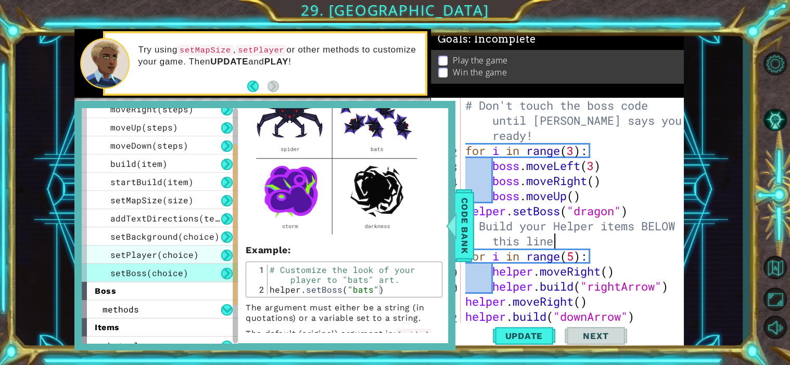
click at [186, 254] on span "setPlayer(choice)" at bounding box center [154, 254] width 88 height 11
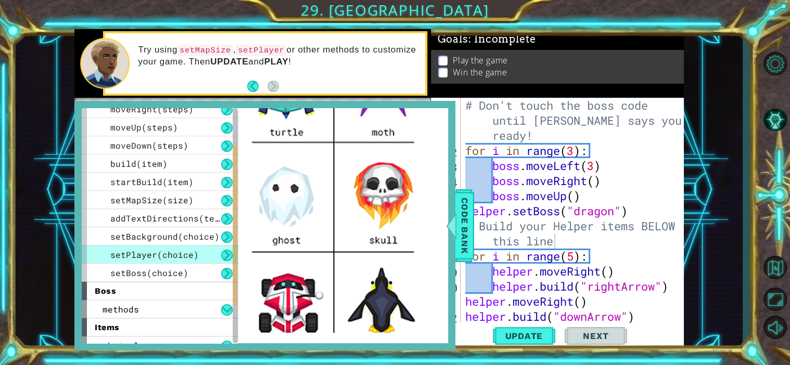
scroll to position [0, 0]
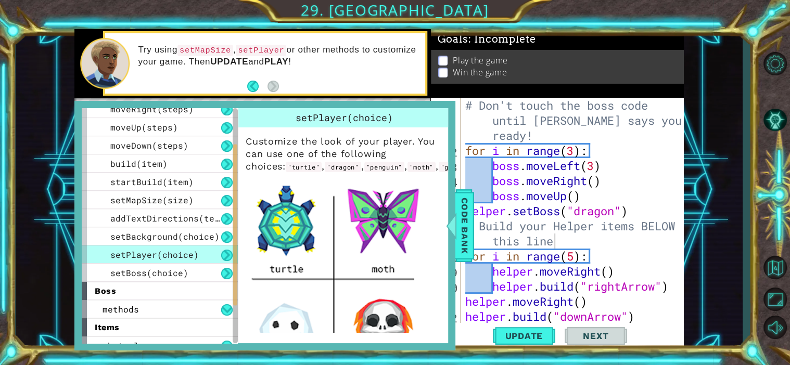
click at [618, 215] on div "# Don't touch the boss code until [PERSON_NAME] says you're ready! for i in ran…" at bounding box center [575, 241] width 224 height 287
click at [182, 273] on span "setBoss(choice)" at bounding box center [149, 272] width 78 height 11
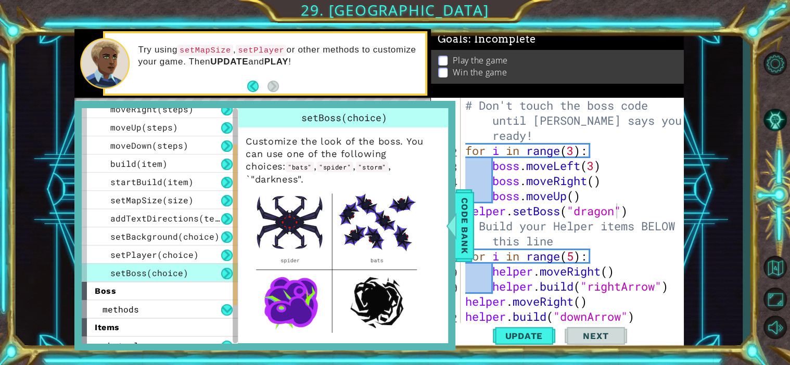
click at [619, 214] on div "# Don't touch the boss code until [PERSON_NAME] says you're ready! for i in ran…" at bounding box center [575, 241] width 224 height 287
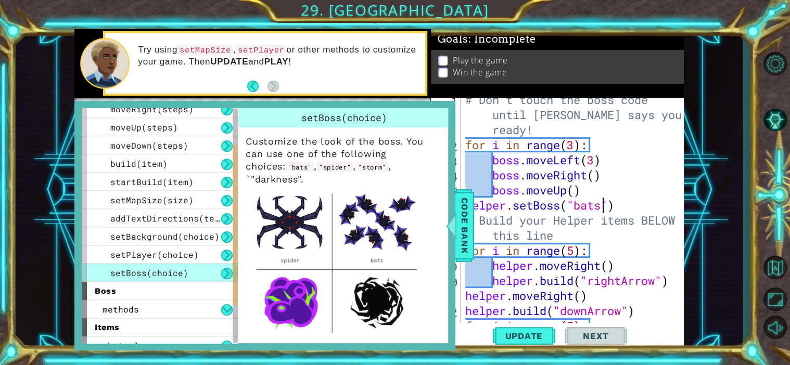
scroll to position [6, 0]
click at [631, 211] on div "# Don't touch the boss code until [PERSON_NAME] says you're ready! for i in ran…" at bounding box center [575, 235] width 224 height 287
click at [615, 209] on div "# Don't touch the boss code until [PERSON_NAME] says you're ready! for i in ran…" at bounding box center [575, 235] width 224 height 287
type textarea "helper.setBoss("bats")"
click at [174, 257] on span "setPlayer(choice)" at bounding box center [154, 254] width 88 height 11
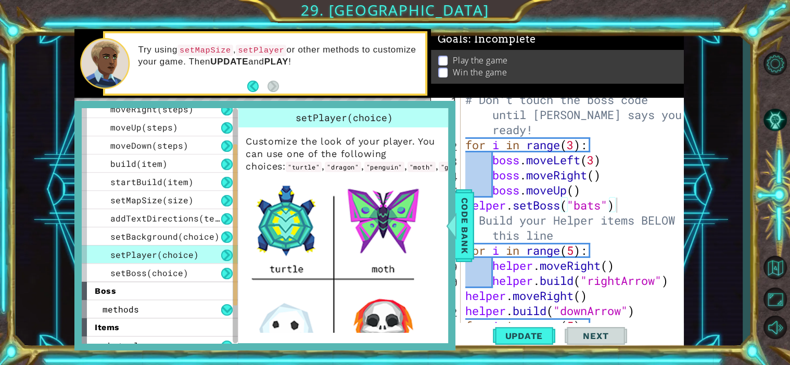
click at [640, 207] on div "# Don't touch the boss code until [PERSON_NAME] says you're ready! for i in ran…" at bounding box center [575, 235] width 224 height 287
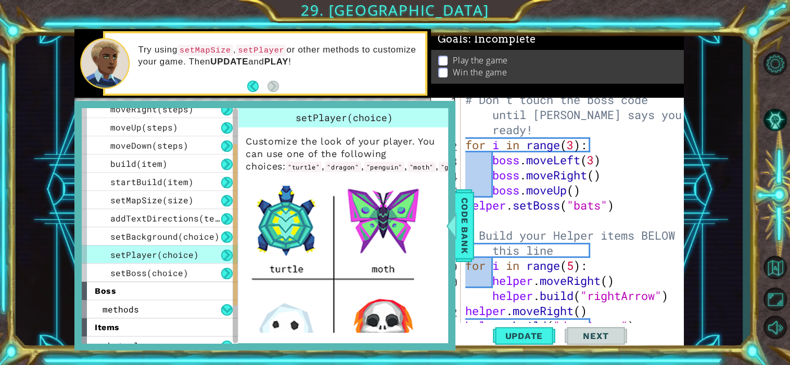
scroll to position [0, 0]
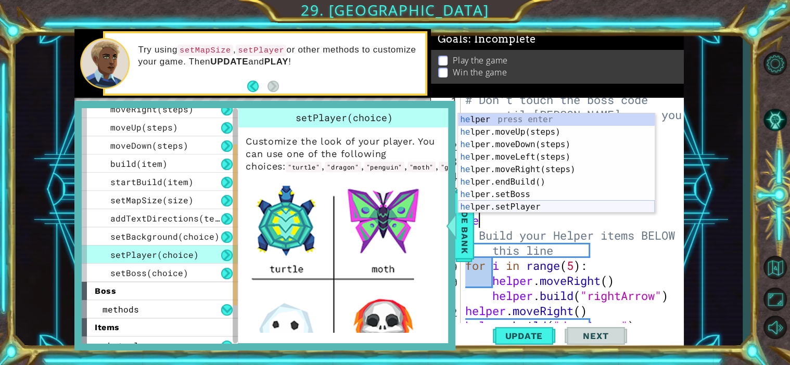
click at [605, 211] on div "he lper press enter he lper.moveUp(steps) press enter he lper.moveDown(steps) p…" at bounding box center [556, 175] width 197 height 125
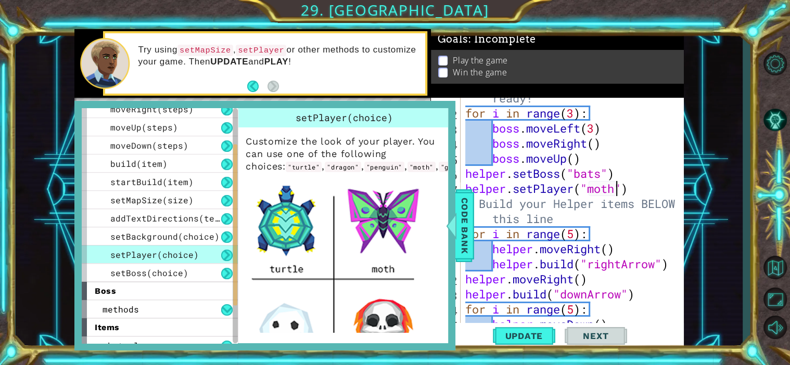
scroll to position [37, 0]
click at [609, 240] on div "# Don't touch the boss code until [PERSON_NAME] says you're ready! for i in ran…" at bounding box center [575, 203] width 224 height 287
click at [526, 336] on span "Update" at bounding box center [523, 336] width 59 height 10
click at [128, 228] on div "setBackground(choice)" at bounding box center [160, 236] width 156 height 18
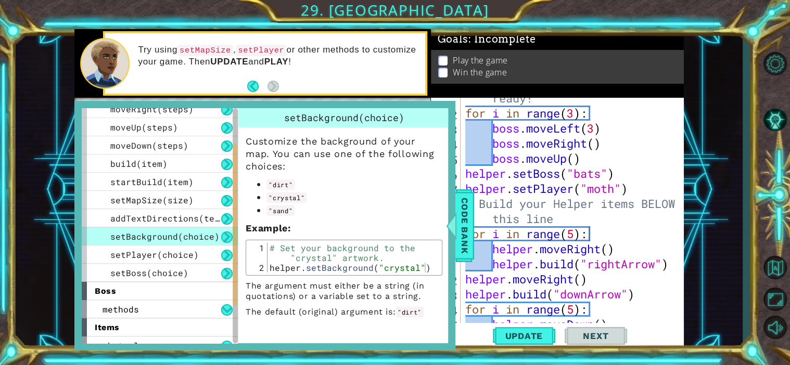
click at [658, 188] on div "# Don't touch the boss code until [PERSON_NAME] says you're ready! for i in ran…" at bounding box center [575, 203] width 224 height 287
type textarea "helper.setPlayer("moth")"
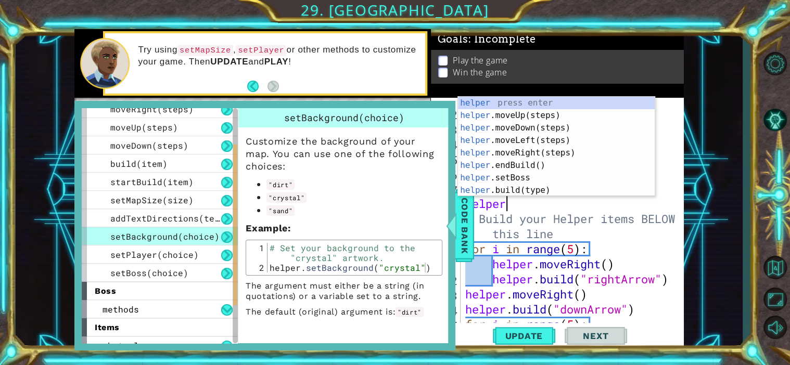
scroll to position [0, 2]
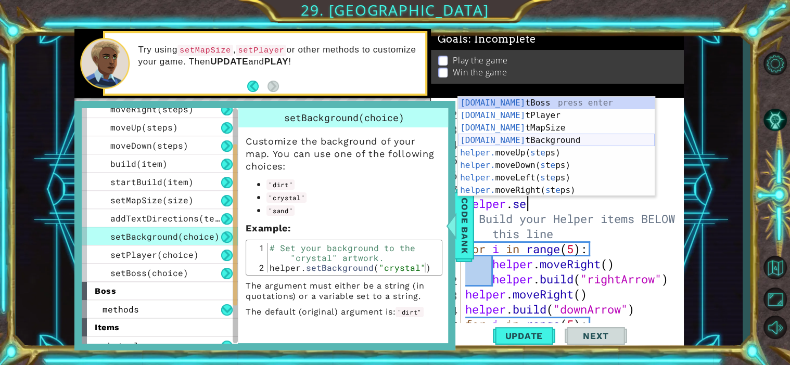
click at [614, 136] on div "[DOMAIN_NAME] tBoss press enter [DOMAIN_NAME] tPlayer press enter [DOMAIN_NAME]…" at bounding box center [556, 159] width 197 height 125
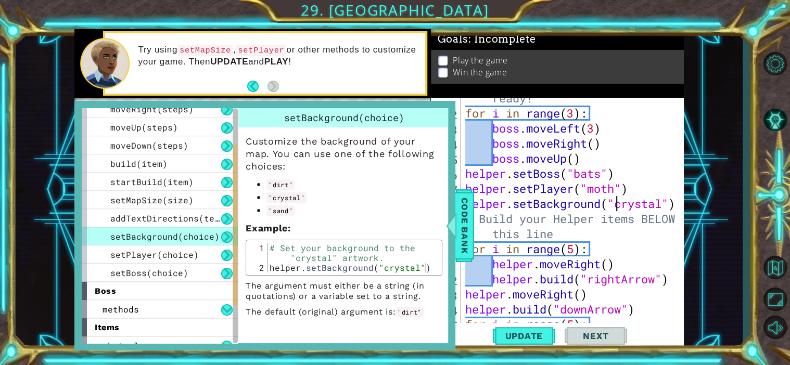
click at [663, 202] on div "# Don't touch the boss code until [PERSON_NAME] says you're ready! for i in ran…" at bounding box center [575, 203] width 224 height 287
click at [677, 204] on div at bounding box center [676, 248] width 10 height 377
type textarea "helper.setBackground("crystal")"
click at [530, 332] on span "Update" at bounding box center [523, 336] width 59 height 10
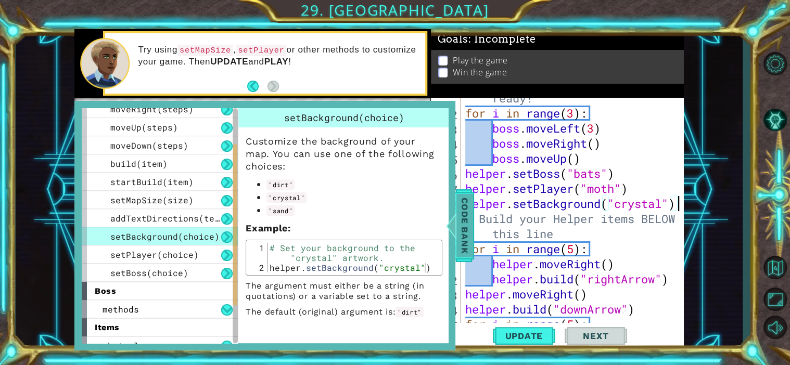
click at [461, 215] on span "Code Bank" at bounding box center [464, 225] width 17 height 63
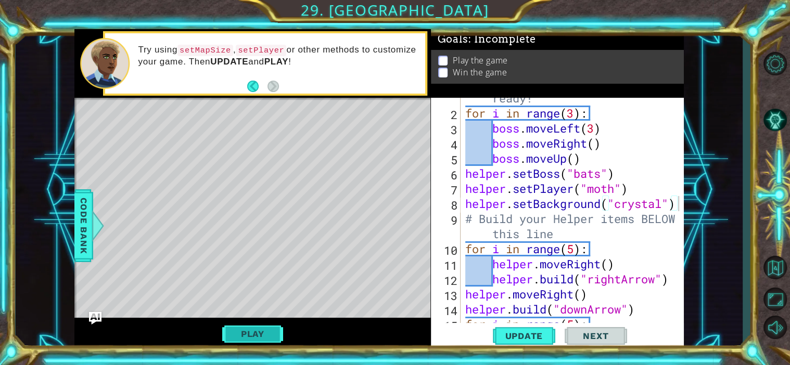
click at [249, 330] on button "Play" at bounding box center [252, 334] width 61 height 20
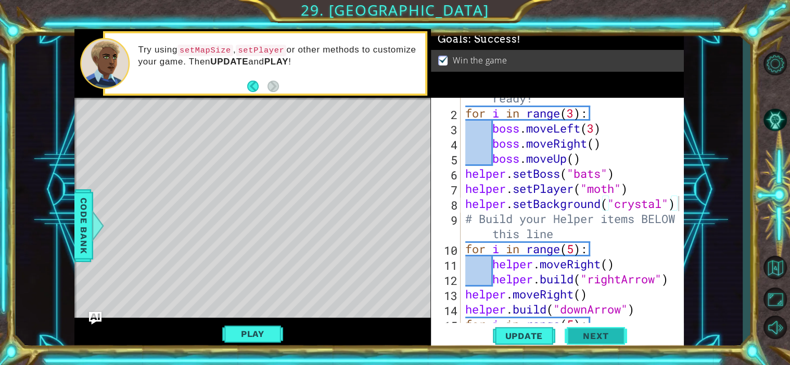
click at [575, 337] on span "Next" at bounding box center [595, 336] width 46 height 10
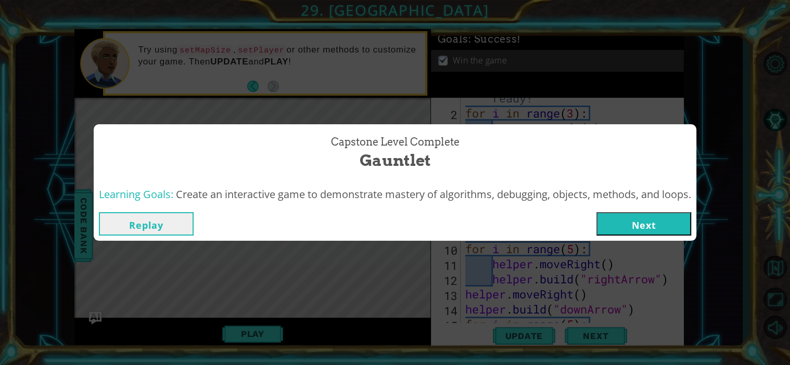
click at [620, 229] on button "Next" at bounding box center [643, 223] width 95 height 23
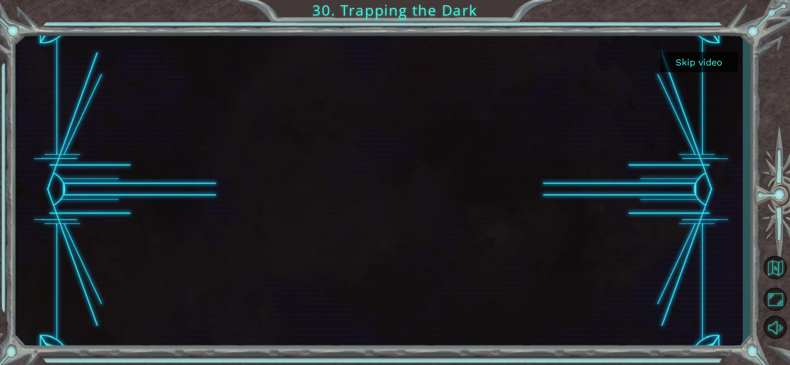
click at [696, 70] on button "Skip video" at bounding box center [699, 62] width 78 height 20
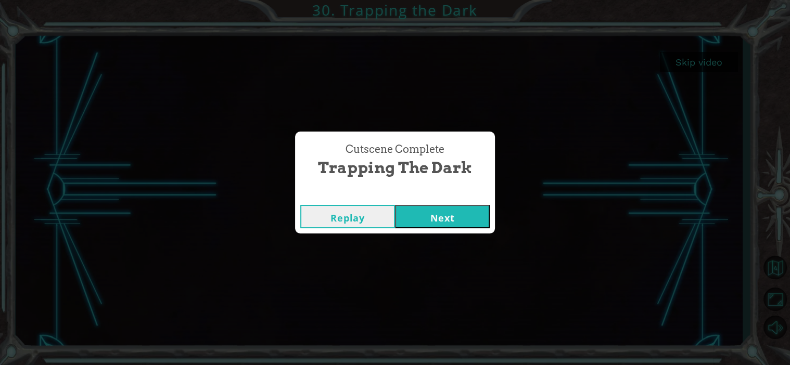
click at [431, 214] on button "Next" at bounding box center [442, 216] width 95 height 23
